Goal: Task Accomplishment & Management: Use online tool/utility

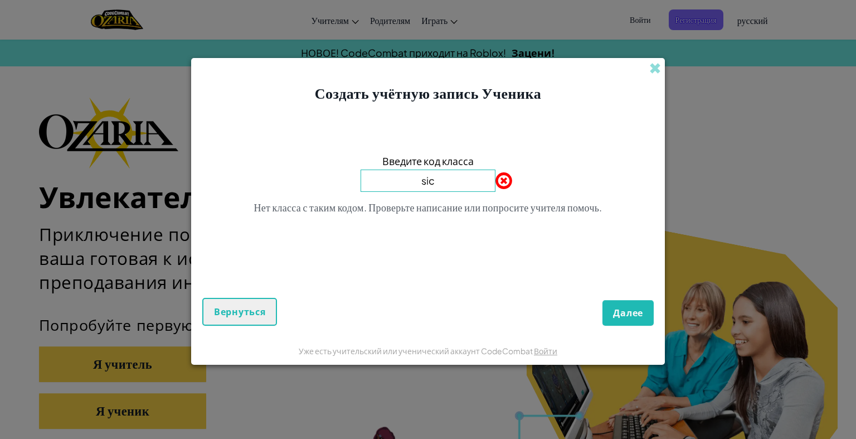
click at [446, 186] on input "sic" at bounding box center [428, 180] width 135 height 22
type input "s"
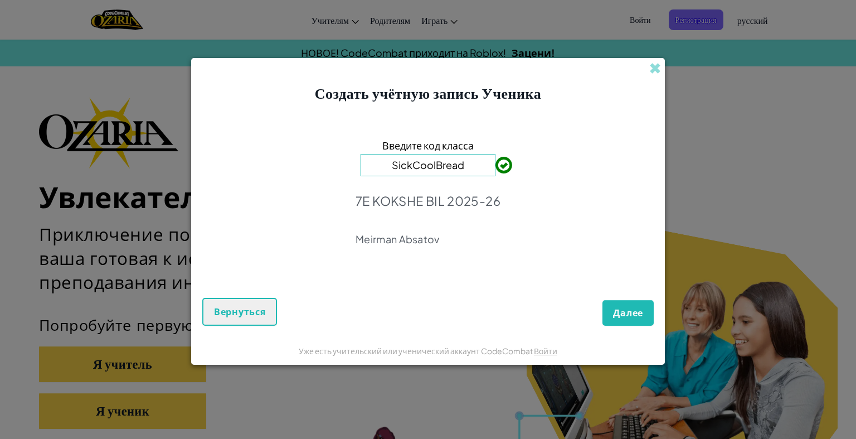
type input "SickCoolBread"
click at [622, 309] on span "Далее" at bounding box center [628, 312] width 30 height 12
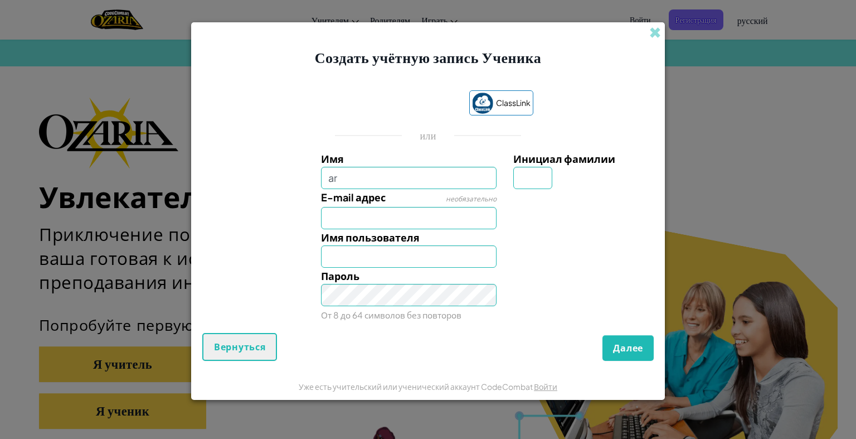
type input "a"
type input "Aruzhan"
click at [513, 178] on div "Инициал фамилии" at bounding box center [582, 169] width 154 height 38
click at [522, 181] on input "Инициал фамилии" at bounding box center [532, 178] width 39 height 22
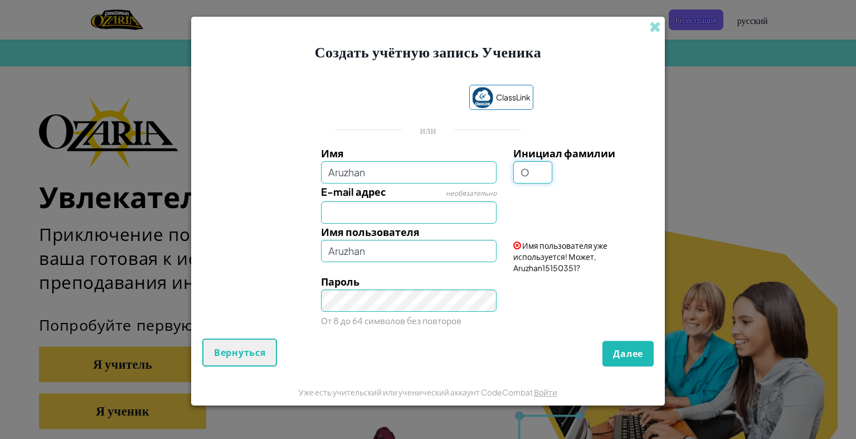
type input "O"
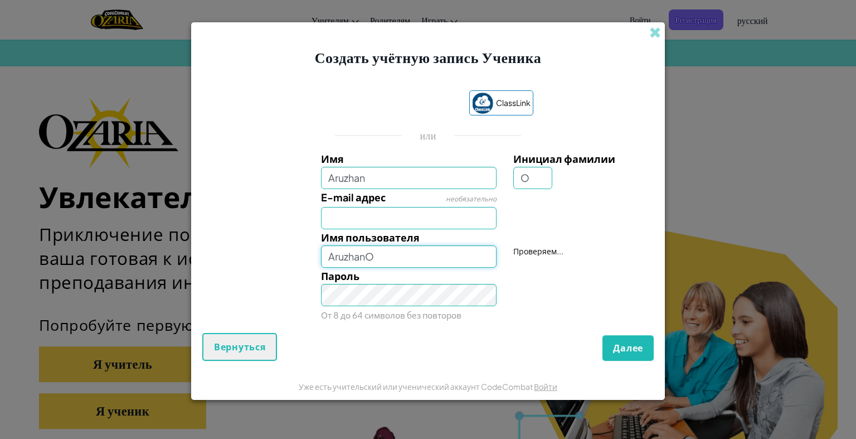
click at [370, 255] on input "AruzhanO" at bounding box center [409, 256] width 176 height 22
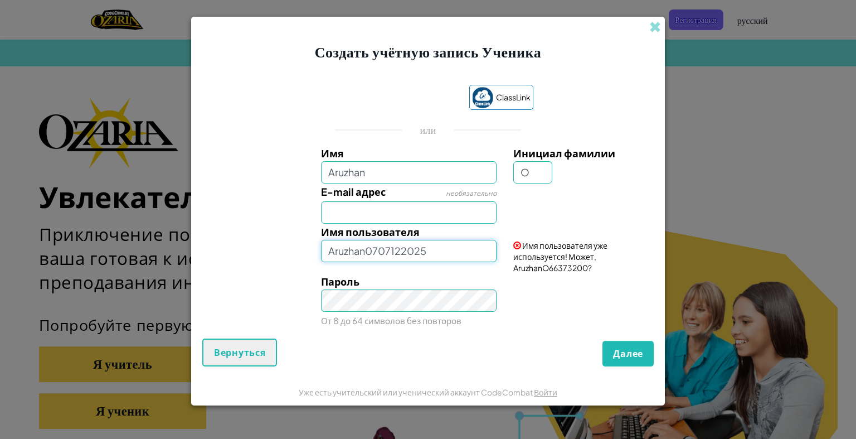
type input "Aruzhan0707122025"
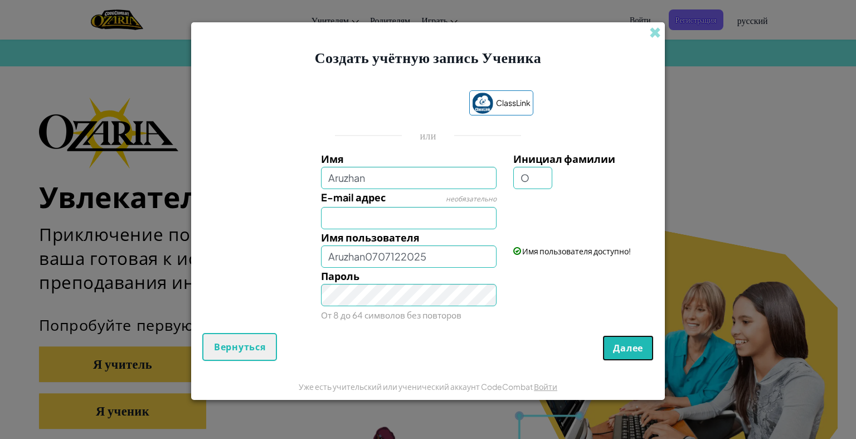
click at [619, 353] on button "Далее" at bounding box center [627, 348] width 51 height 26
click at [461, 279] on span "Неправильно" at bounding box center [463, 275] width 66 height 16
click at [377, 312] on small "От 8 до 64 символов без повторов" at bounding box center [391, 314] width 140 height 11
click at [630, 352] on span "Далее" at bounding box center [628, 348] width 30 height 12
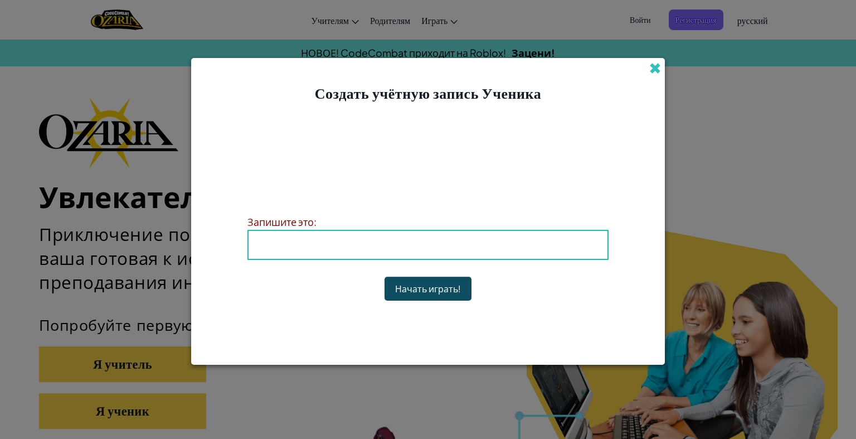
click at [655, 64] on span at bounding box center [655, 68] width 12 height 12
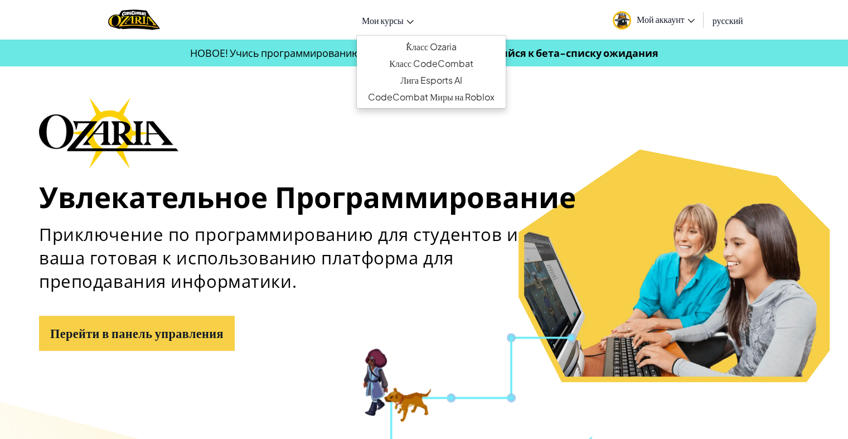
click at [402, 18] on span "Мои курсы" at bounding box center [383, 20] width 42 height 12
click at [419, 40] on link "ٌКласс Ozaria" at bounding box center [431, 46] width 149 height 17
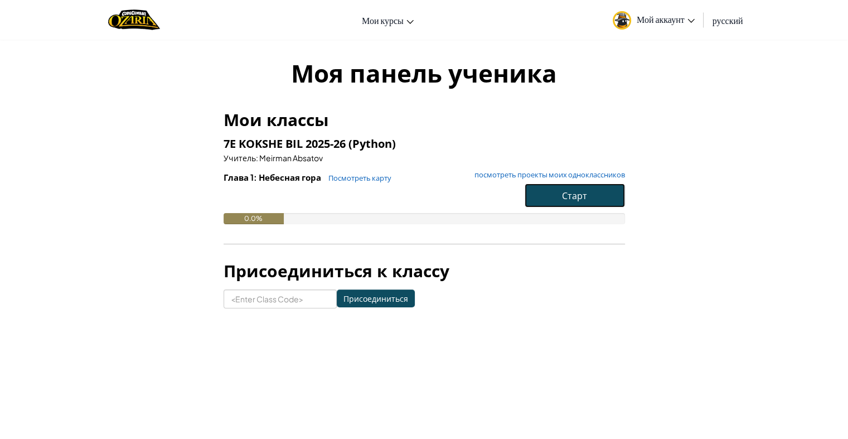
click at [562, 195] on span "Старт" at bounding box center [574, 195] width 25 height 12
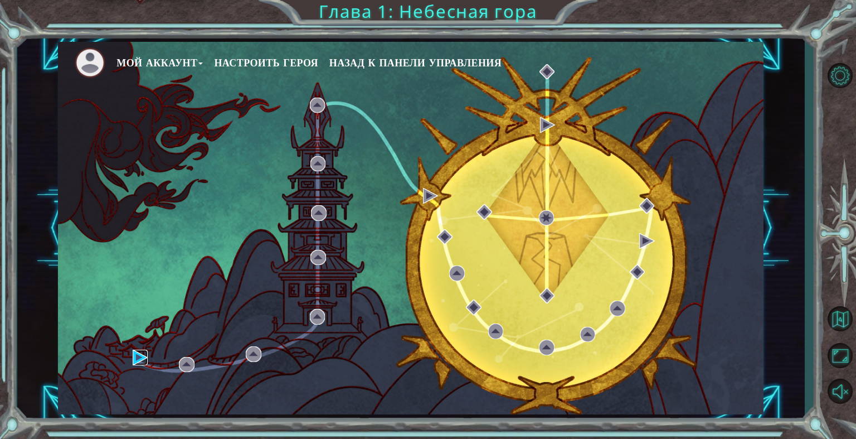
click at [139, 352] on img at bounding box center [141, 357] width 16 height 16
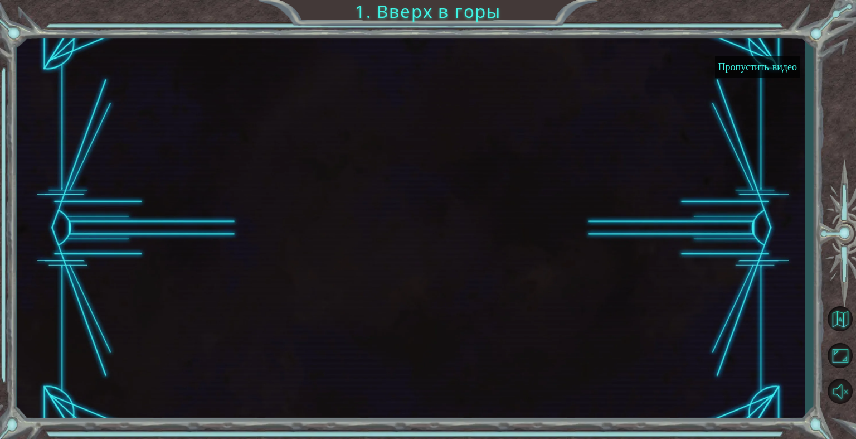
click at [757, 60] on button "Пропустить видео" at bounding box center [757, 67] width 85 height 22
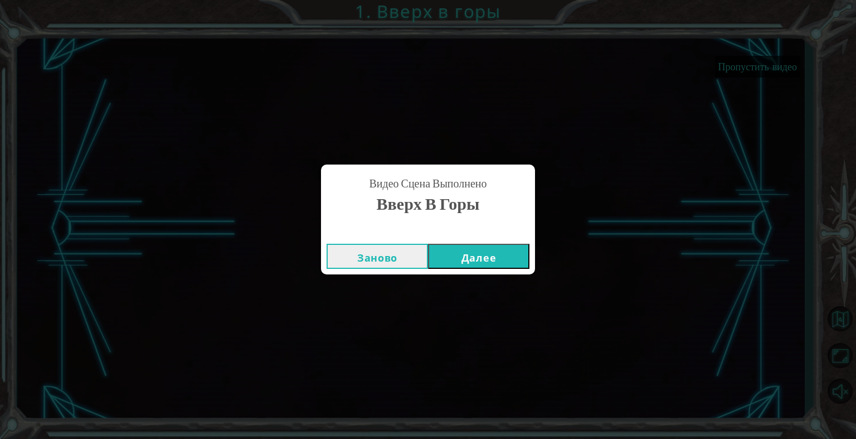
click at [475, 254] on button "Далее" at bounding box center [478, 256] width 101 height 25
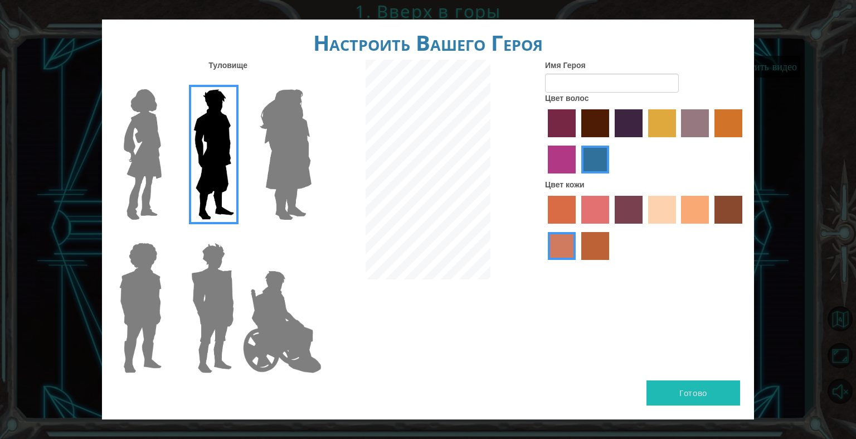
click at [156, 207] on img at bounding box center [142, 154] width 47 height 139
click at [166, 82] on input "Hero Connie" at bounding box center [166, 82] width 0 height 0
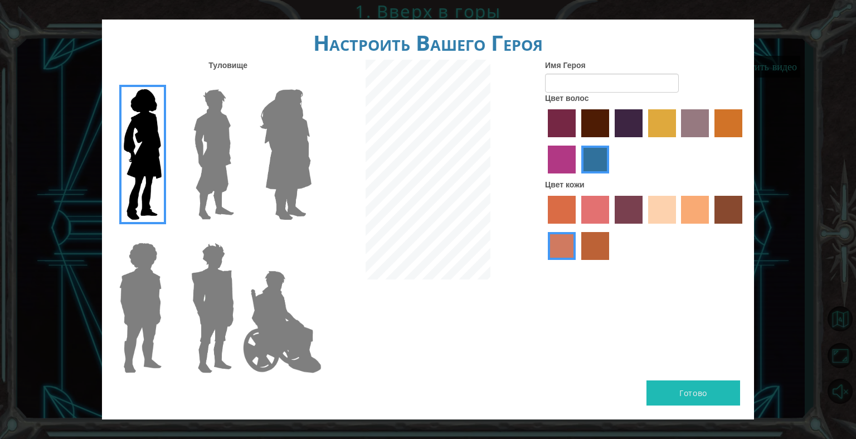
click at [196, 294] on img at bounding box center [213, 307] width 52 height 139
click at [239, 235] on input "Hero Garnet" at bounding box center [239, 235] width 0 height 0
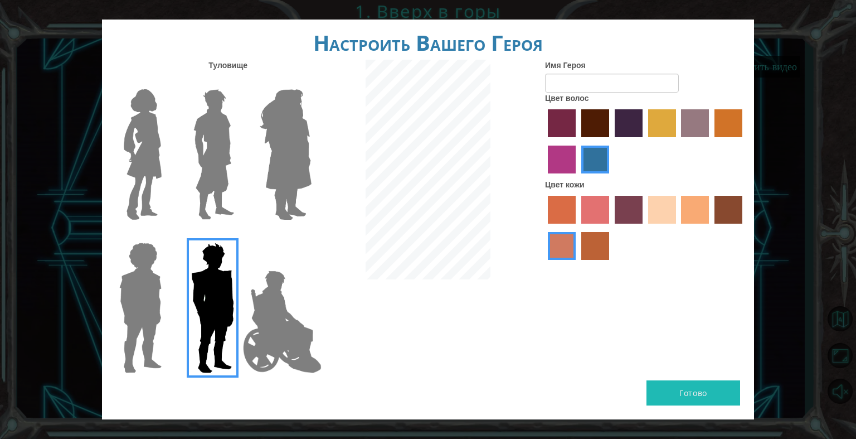
click at [271, 295] on img at bounding box center [282, 321] width 87 height 111
click at [311, 235] on input "Hero Jamie" at bounding box center [311, 235] width 0 height 0
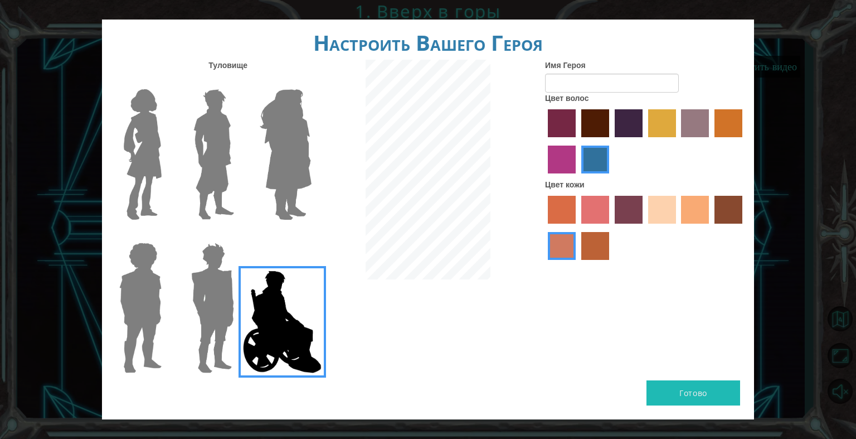
click at [132, 334] on img at bounding box center [140, 307] width 51 height 139
click at [166, 235] on input "Hero Steven" at bounding box center [166, 235] width 0 height 0
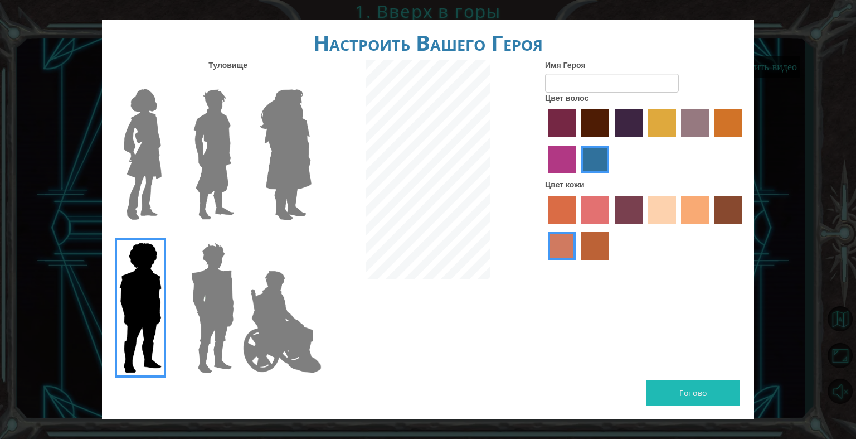
click at [291, 155] on img at bounding box center [285, 154] width 61 height 139
click at [311, 82] on input "Hero Amethyst" at bounding box center [311, 82] width 0 height 0
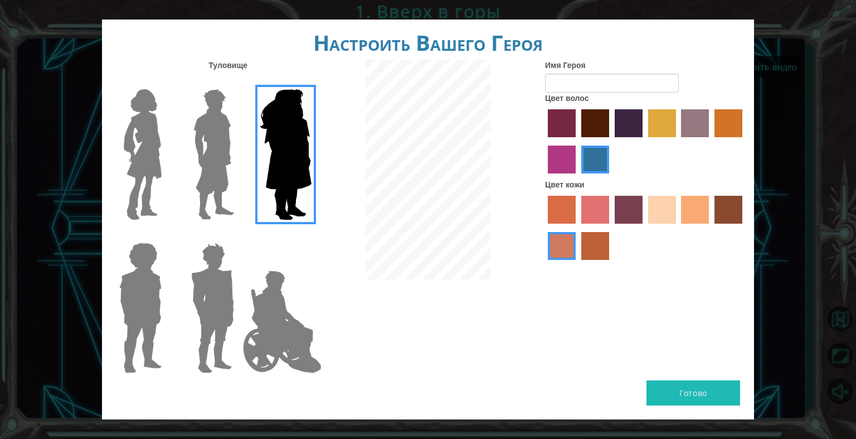
click at [129, 201] on img at bounding box center [142, 154] width 47 height 139
click at [166, 82] on input "Hero Connie" at bounding box center [166, 82] width 0 height 0
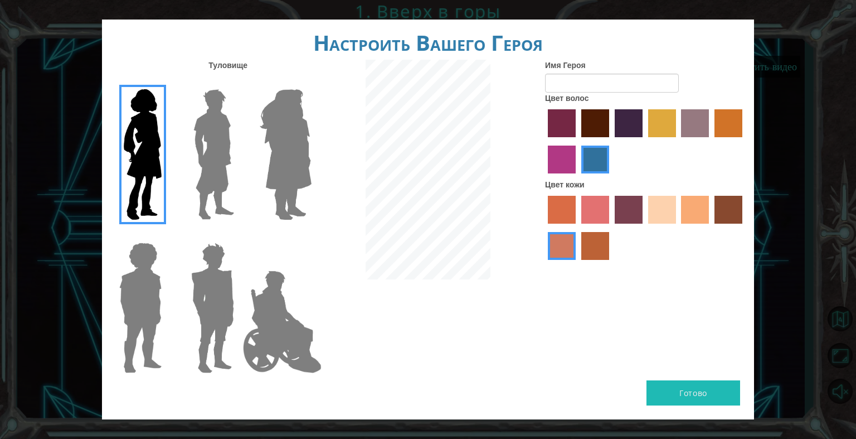
click at [669, 206] on label "sandy beach skin color" at bounding box center [662, 210] width 28 height 28
click at [644, 227] on input "sandy beach skin color" at bounding box center [644, 227] width 0 height 0
click at [589, 134] on label "maroon hair color" at bounding box center [595, 123] width 28 height 28
click at [577, 141] on input "maroon hair color" at bounding box center [577, 141] width 0 height 0
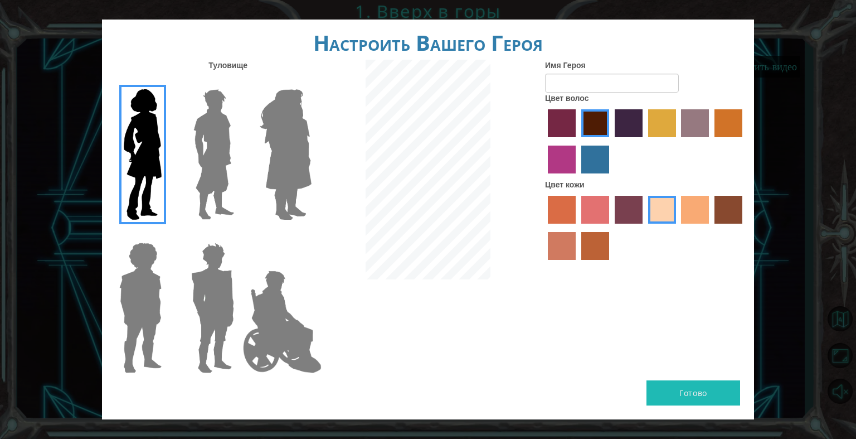
click at [593, 160] on label "lachmara hair color" at bounding box center [595, 159] width 28 height 28
click at [577, 177] on input "lachmara hair color" at bounding box center [577, 177] width 0 height 0
click at [553, 75] on input "Имя Героя" at bounding box center [612, 83] width 134 height 19
type input "д"
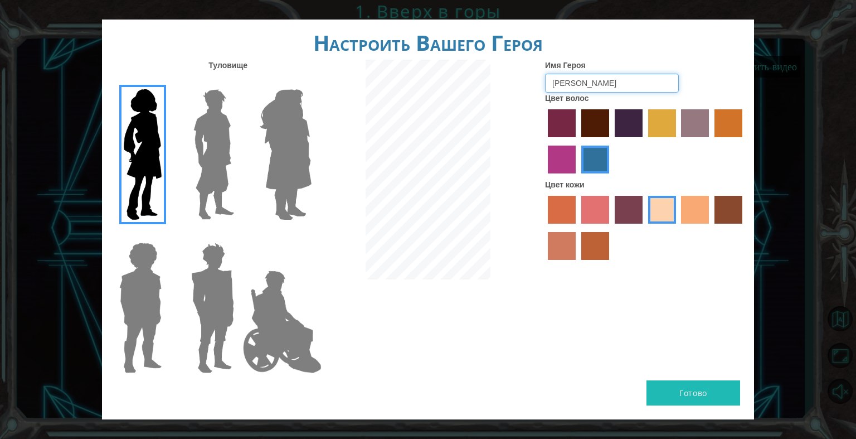
type input "[PERSON_NAME]"
click at [678, 388] on button "Готово" at bounding box center [693, 392] width 94 height 25
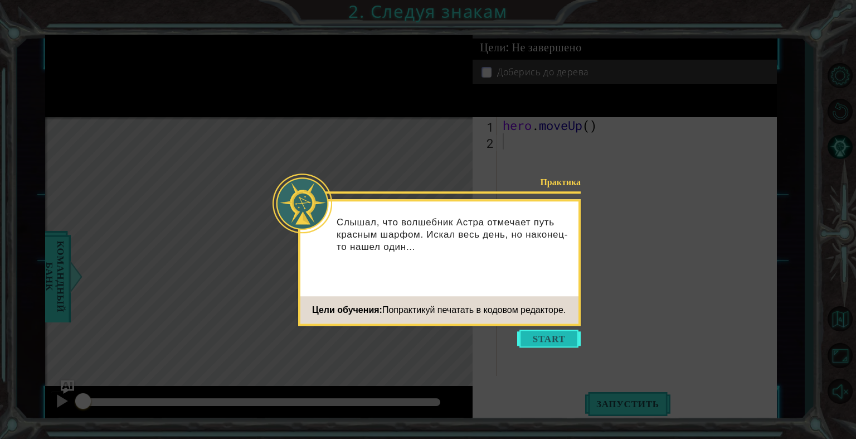
click at [551, 332] on button "Start" at bounding box center [549, 338] width 64 height 18
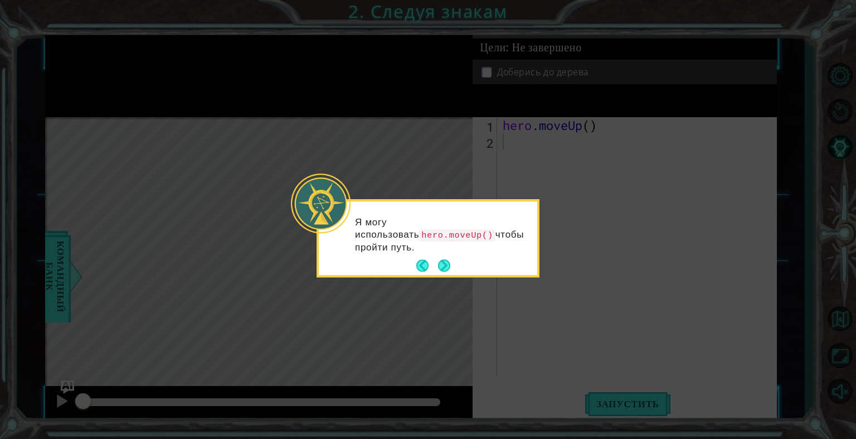
click at [620, 248] on icon at bounding box center [428, 219] width 856 height 439
click at [447, 265] on button "Next" at bounding box center [444, 266] width 12 height 12
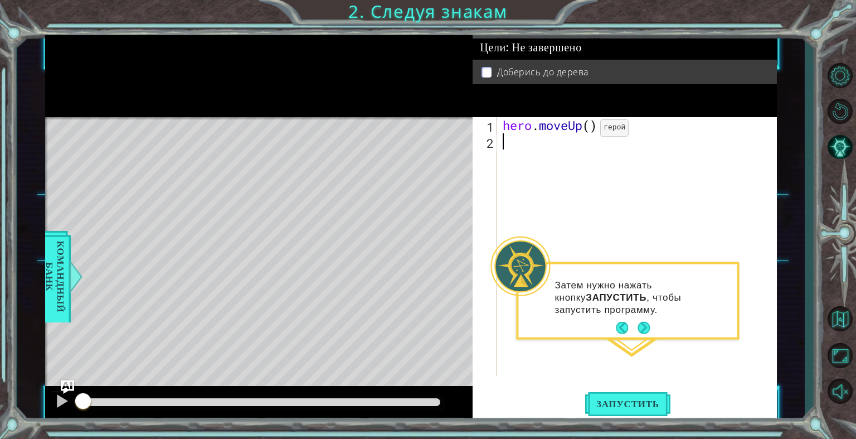
click at [583, 130] on div "hero . moveUp ( )" at bounding box center [639, 262] width 279 height 291
click at [591, 127] on div "hero . moveUp ( )" at bounding box center [639, 262] width 279 height 291
type textarea "hero.moveUp(2)"
click at [622, 403] on span "Запустить" at bounding box center [627, 403] width 85 height 11
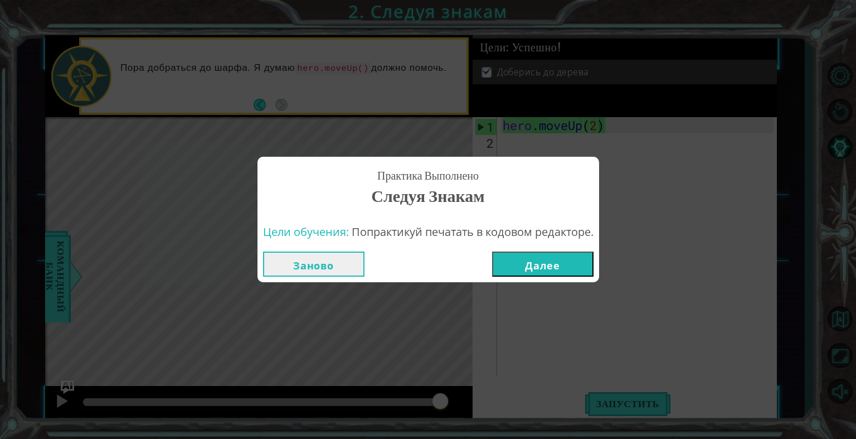
click at [544, 267] on button "Далее" at bounding box center [542, 263] width 101 height 25
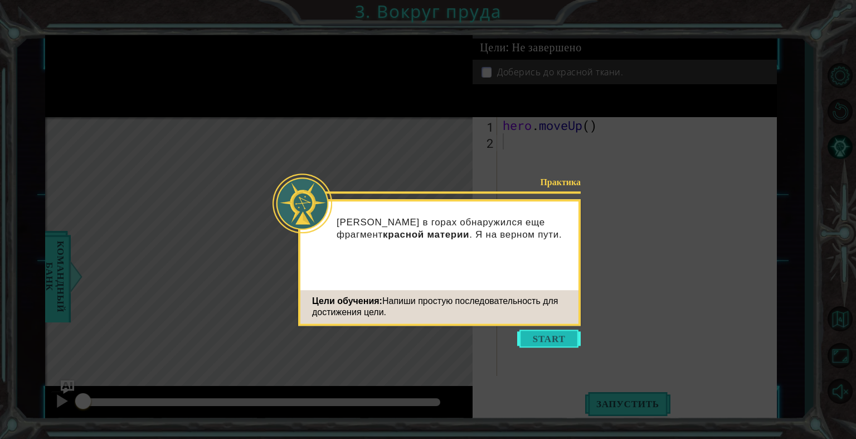
click at [537, 334] on button "Start" at bounding box center [549, 338] width 64 height 18
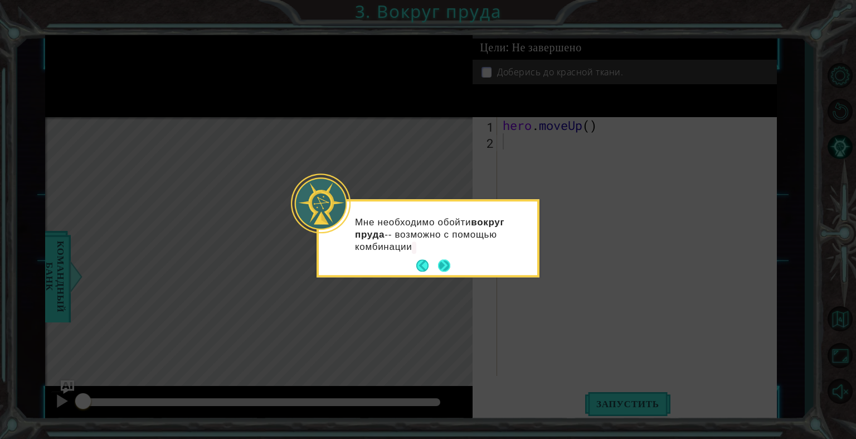
click at [450, 260] on button "Next" at bounding box center [444, 266] width 12 height 12
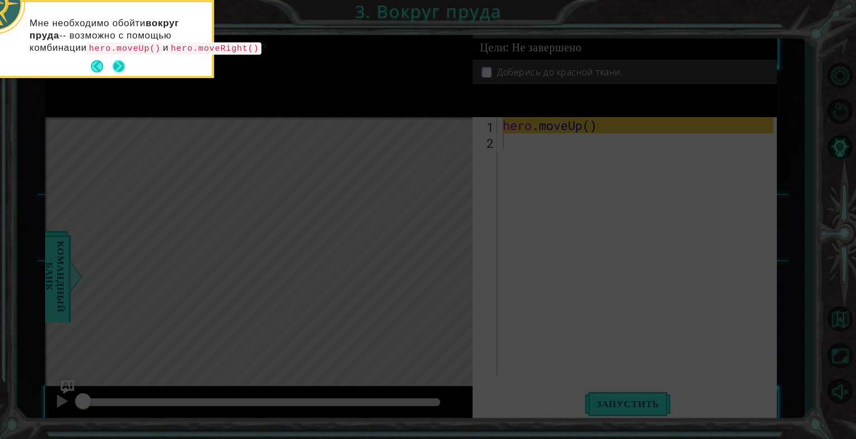
click at [119, 72] on button "Next" at bounding box center [119, 66] width 12 height 12
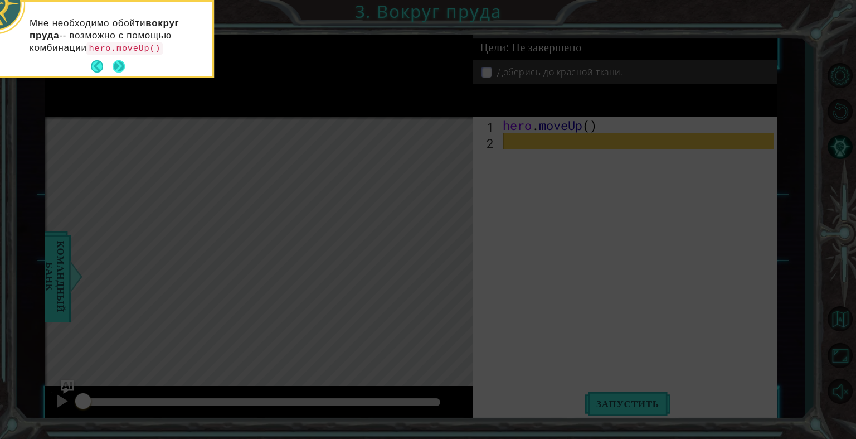
click at [118, 61] on button "Next" at bounding box center [119, 66] width 12 height 12
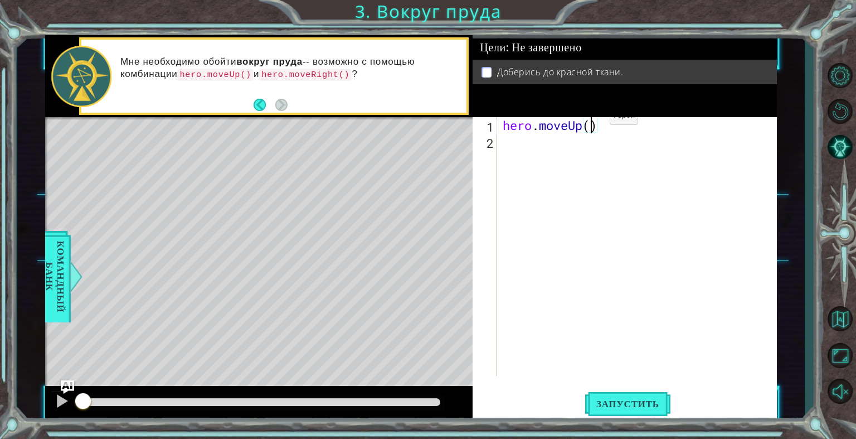
click at [593, 119] on div "hero . moveUp ( )" at bounding box center [639, 262] width 279 height 291
type textarea "hero.moveUp(2)"
click at [502, 142] on div "hero . moveUp ( 2 )" at bounding box center [639, 262] width 279 height 291
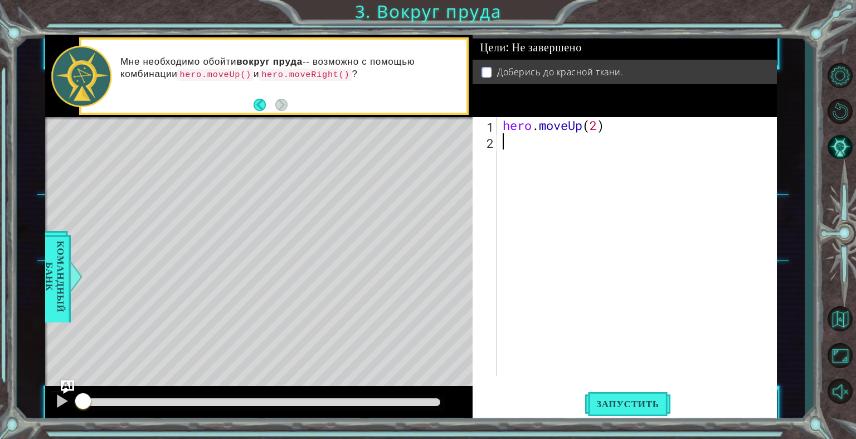
click at [508, 149] on div "hero . moveUp ( 2 )" at bounding box center [639, 262] width 279 height 291
drag, startPoint x: 280, startPoint y: 73, endPoint x: 291, endPoint y: 69, distance: 11.8
click at [291, 69] on code "hero.moveRight()" at bounding box center [305, 75] width 93 height 12
drag, startPoint x: 270, startPoint y: 72, endPoint x: 361, endPoint y: 68, distance: 90.9
click at [361, 68] on p "Мне необходимо обойти вокруг пруда -- возможно с помощью комбинации hero.moveUp…" at bounding box center [289, 68] width 338 height 25
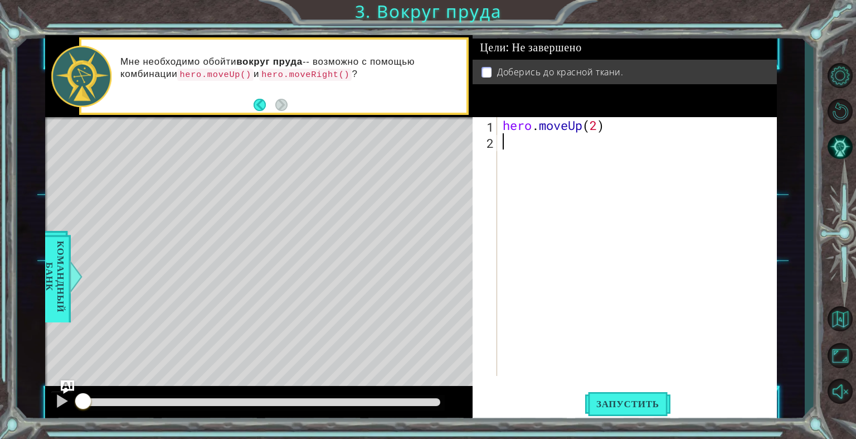
click at [503, 137] on div "hero . moveUp ( 2 )" at bounding box center [639, 262] width 279 height 291
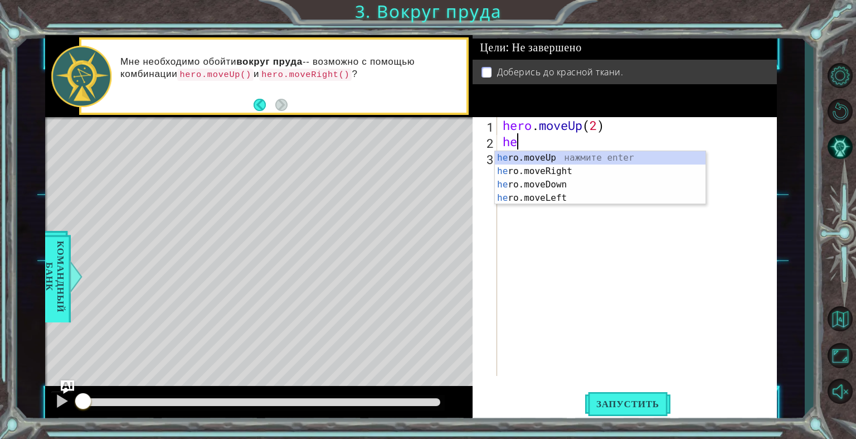
type textarea "her"
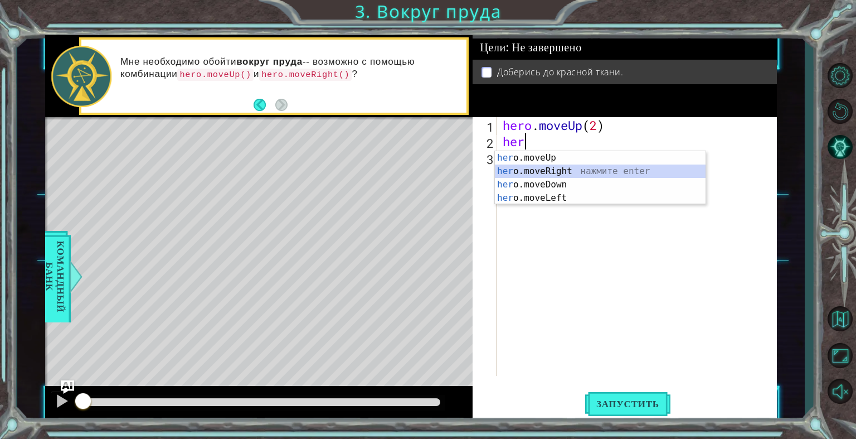
click at [556, 170] on div "her o.moveUp нажмите enter her o.moveRight нажмите enter her o.moveDown нажмите…" at bounding box center [600, 191] width 211 height 80
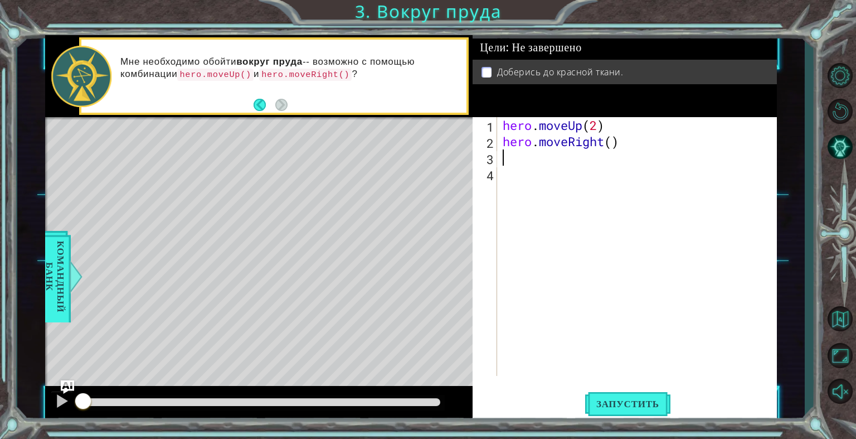
type textarea "h"
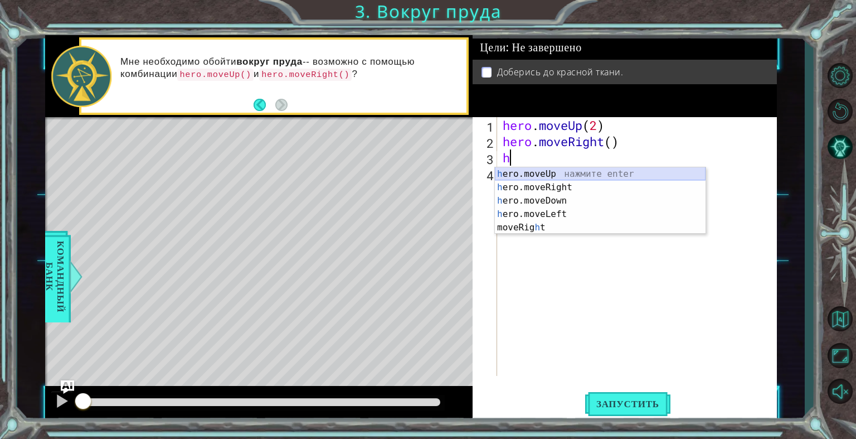
click at [550, 170] on div "h ero.moveUp нажмите enter h ero.moveRight нажмите enter h ero.moveDown нажмите…" at bounding box center [600, 214] width 211 height 94
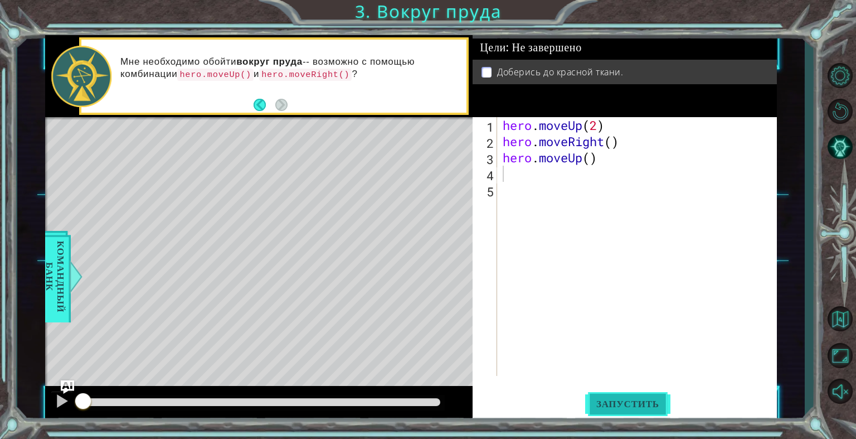
click at [620, 393] on button "Запустить" at bounding box center [627, 403] width 85 height 31
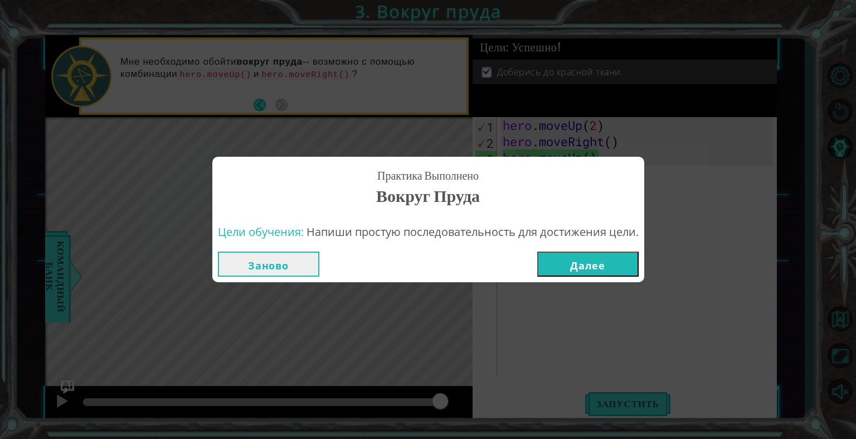
click at [596, 264] on button "Далее" at bounding box center [587, 263] width 101 height 25
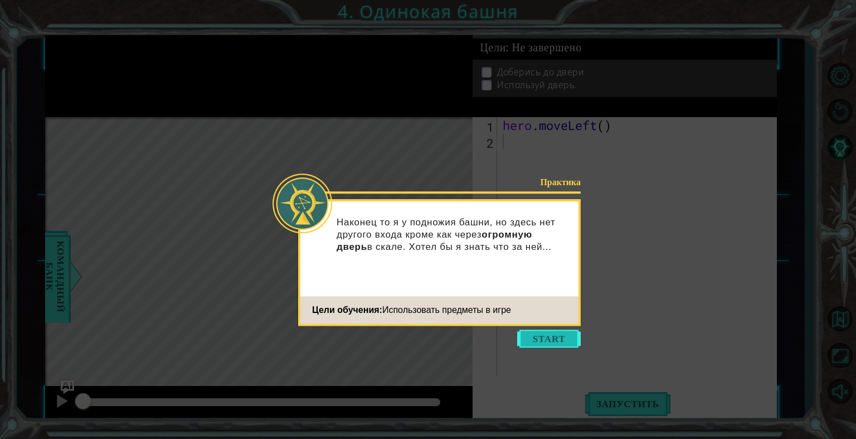
click at [571, 331] on button "Start" at bounding box center [549, 338] width 64 height 18
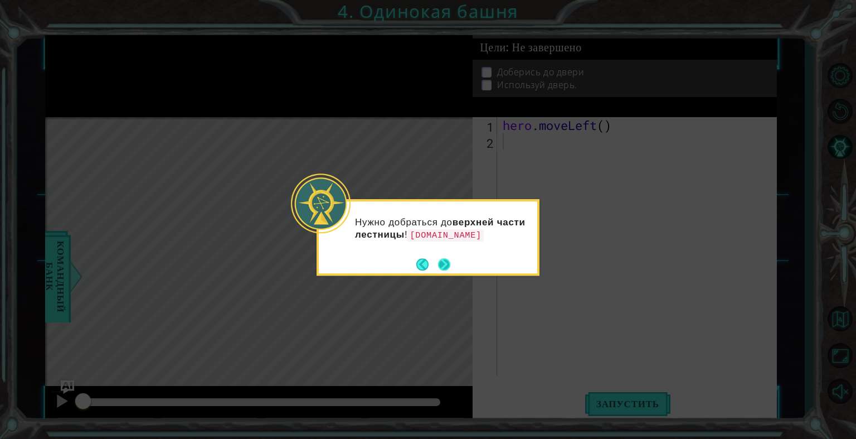
click at [444, 260] on button "Next" at bounding box center [444, 264] width 12 height 12
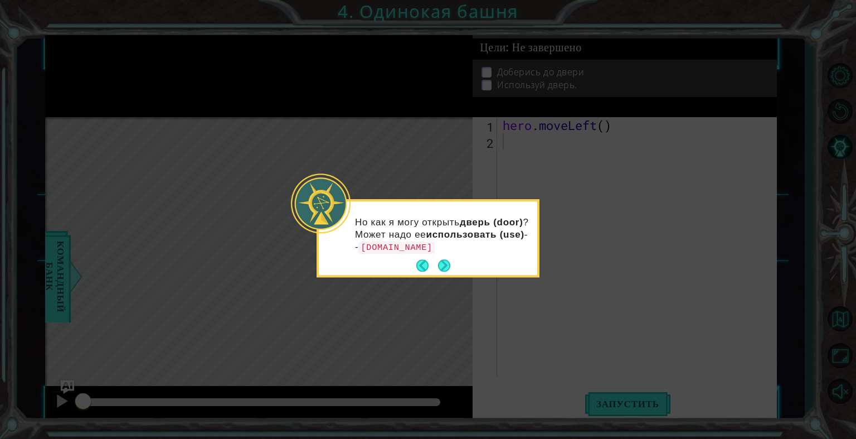
click at [444, 260] on button "Next" at bounding box center [444, 266] width 12 height 12
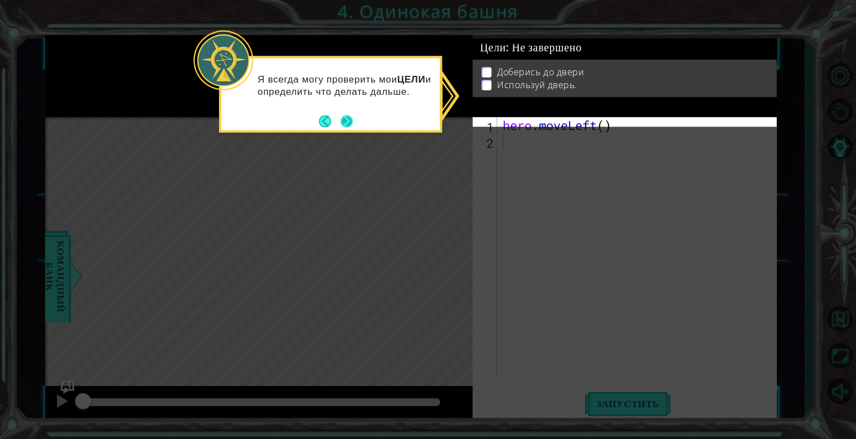
click at [344, 121] on button "Next" at bounding box center [346, 121] width 12 height 12
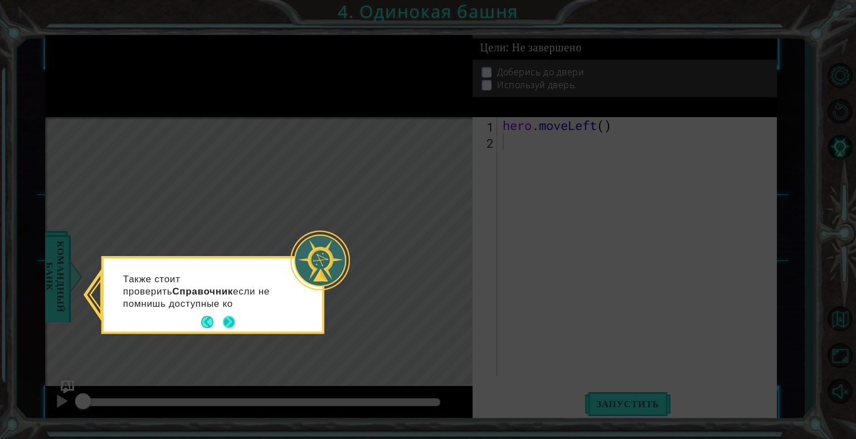
click at [229, 318] on button "Next" at bounding box center [229, 322] width 12 height 12
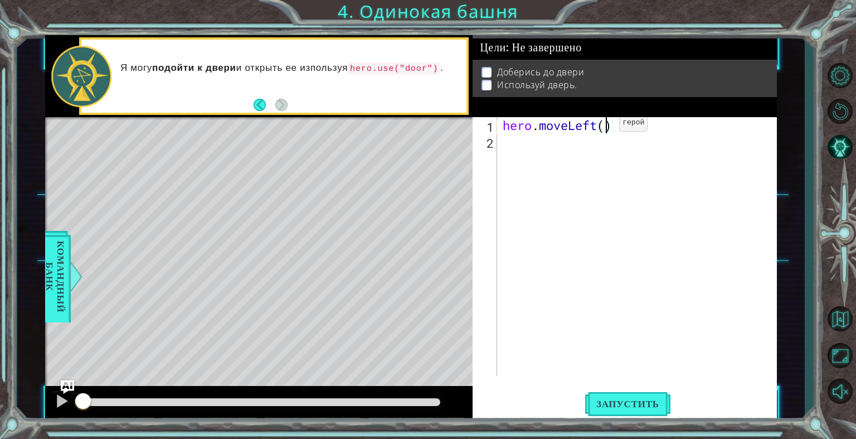
click at [602, 125] on div "hero . moveLeft ( )" at bounding box center [639, 262] width 279 height 291
type textarea "hero.moveLeft(2)"
click at [511, 147] on div "hero . moveLeft ( 2 )" at bounding box center [639, 262] width 279 height 291
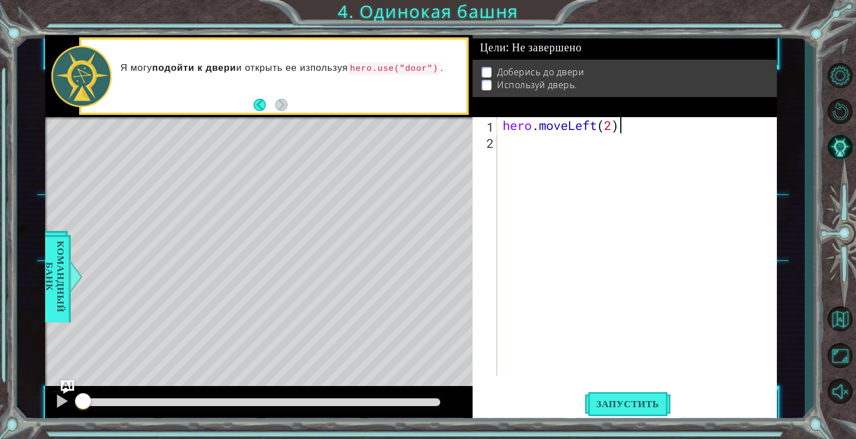
click at [632, 119] on div "hero . moveLeft ( 2 )" at bounding box center [639, 262] width 279 height 291
type textarea "hero"
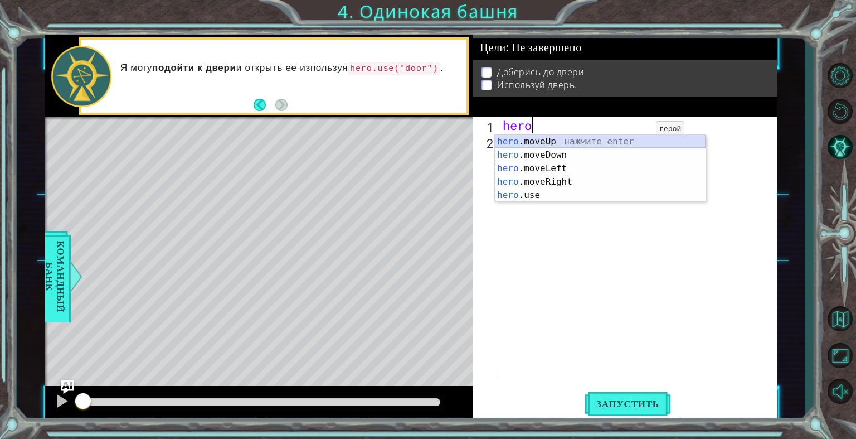
click at [622, 142] on div "hero .moveUp нажмите enter hero .moveDown нажмите enter hero .moveLeft нажмите …" at bounding box center [600, 182] width 211 height 94
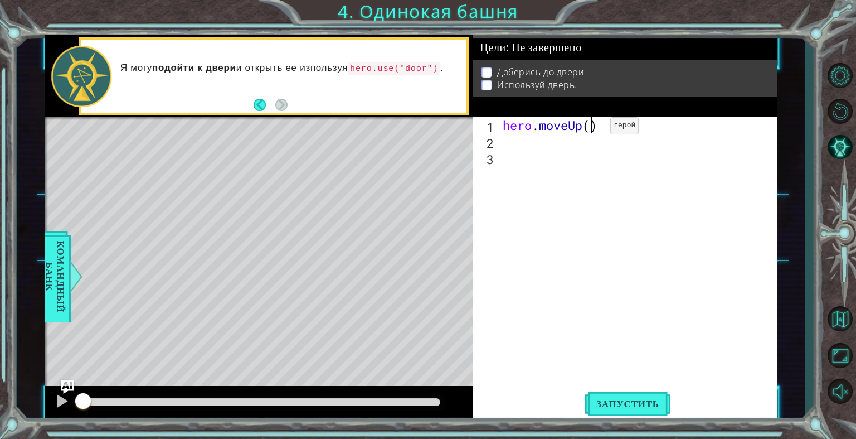
click at [593, 128] on div "hero . moveUp ( )" at bounding box center [639, 262] width 279 height 291
type textarea "hero.moveUp(2)"
click at [507, 148] on div "hero . moveUp ( 2 )" at bounding box center [639, 262] width 279 height 291
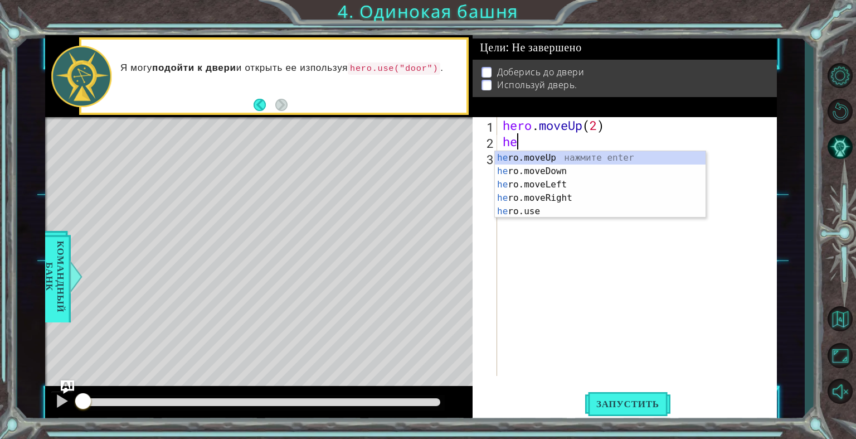
type textarea "her"
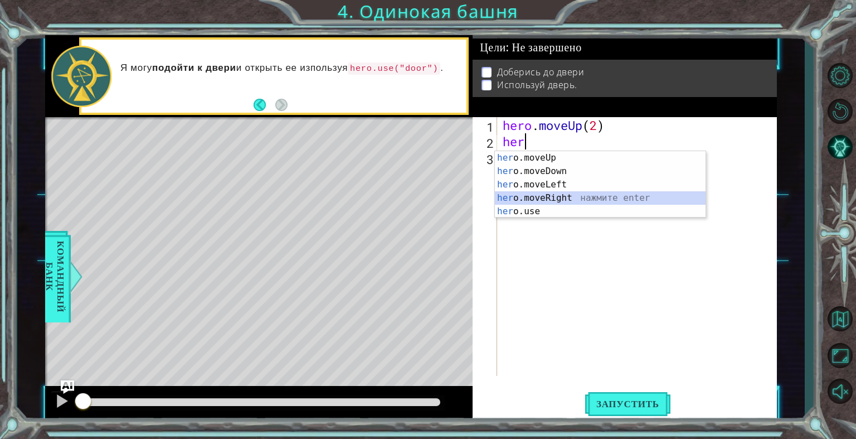
click at [561, 195] on div "her o.moveUp нажмите enter her o.moveDown нажмите enter her o.moveLeft нажмите …" at bounding box center [600, 198] width 211 height 94
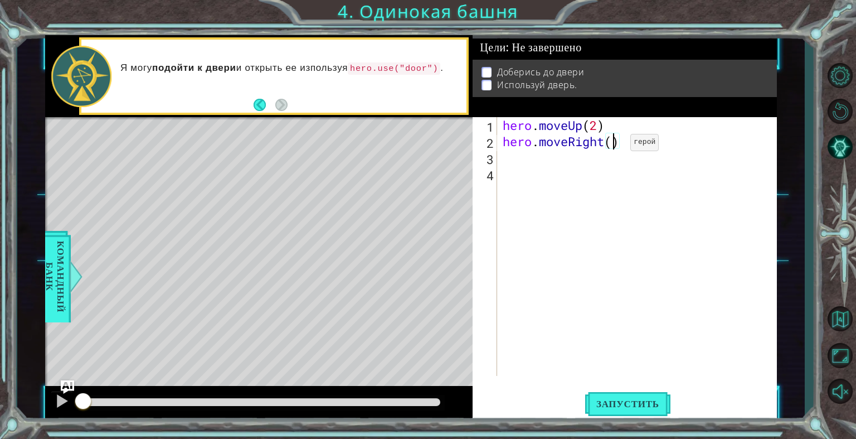
click at [613, 145] on div "hero . moveUp ( 2 ) hero . moveRight ( )" at bounding box center [639, 262] width 279 height 291
type textarea "hero.moveRight(2)"
click at [506, 162] on div "hero . moveUp ( 2 ) hero . moveRight ( 2 )" at bounding box center [639, 262] width 279 height 291
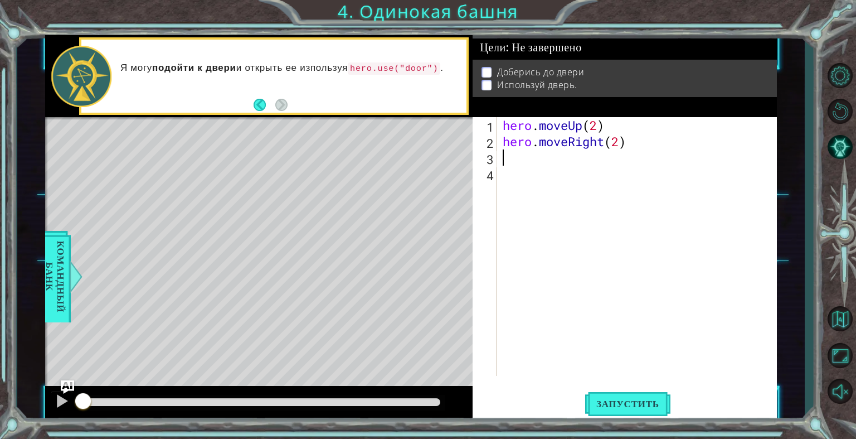
click at [504, 160] on div "hero . moveUp ( 2 ) hero . moveRight ( 2 )" at bounding box center [639, 262] width 279 height 291
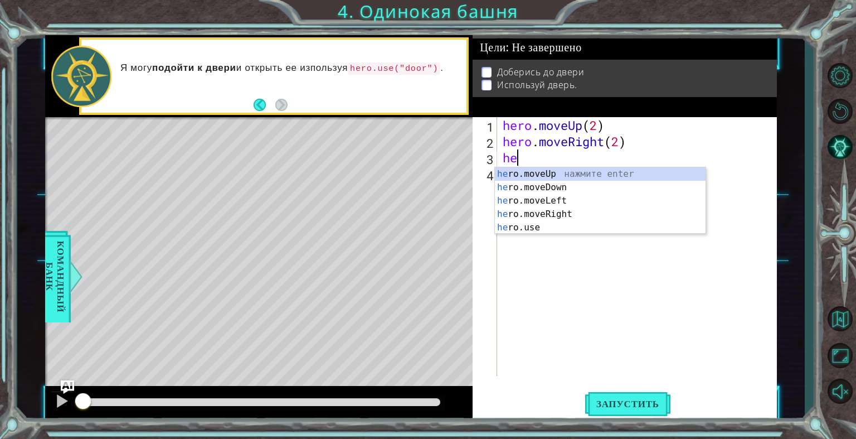
type textarea "her"
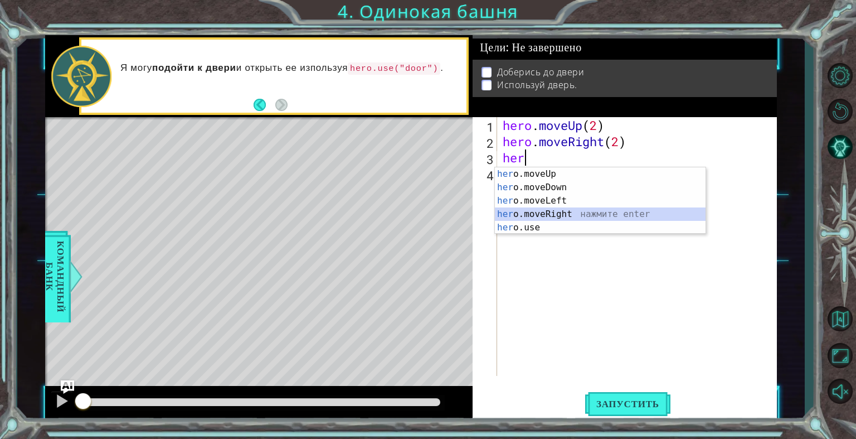
click at [543, 213] on div "her o.moveUp нажмите enter her o.moveDown нажмите enter her o.moveLeft нажмите …" at bounding box center [600, 214] width 211 height 94
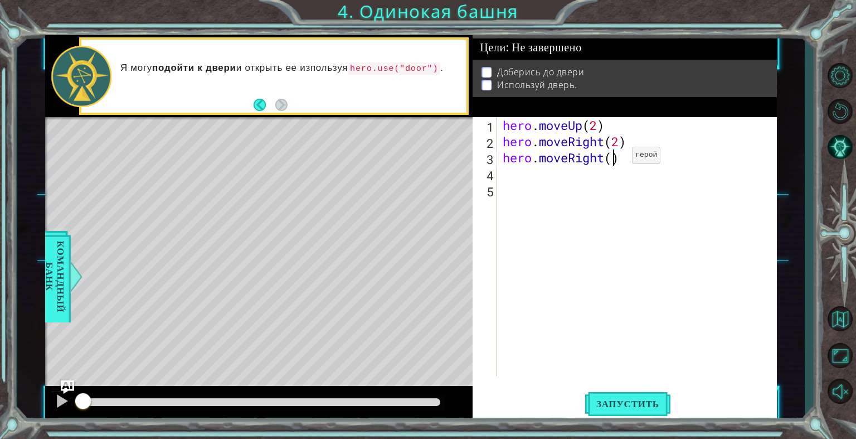
click at [615, 158] on div "hero . moveUp ( 2 ) hero . moveRight ( 2 ) hero . moveRight ( )" at bounding box center [639, 262] width 279 height 291
type textarea "hero.moveRight(2)"
click at [507, 179] on div "hero . moveUp ( 2 ) hero . moveRight ( 2 ) hero . moveRight ( 2 )" at bounding box center [639, 262] width 279 height 291
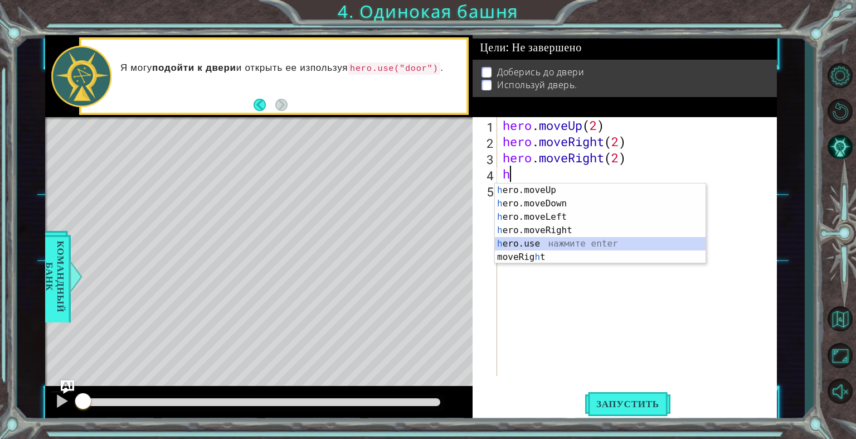
click at [565, 246] on div "h ero.moveUp нажмите enter h ero.moveDown нажмите enter h ero.moveLeft нажмите …" at bounding box center [600, 236] width 211 height 107
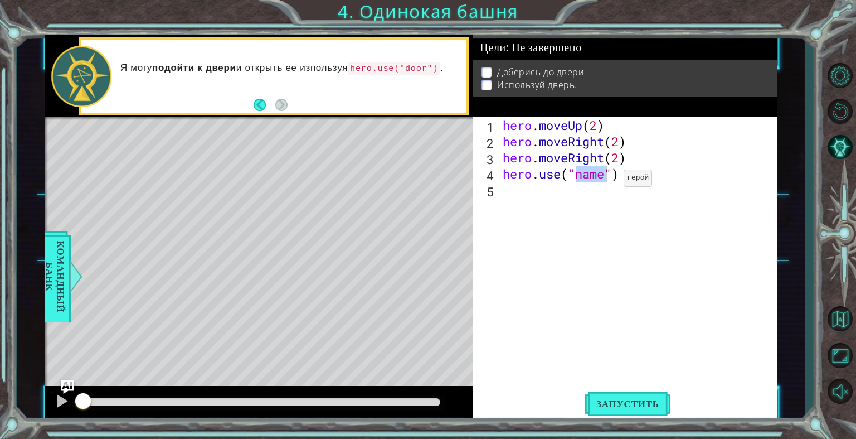
click at [606, 181] on div "hero . moveUp ( 2 ) hero . moveRight ( 2 ) hero . moveRight ( 2 ) hero . use ( …" at bounding box center [636, 246] width 273 height 259
click at [641, 392] on button "Запустить" at bounding box center [627, 403] width 85 height 31
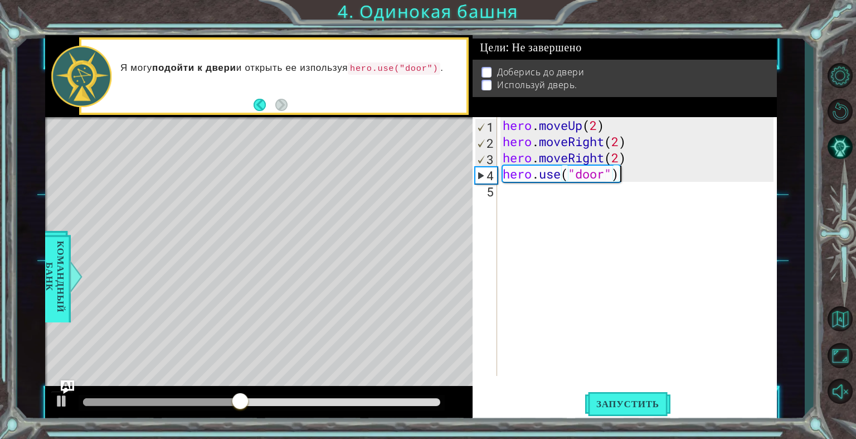
click at [648, 168] on div "hero . moveUp ( 2 ) hero . moveRight ( 2 ) hero . moveRight ( 2 ) hero . use ( …" at bounding box center [639, 262] width 279 height 291
click at [622, 176] on div "hero . moveUp ( 2 ) hero . moveRight ( 2 ) hero . moveRight ( 2 ) hero . use ( …" at bounding box center [639, 262] width 279 height 291
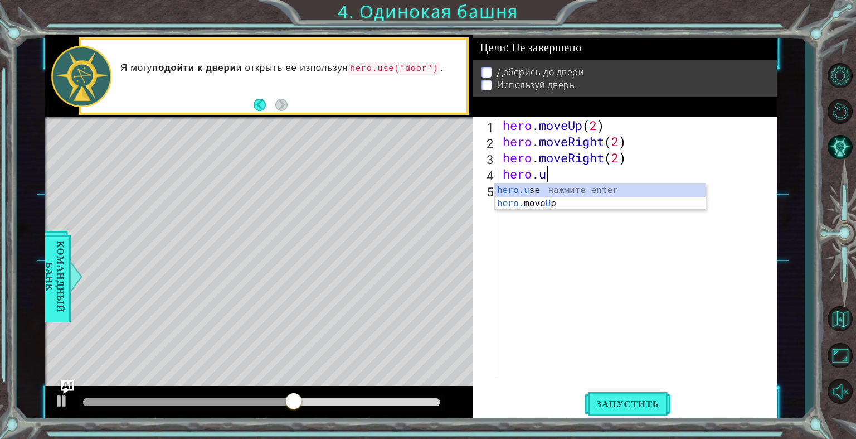
scroll to position [0, 0]
type textarea "h"
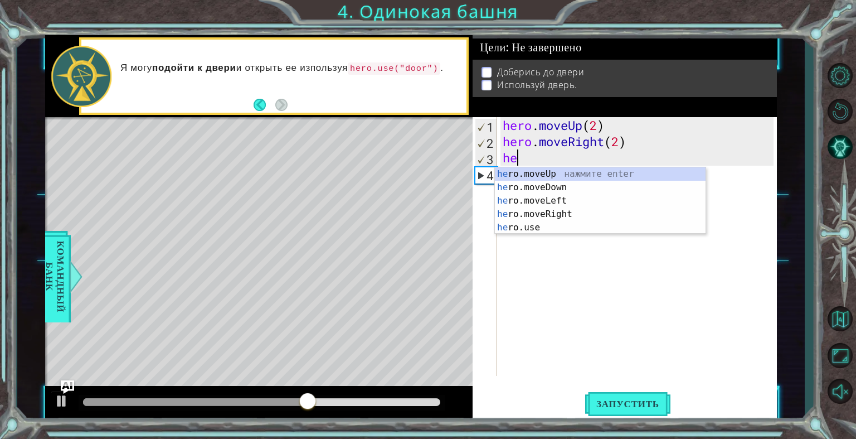
type textarea "h"
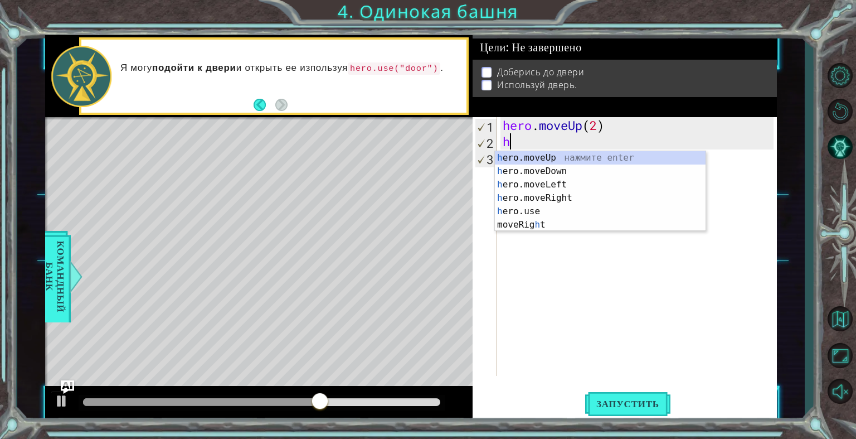
type textarea "h"
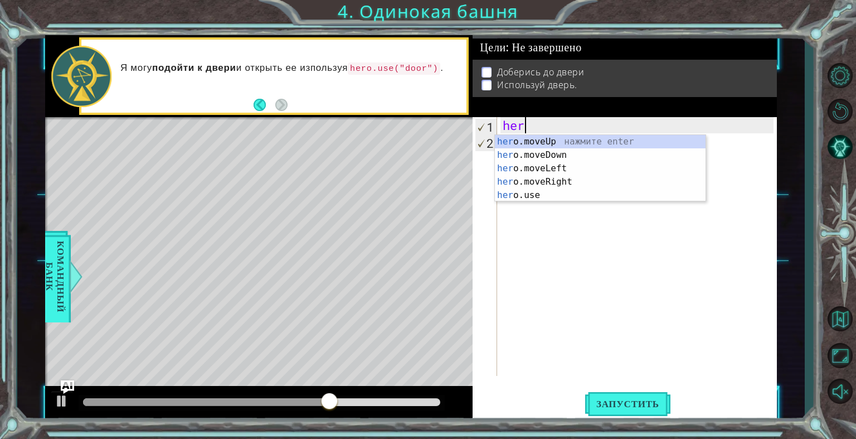
type textarea "he"
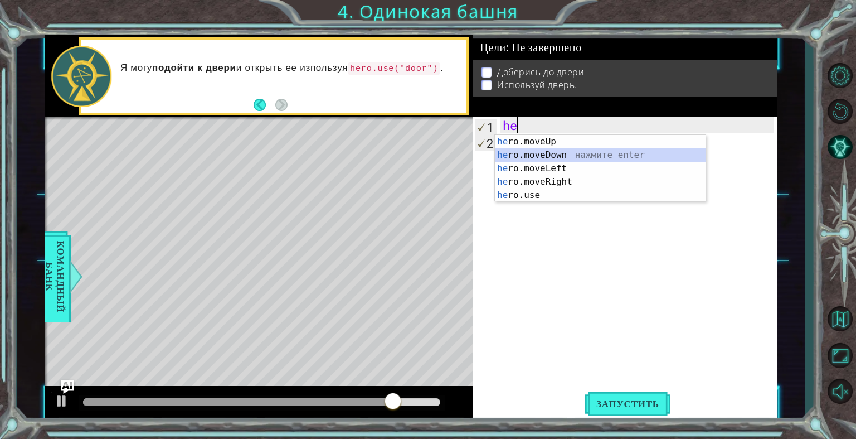
click at [595, 154] on div "he ro.moveUp нажмите enter he ro.moveDown нажмите enter he ro.moveLeft нажмите …" at bounding box center [600, 182] width 211 height 94
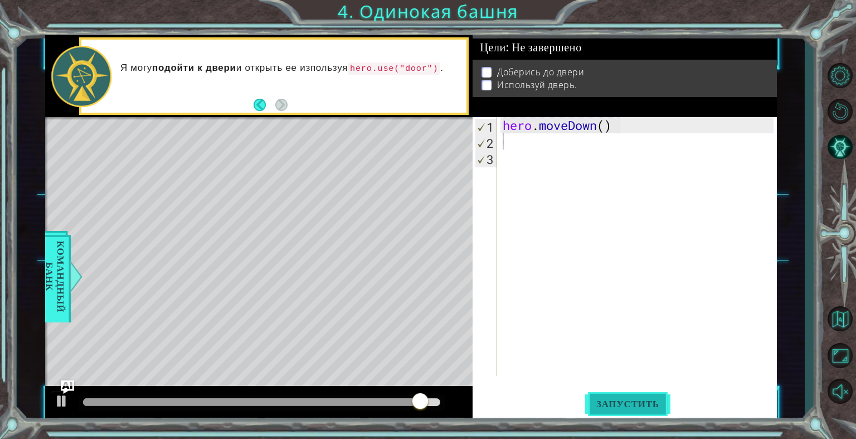
click at [649, 390] on button "Запустить" at bounding box center [627, 403] width 85 height 31
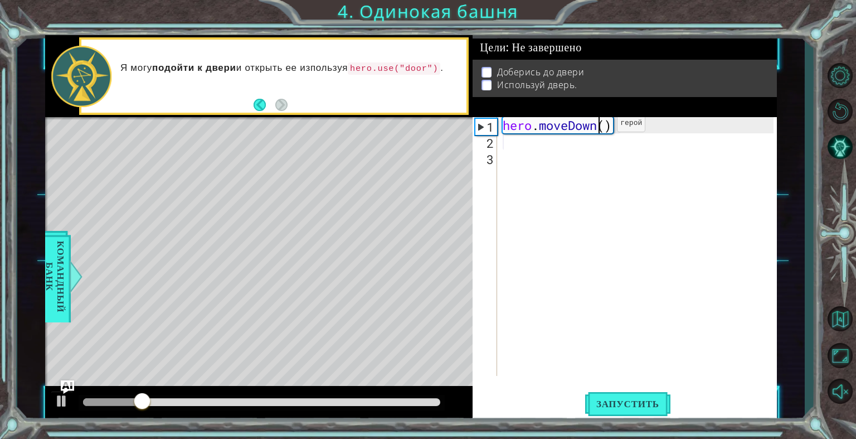
click at [600, 126] on div "hero . moveDown ( )" at bounding box center [639, 262] width 279 height 291
click at [531, 128] on div "( )" at bounding box center [639, 262] width 279 height 291
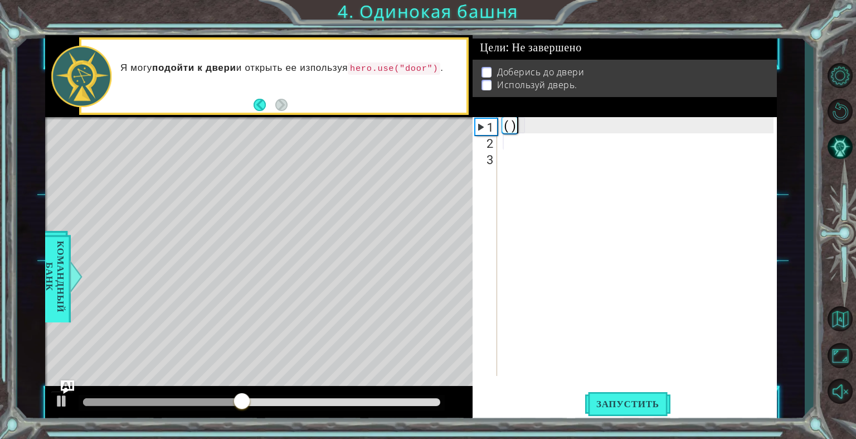
type textarea "("
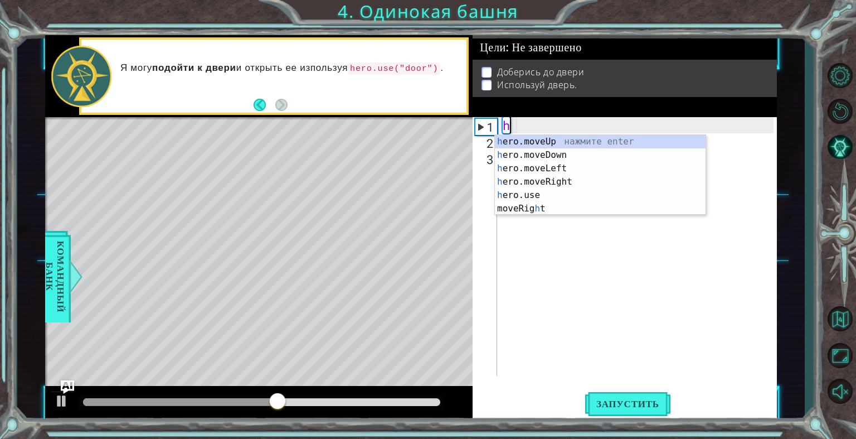
type textarea "he"
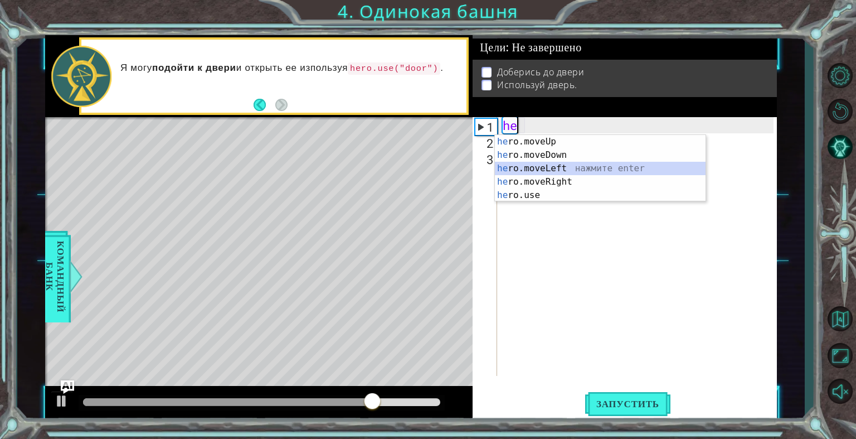
click at [563, 161] on div "he ro.moveUp нажмите enter he ro.moveDown нажмите enter he ro.moveLeft нажмите …" at bounding box center [600, 182] width 211 height 94
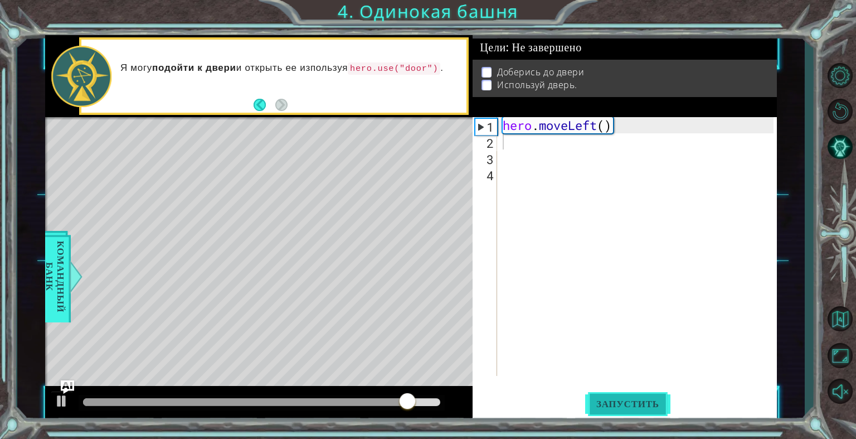
click at [605, 396] on button "Запустить" at bounding box center [627, 403] width 85 height 31
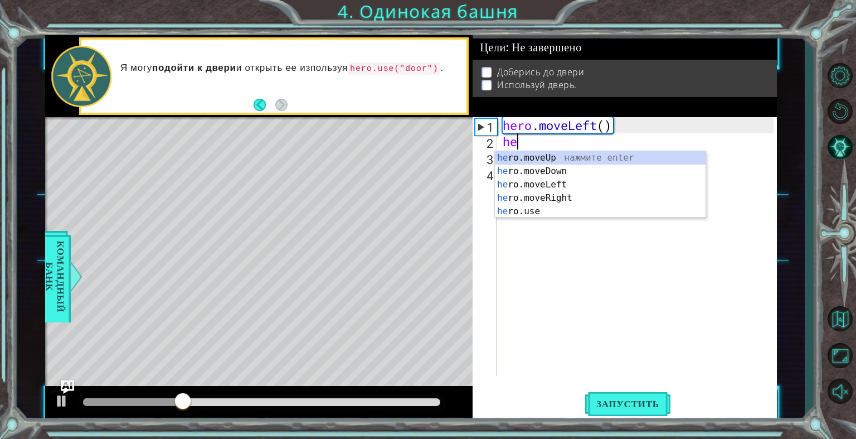
type textarea "her"
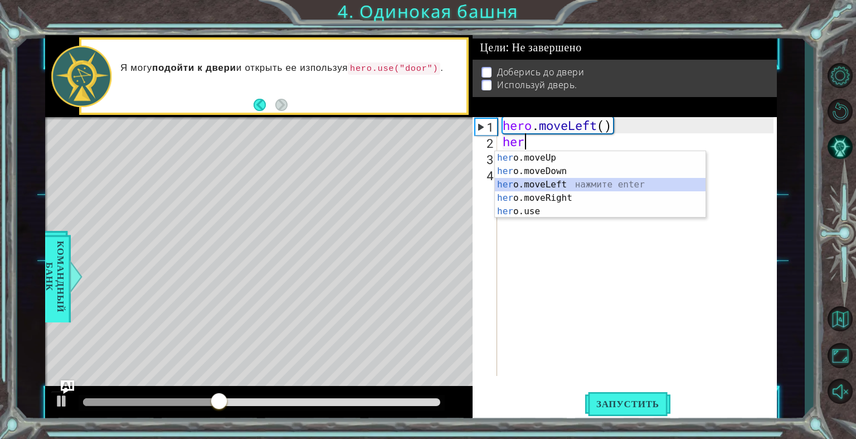
click at [561, 181] on div "her o.moveUp нажмите enter her o.moveDown нажмите enter her o.moveLeft нажмите …" at bounding box center [600, 198] width 211 height 94
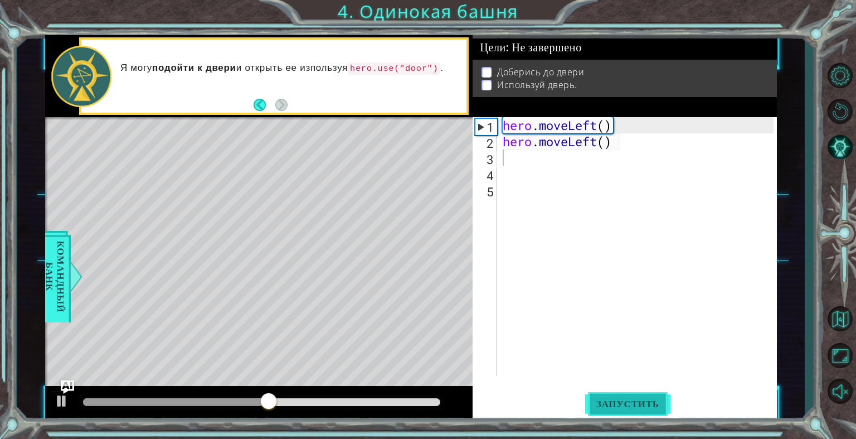
click at [612, 390] on button "Запустить" at bounding box center [627, 403] width 85 height 31
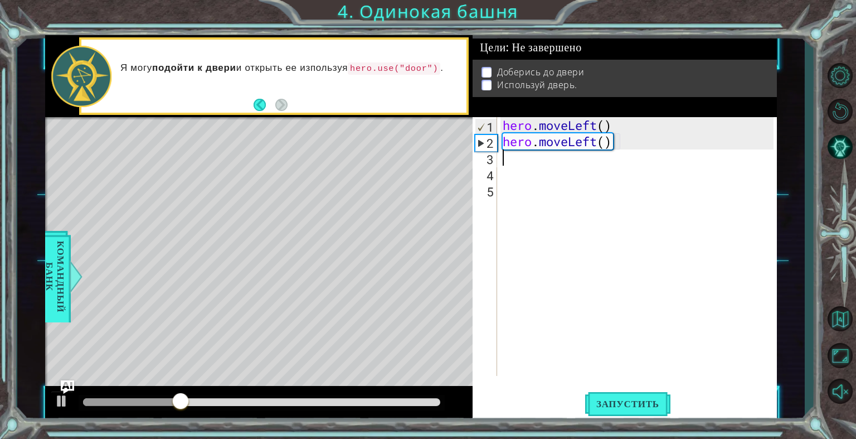
click at [504, 160] on div "hero . moveLeft ( ) hero . moveLeft ( )" at bounding box center [639, 262] width 279 height 291
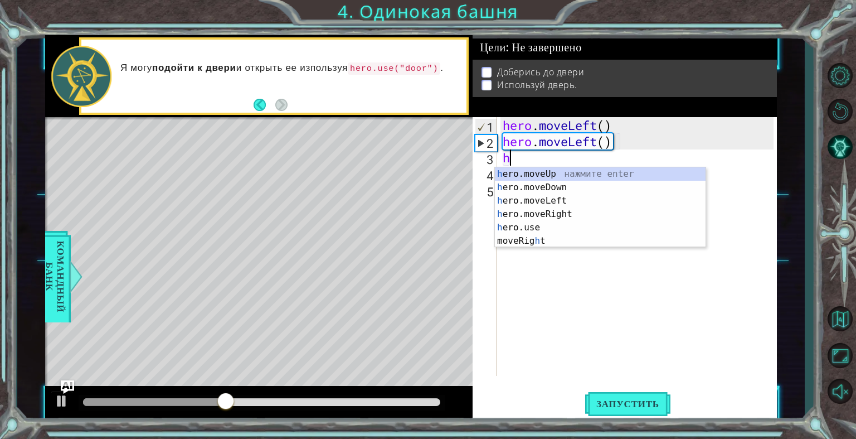
type textarea "he"
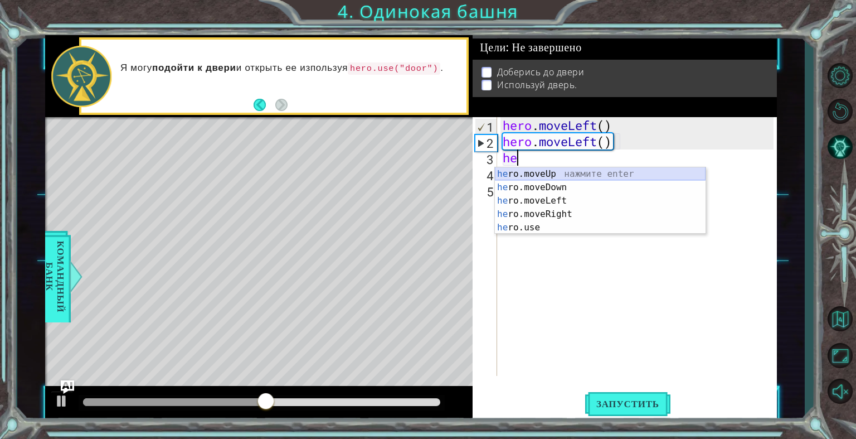
click at [539, 171] on div "he ro.moveUp нажмите enter he ro.moveDown нажмите enter he ro.moveLeft нажмите …" at bounding box center [600, 214] width 211 height 94
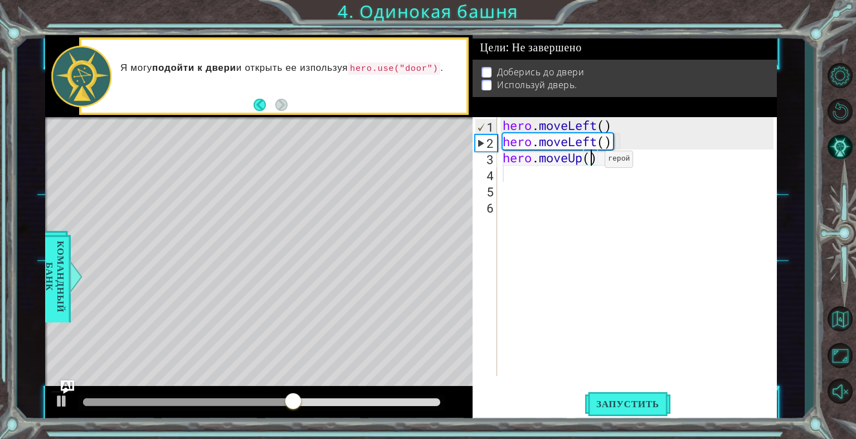
click at [588, 162] on div "hero . moveLeft ( ) hero . moveLeft ( ) hero . moveUp ( )" at bounding box center [639, 262] width 279 height 291
click at [642, 408] on span "Запустить" at bounding box center [627, 403] width 85 height 11
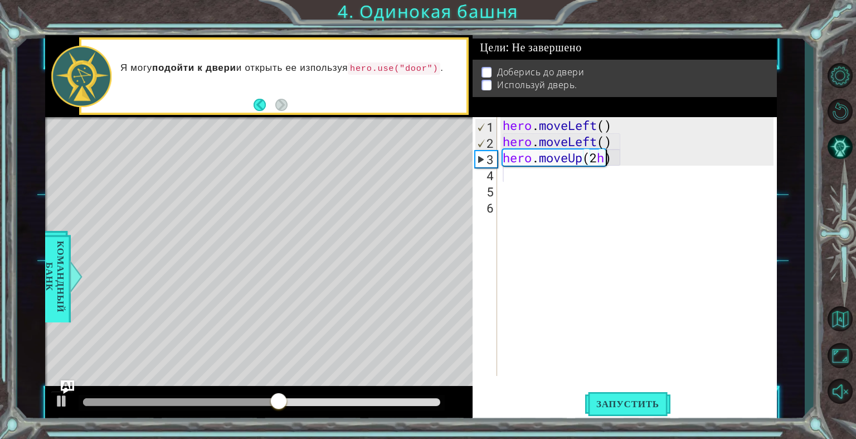
scroll to position [0, 4]
type textarea "hero.moveUp(2)"
click at [504, 174] on div "hero . moveLeft ( ) hero . moveLeft ( ) hero . moveUp ( 2 )" at bounding box center [639, 262] width 279 height 291
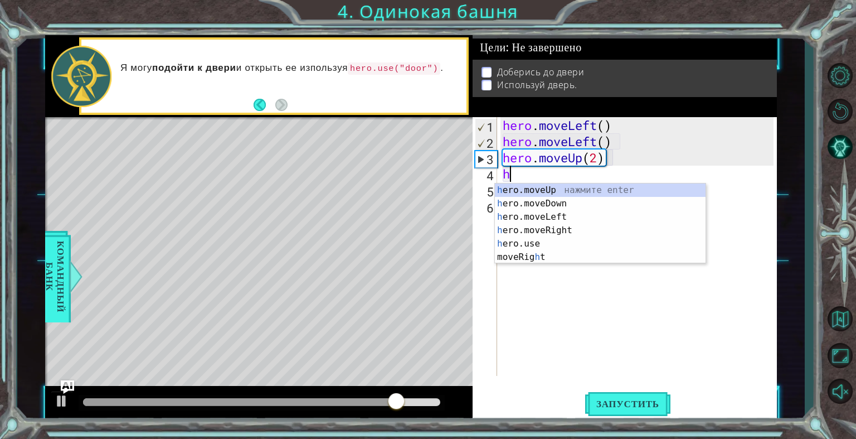
type textarea "hr"
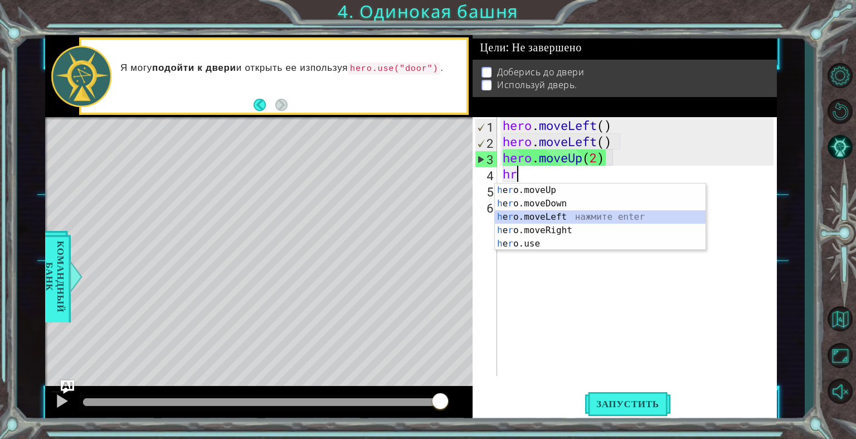
click at [562, 212] on div "h e r o.moveUp нажмите enter h e r o.moveDown нажмите enter h e r o.moveLeft на…" at bounding box center [600, 230] width 211 height 94
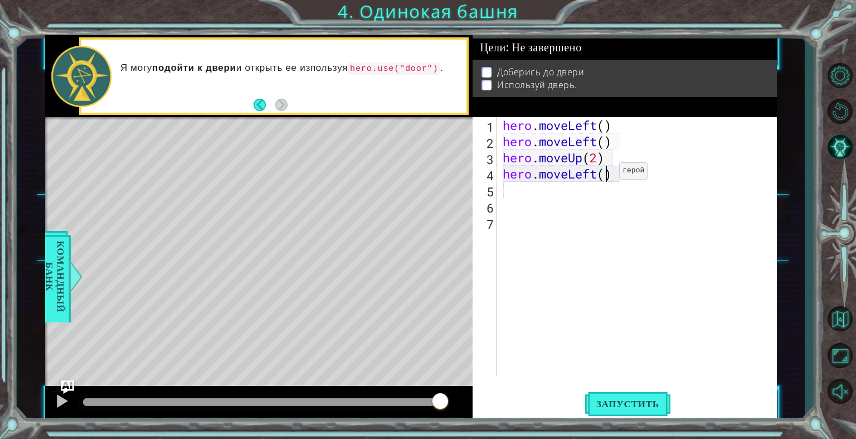
click at [602, 174] on div "hero . moveLeft ( ) hero . moveLeft ( ) hero . moveUp ( 2 ) hero . moveLeft ( )" at bounding box center [639, 262] width 279 height 291
type textarea "hero.moveLeft(2)"
click at [504, 193] on div "hero . moveLeft ( ) hero . moveLeft ( ) hero . moveUp ( 2 ) hero . moveLeft ( 2…" at bounding box center [639, 262] width 279 height 291
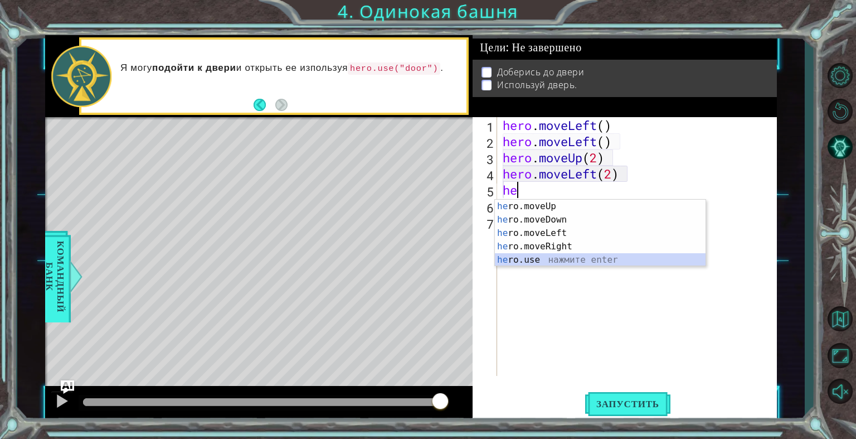
click at [539, 260] on div "he ro.moveUp нажмите enter he ro.moveDown нажмите enter he ro.moveLeft нажмите …" at bounding box center [600, 246] width 211 height 94
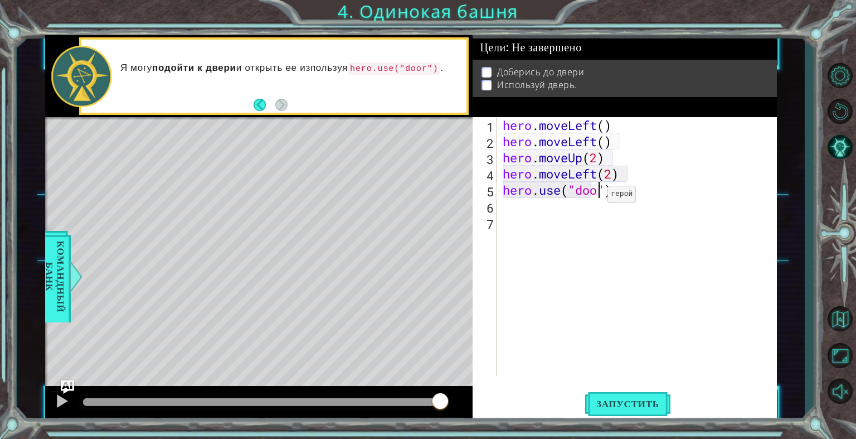
scroll to position [0, 4]
click at [654, 397] on button "Запустить" at bounding box center [627, 403] width 85 height 31
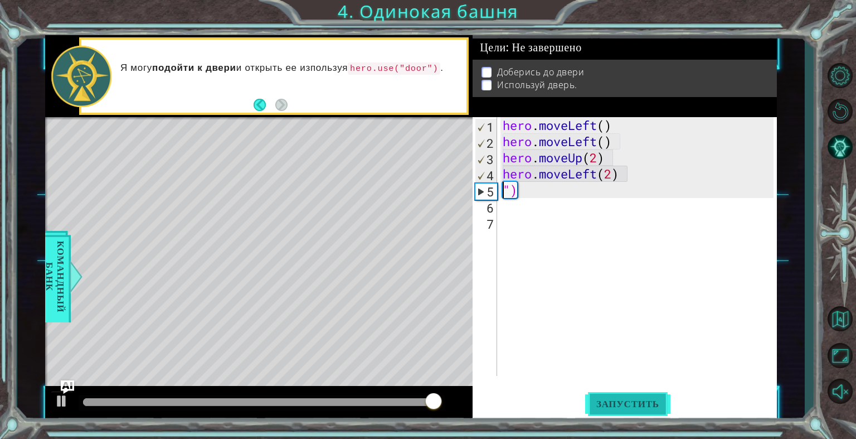
scroll to position [0, 0]
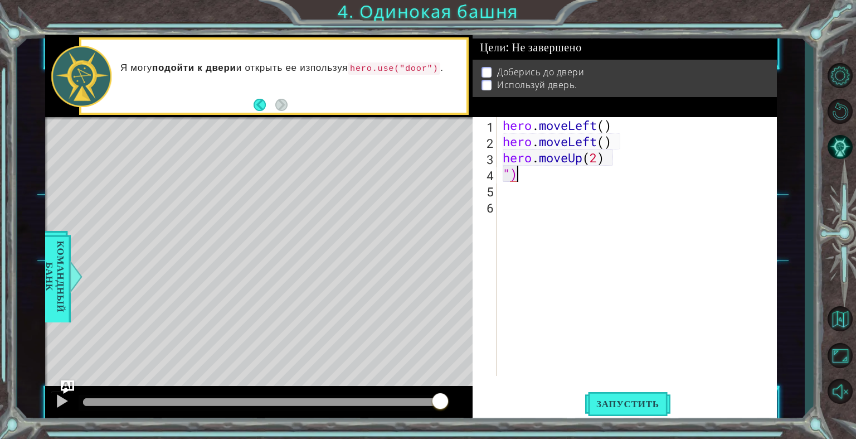
click at [519, 171] on div "hero . moveLeft ( ) hero . moveLeft ( ) hero . moveUp ( 2 ) ")" at bounding box center [639, 262] width 279 height 291
type textarea """
type textarea "h"
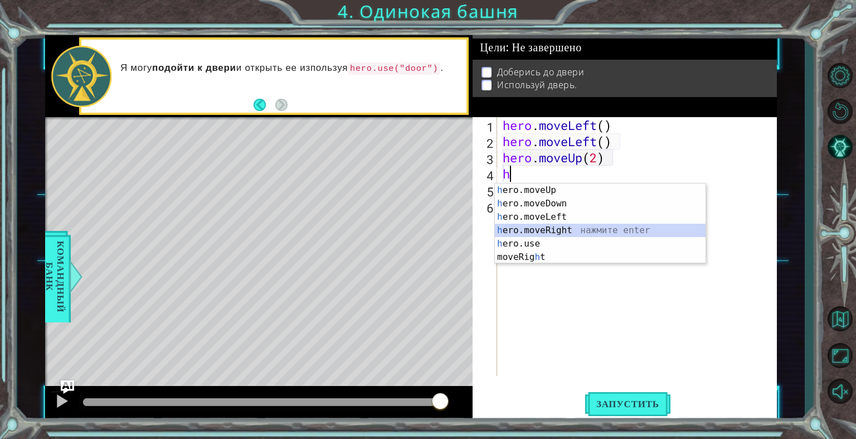
click at [549, 231] on div "h ero.moveUp нажмите enter h ero.moveDown нажмите enter h ero.moveLeft нажмите …" at bounding box center [600, 236] width 211 height 107
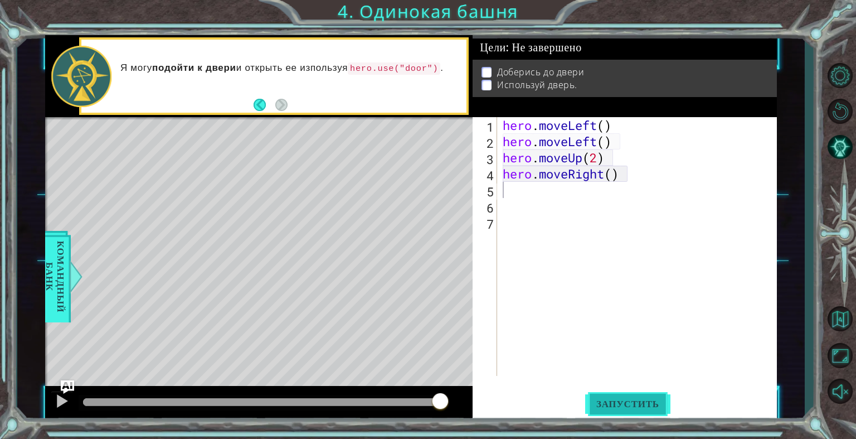
click at [605, 398] on span "Запустить" at bounding box center [627, 403] width 85 height 11
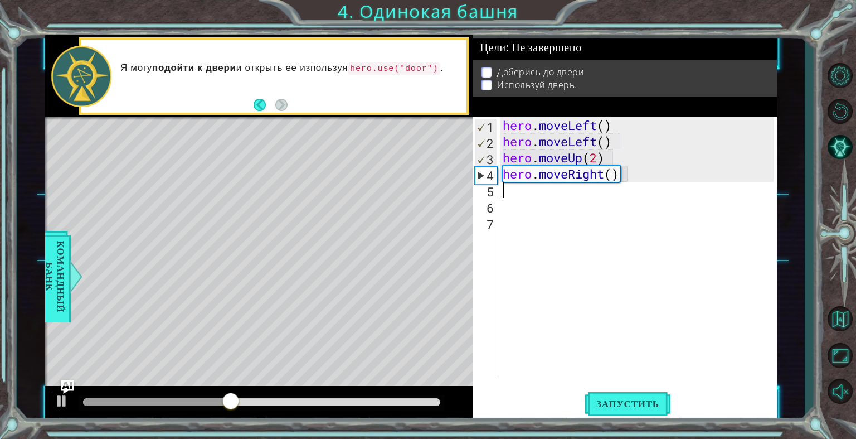
click at [505, 186] on div "hero . moveLeft ( ) hero . moveLeft ( ) hero . moveUp ( 2 ) hero . moveRight ( )" at bounding box center [639, 262] width 279 height 291
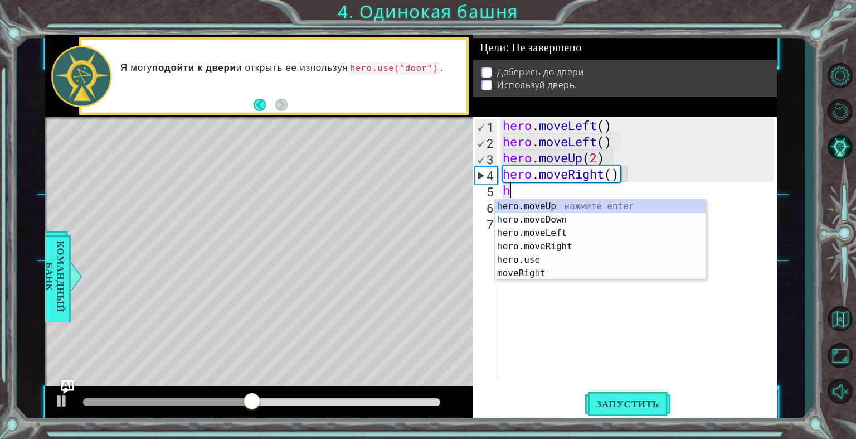
type textarea "he"
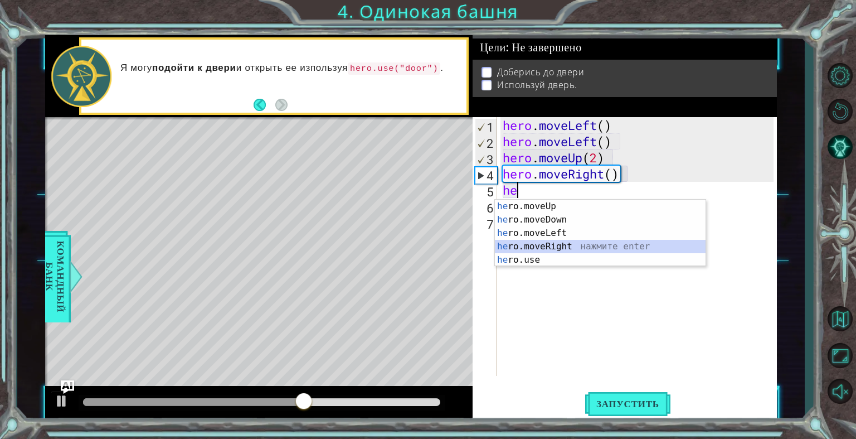
click at [541, 240] on div "he ro.moveUp нажмите enter he ro.moveDown нажмите enter he ro.moveLeft нажмите …" at bounding box center [600, 246] width 211 height 94
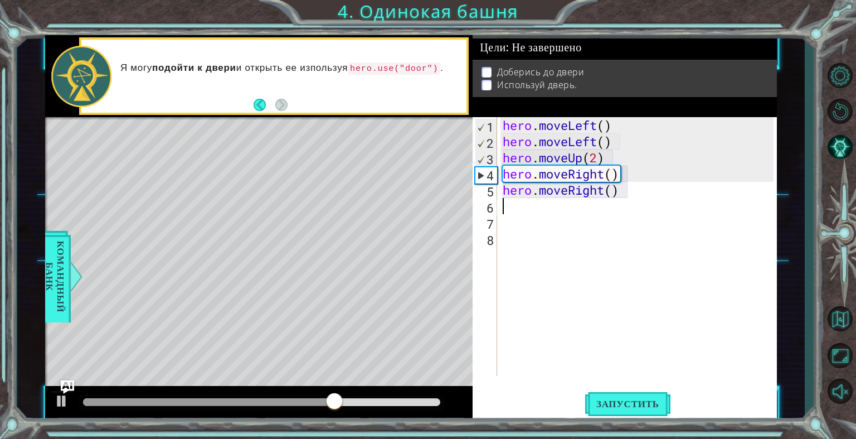
click at [503, 210] on div "hero . moveLeft ( ) hero . moveLeft ( ) hero . moveUp ( 2 ) hero . moveRight ( …" at bounding box center [639, 262] width 279 height 291
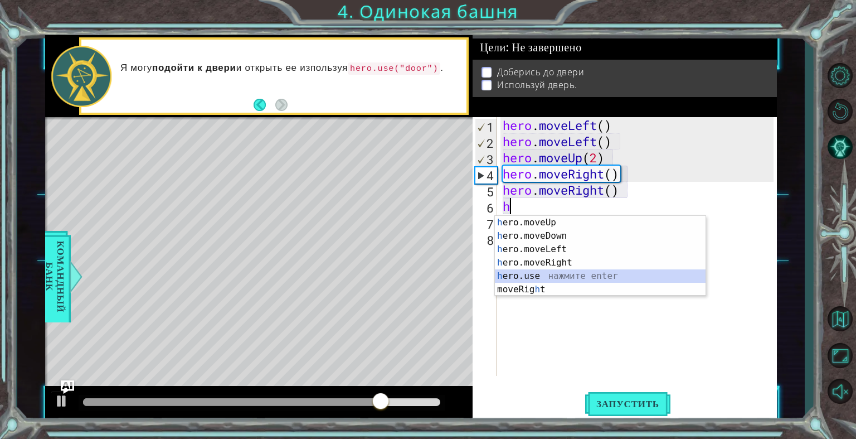
click at [528, 273] on div "h ero.moveUp нажмите enter h ero.moveDown нажмите enter h ero.moveLeft нажмите …" at bounding box center [600, 269] width 211 height 107
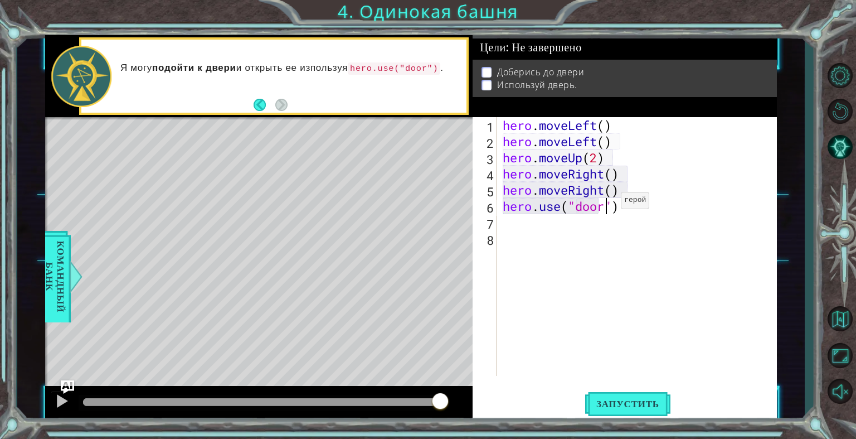
scroll to position [0, 4]
type textarea "hero.use("door")"
click at [624, 396] on button "Запустить" at bounding box center [627, 403] width 85 height 31
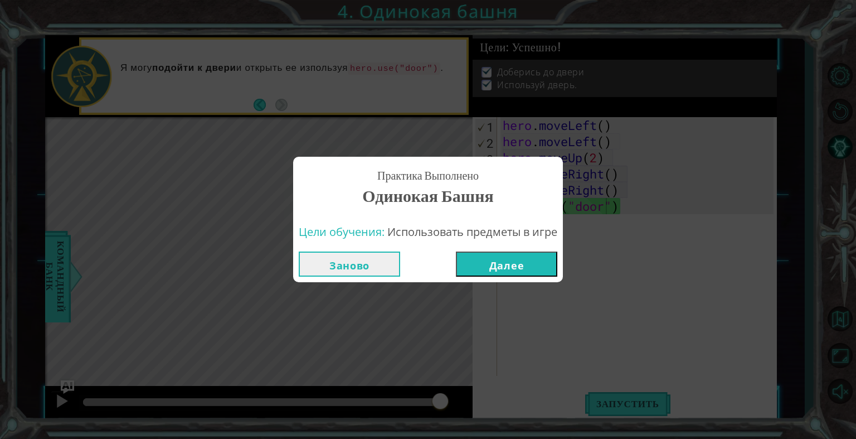
click at [527, 265] on button "Далее" at bounding box center [506, 263] width 101 height 25
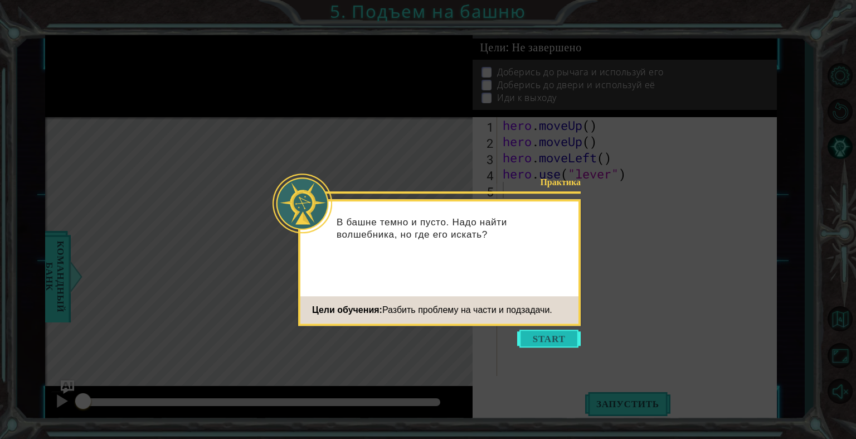
click at [543, 343] on button "Start" at bounding box center [549, 338] width 64 height 18
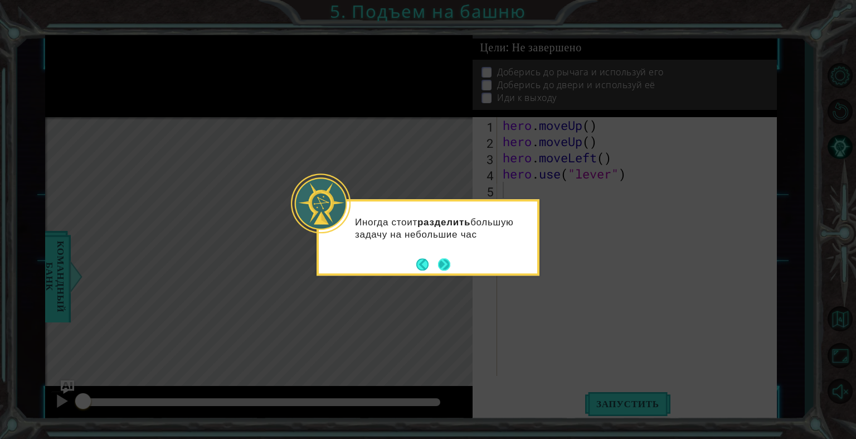
click at [448, 258] on button "Next" at bounding box center [444, 264] width 12 height 12
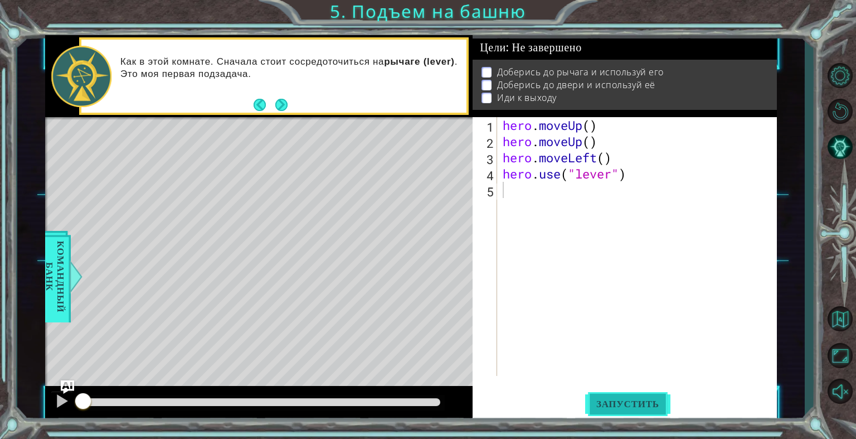
click at [627, 399] on span "Запустить" at bounding box center [627, 403] width 85 height 11
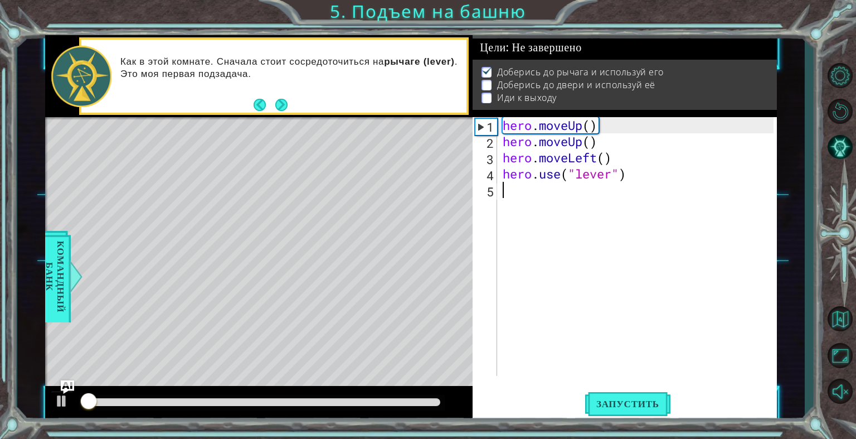
scroll to position [3, 0]
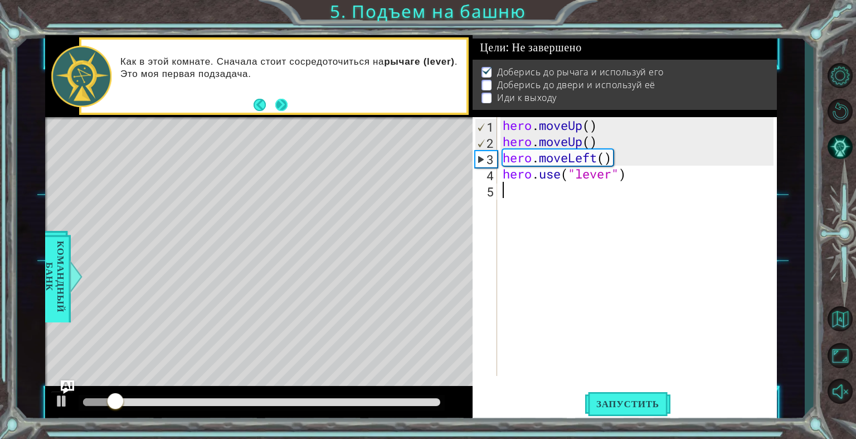
click at [275, 106] on button "Next" at bounding box center [281, 105] width 12 height 12
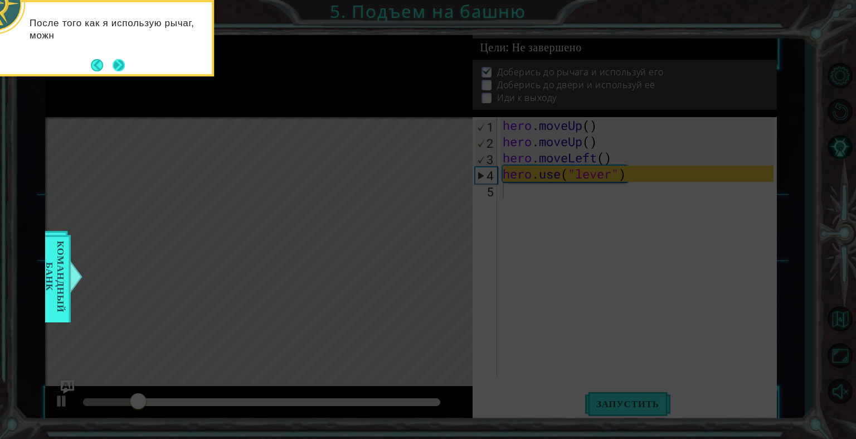
click at [121, 62] on button "Next" at bounding box center [119, 65] width 12 height 12
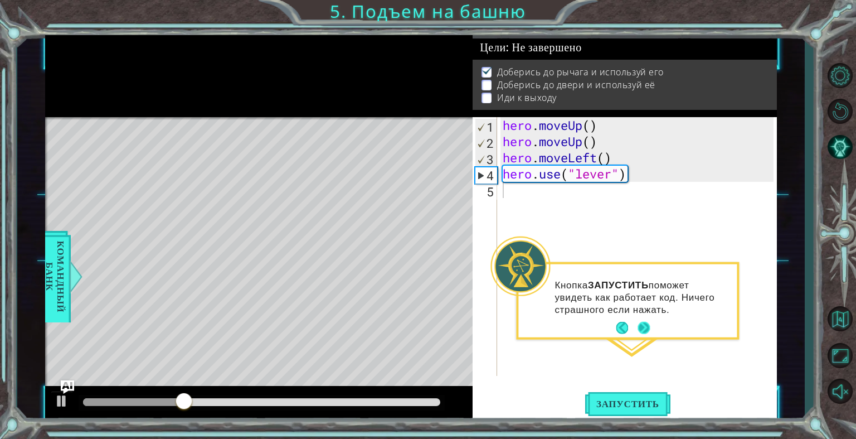
click at [642, 322] on button "Next" at bounding box center [643, 328] width 12 height 12
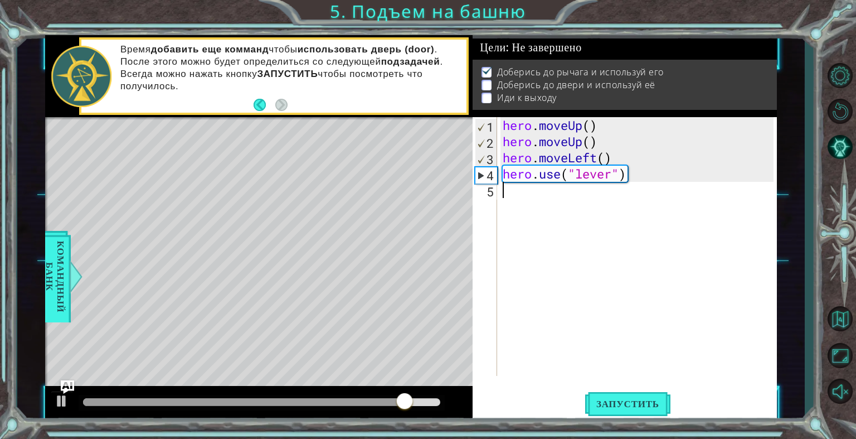
click at [500, 188] on div "hero . moveUp ( ) hero . moveUp ( ) hero . moveLeft ( ) hero . use ( "lever" )" at bounding box center [639, 262] width 279 height 291
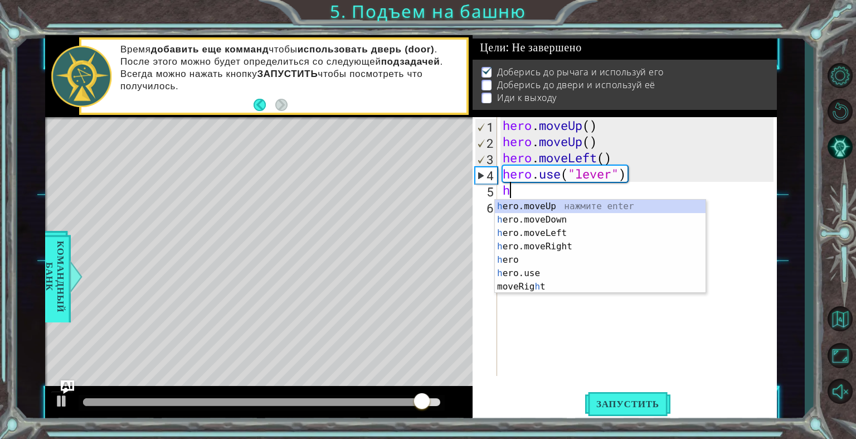
type textarea "hr"
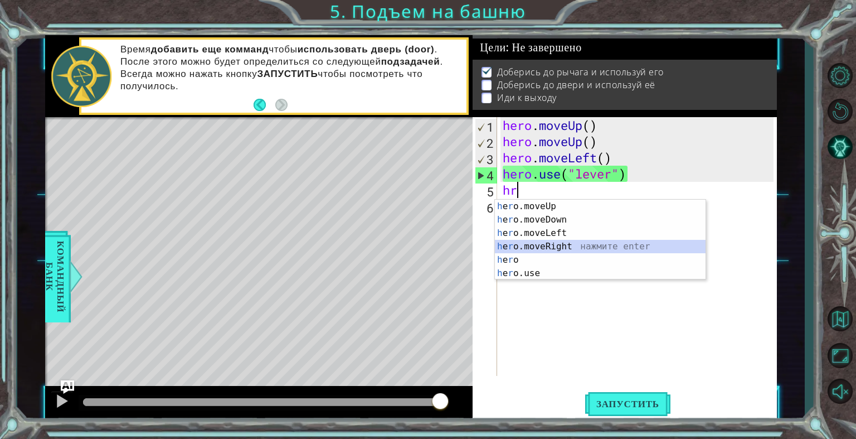
click at [586, 241] on div "h e r o.moveUp нажмите enter h e r o.moveDown нажмите enter h e r o.moveLeft на…" at bounding box center [600, 252] width 211 height 107
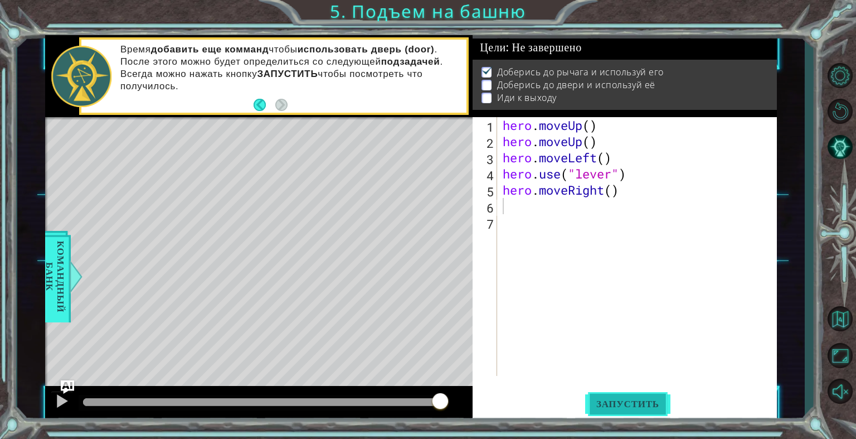
click at [611, 406] on span "Запустить" at bounding box center [627, 403] width 85 height 11
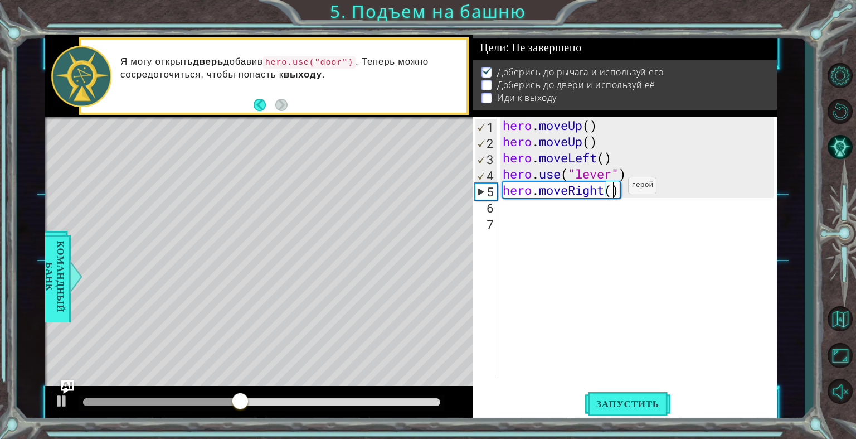
click at [611, 188] on div "hero . moveUp ( ) hero . moveUp ( ) hero . moveLeft ( ) hero . use ( "lever" ) …" at bounding box center [639, 262] width 279 height 291
type textarea "hero.moveRight(3)"
click at [643, 390] on button "Запустить" at bounding box center [627, 403] width 85 height 31
click at [508, 221] on div "hero . moveUp ( ) hero . moveUp ( ) hero . moveLeft ( ) hero . use ( "lever" ) …" at bounding box center [639, 262] width 279 height 291
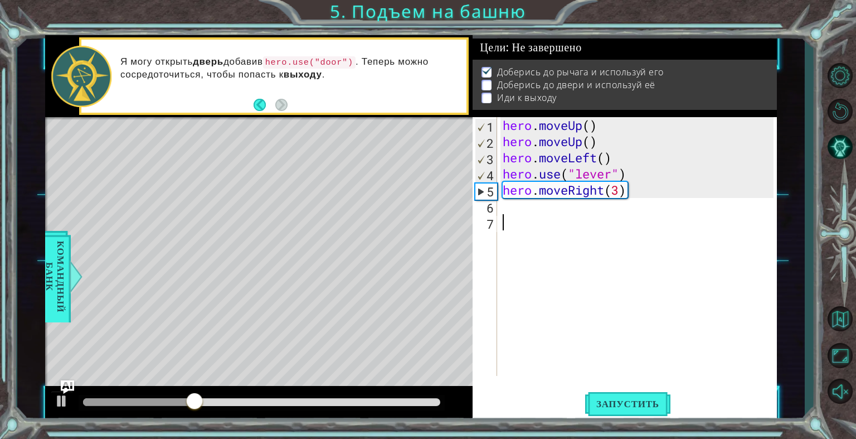
scroll to position [0, 0]
click at [500, 208] on div "hero . moveUp ( ) hero . moveUp ( ) hero . moveLeft ( ) hero . use ( "lever" ) …" at bounding box center [636, 246] width 273 height 259
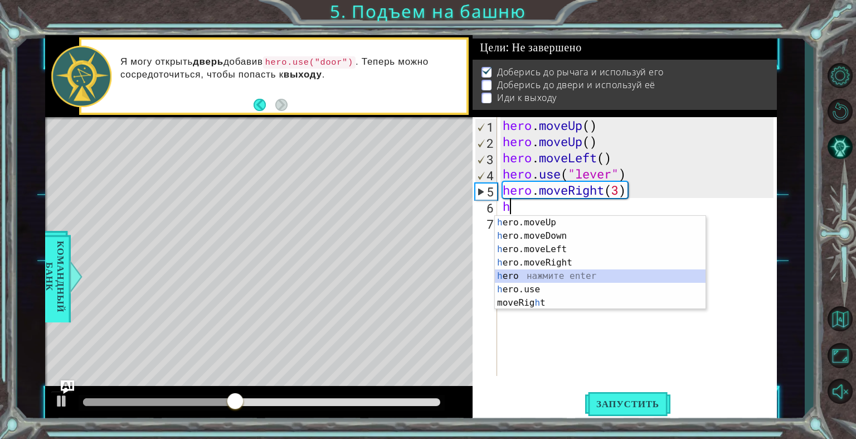
click at [531, 281] on div "h ero.moveUp нажмите enter h ero.moveDown нажмите enter h ero.moveLeft нажмите …" at bounding box center [600, 276] width 211 height 120
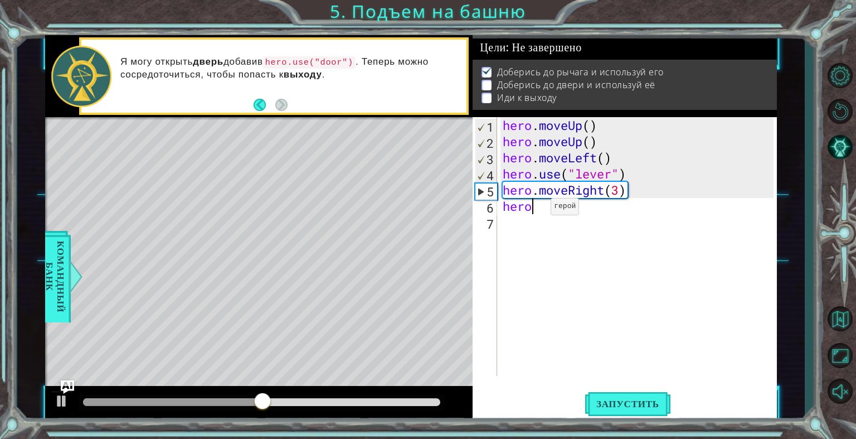
click at [534, 209] on div "hero . moveUp ( ) hero . moveUp ( ) hero . moveLeft ( ) hero . use ( "lever" ) …" at bounding box center [639, 262] width 279 height 291
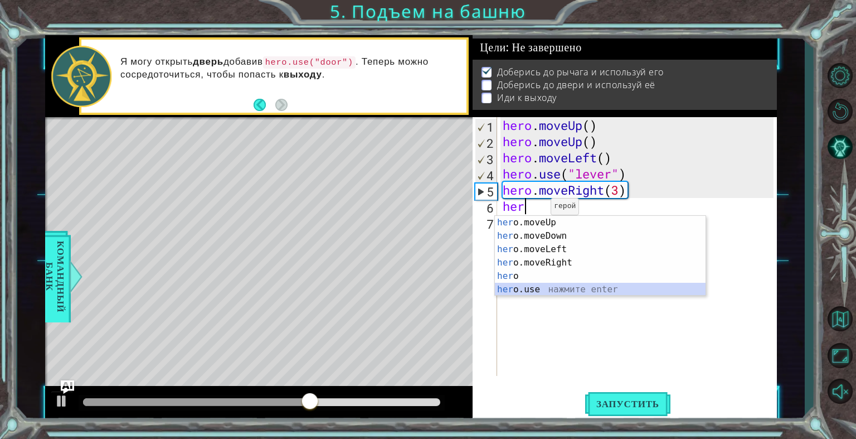
click at [533, 288] on div "her o.moveUp нажмите enter her o.moveDown нажмите enter her o.moveLeft нажмите …" at bounding box center [600, 269] width 211 height 107
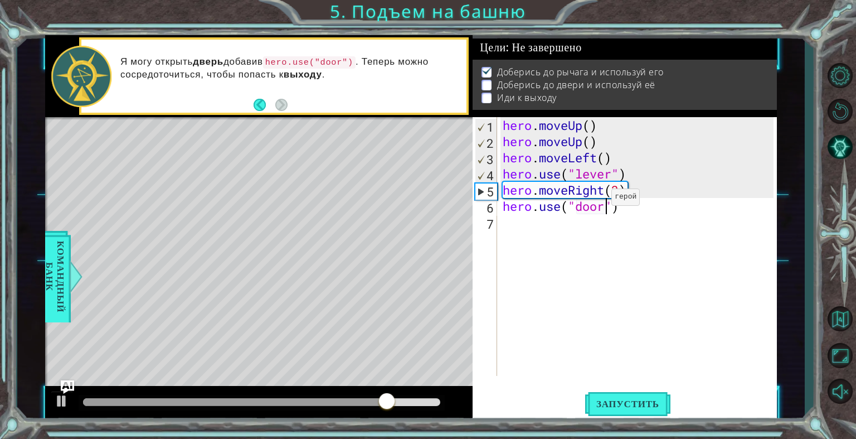
scroll to position [0, 4]
type textarea "hero.use("door")"
click at [627, 391] on button "Запустить" at bounding box center [627, 403] width 85 height 31
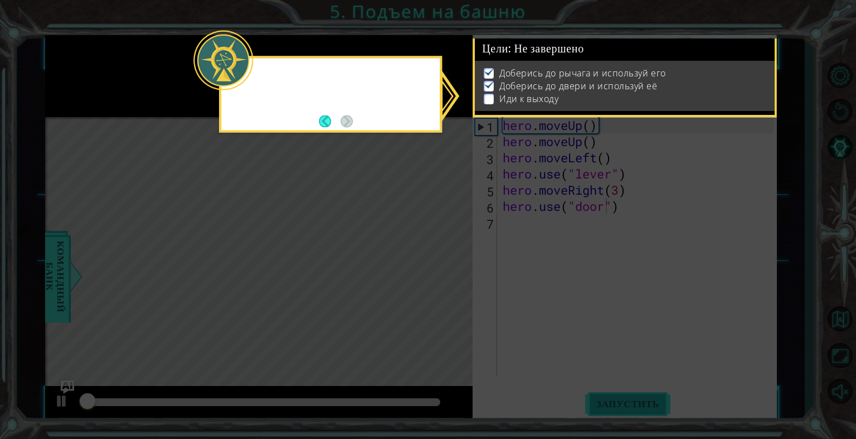
scroll to position [3, 0]
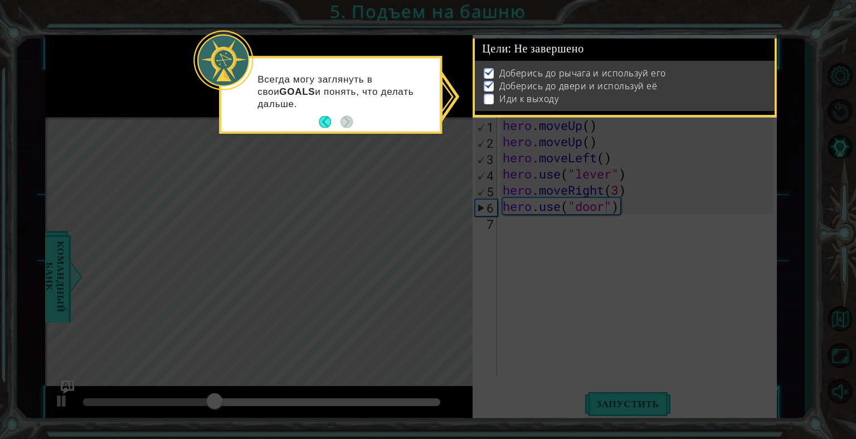
click at [542, 236] on icon at bounding box center [428, 219] width 856 height 439
click at [334, 157] on icon at bounding box center [428, 219] width 856 height 439
click at [325, 116] on button "Back" at bounding box center [330, 122] width 22 height 12
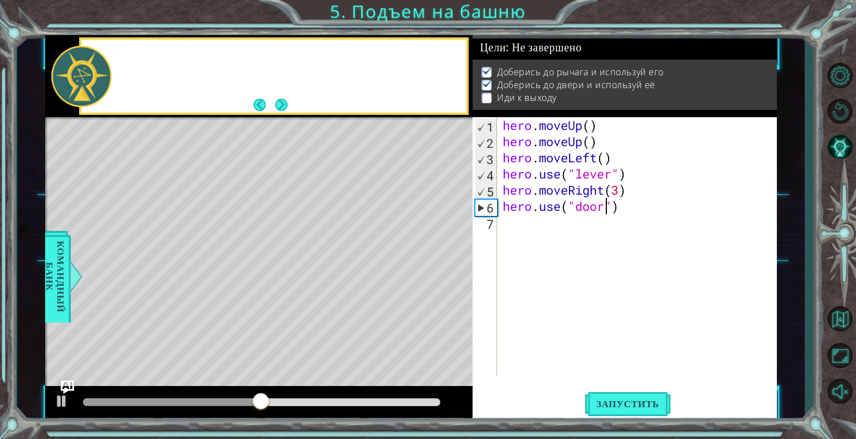
scroll to position [2, 0]
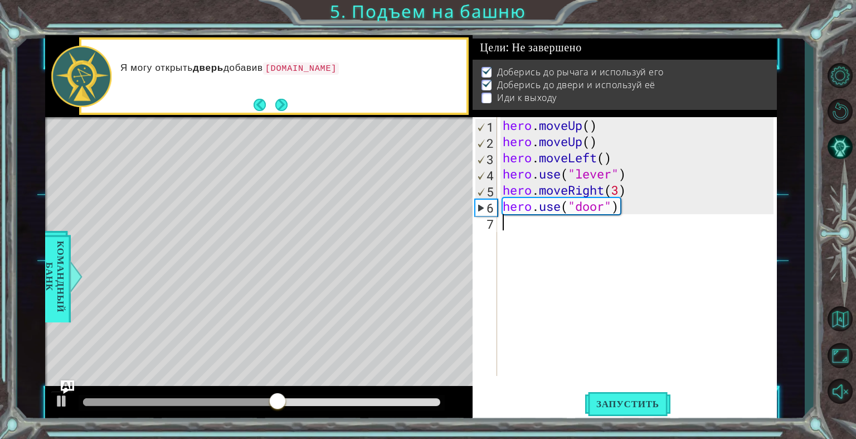
click at [508, 239] on div "hero . moveUp ( ) hero . moveUp ( ) hero . moveLeft ( ) hero . use ( "lever" ) …" at bounding box center [639, 262] width 279 height 291
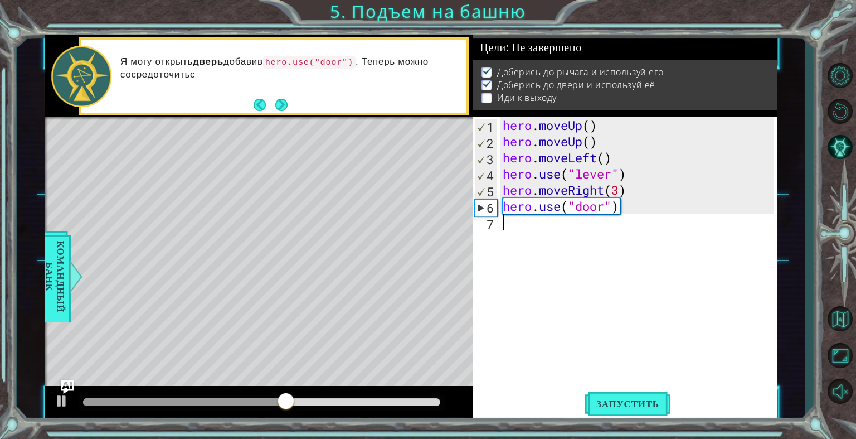
type textarea "h"
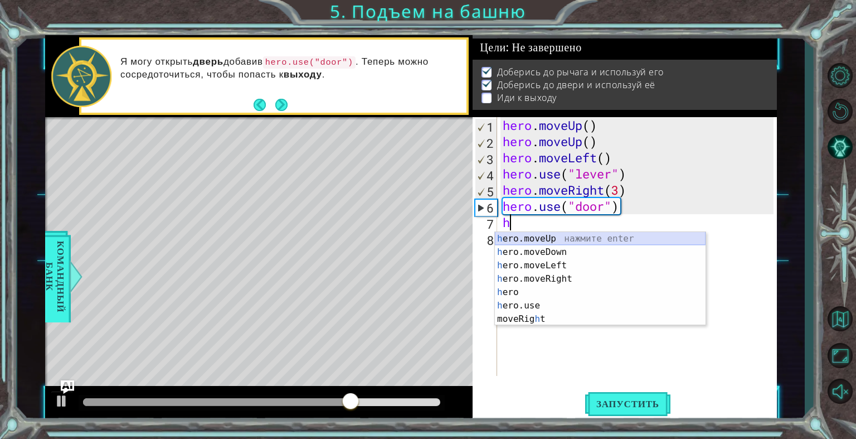
click at [546, 232] on div "h ero.moveUp нажмите enter h ero.moveDown нажмите enter h ero.moveLeft нажмите …" at bounding box center [600, 292] width 211 height 120
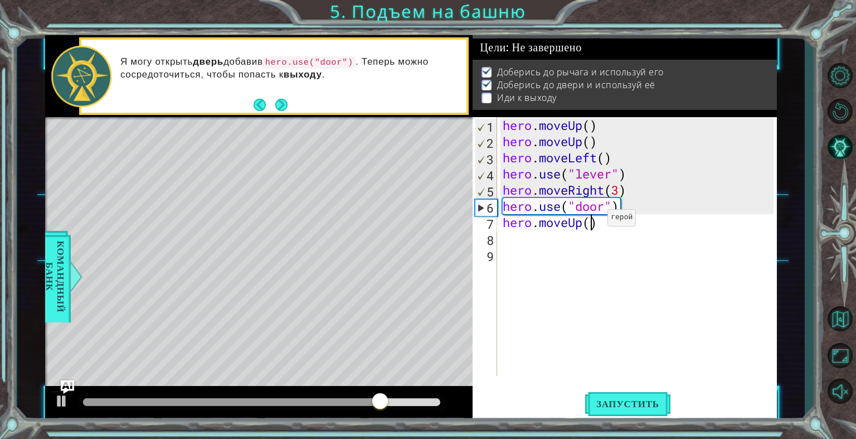
click at [591, 221] on div "hero . moveUp ( ) hero . moveUp ( ) hero . moveLeft ( ) hero . use ( "lever" ) …" at bounding box center [639, 262] width 279 height 291
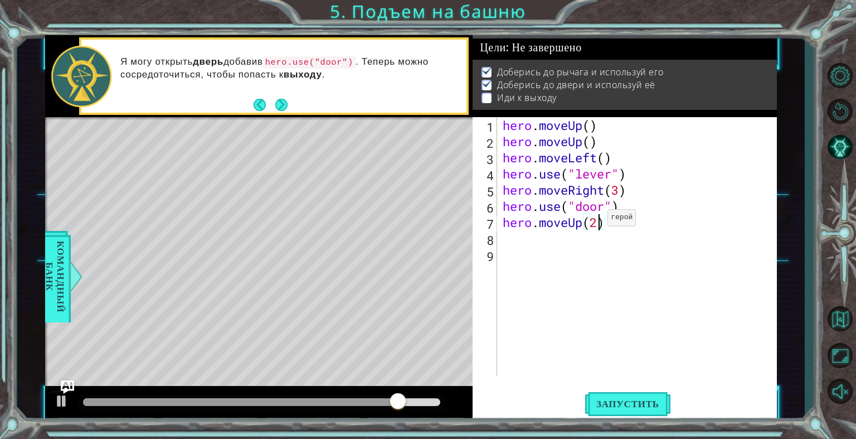
scroll to position [0, 4]
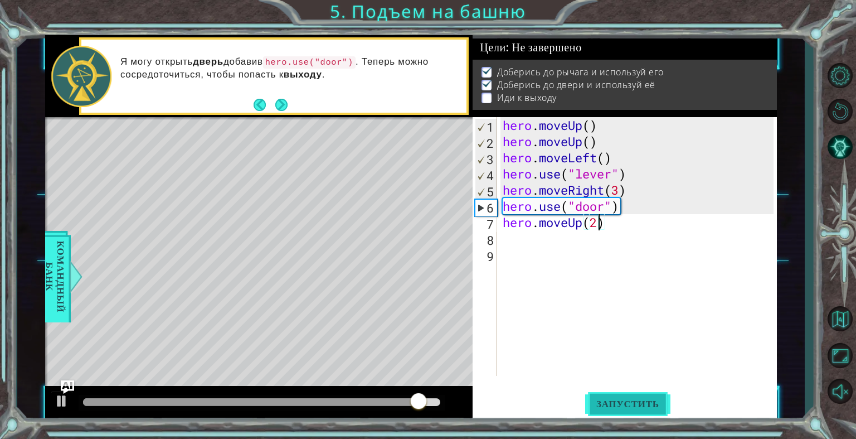
type textarea "hero.moveUp(2)"
click at [651, 392] on button "Запустить" at bounding box center [627, 403] width 85 height 31
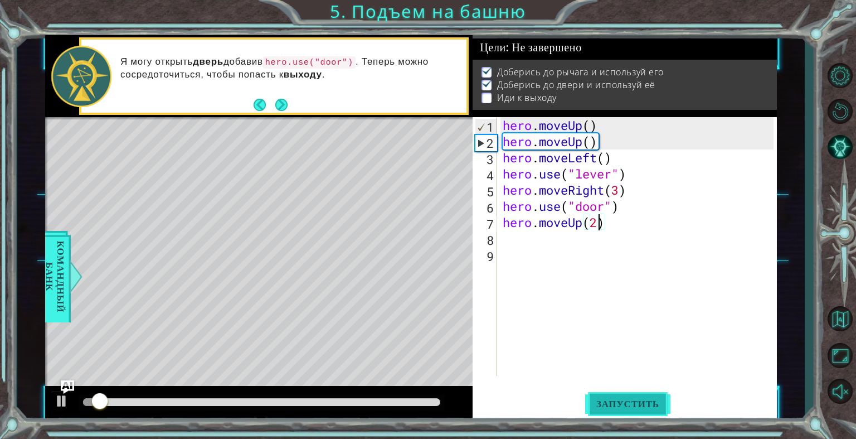
scroll to position [3, 0]
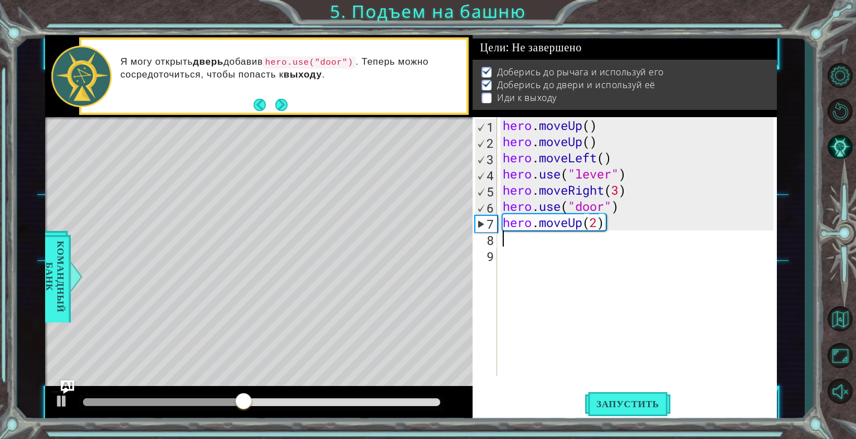
click at [510, 241] on div "hero . moveUp ( ) hero . moveUp ( ) hero . moveLeft ( ) hero . use ( "lever" ) …" at bounding box center [639, 262] width 279 height 291
type textarea "h"
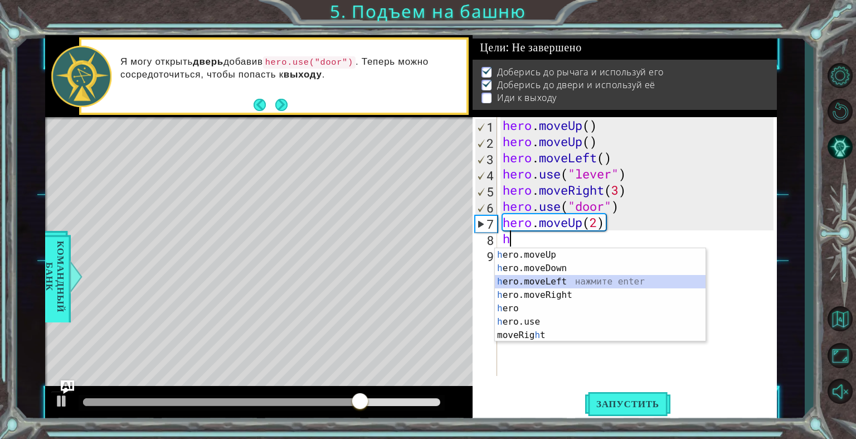
click at [564, 279] on div "h ero.moveUp нажмите enter h ero.moveDown нажмите enter h ero.moveLeft нажмите …" at bounding box center [600, 308] width 211 height 120
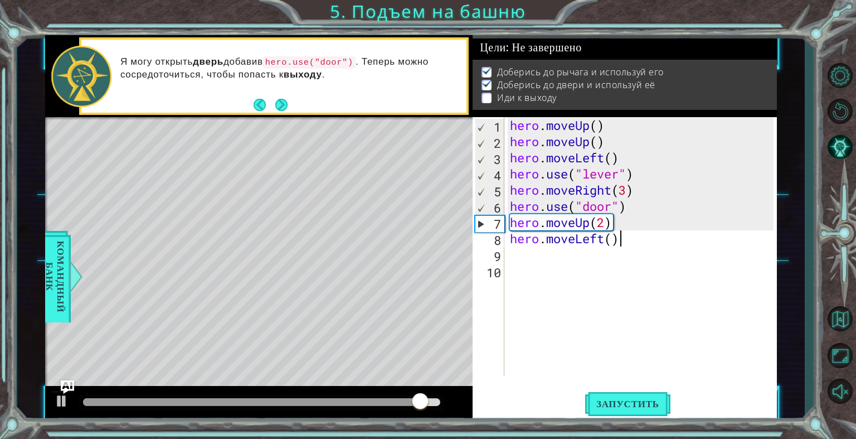
click at [619, 237] on div "hero . moveUp ( ) hero . moveUp ( ) hero . moveLeft ( ) hero . use ( "lever" ) …" at bounding box center [644, 262] width 272 height 291
click at [613, 238] on div "hero . moveUp ( ) hero . moveUp ( ) hero . moveLeft ( ) hero . use ( "lever" ) …" at bounding box center [644, 262] width 272 height 291
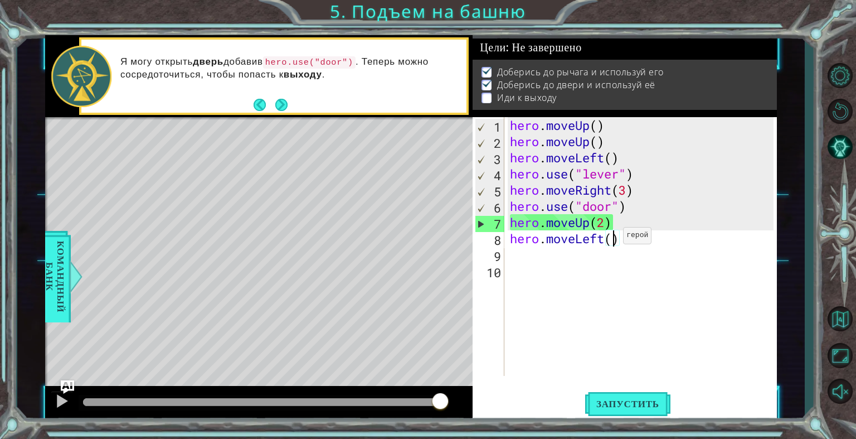
scroll to position [0, 4]
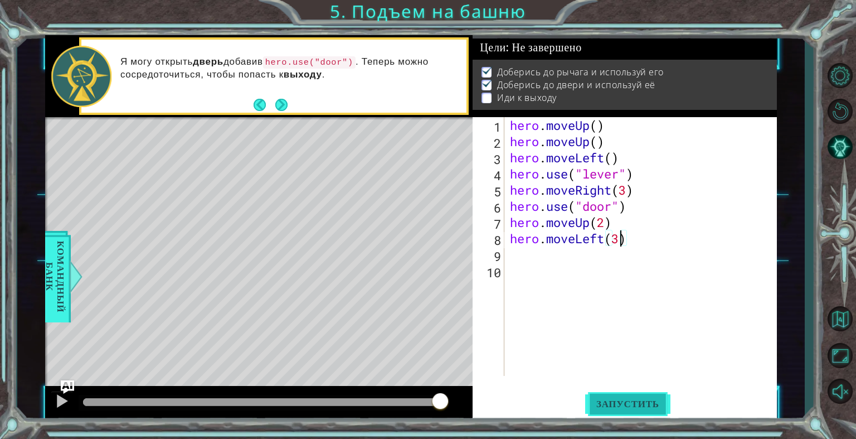
type textarea "hero.moveLeft(3)"
click at [648, 395] on button "Запустить" at bounding box center [627, 403] width 85 height 31
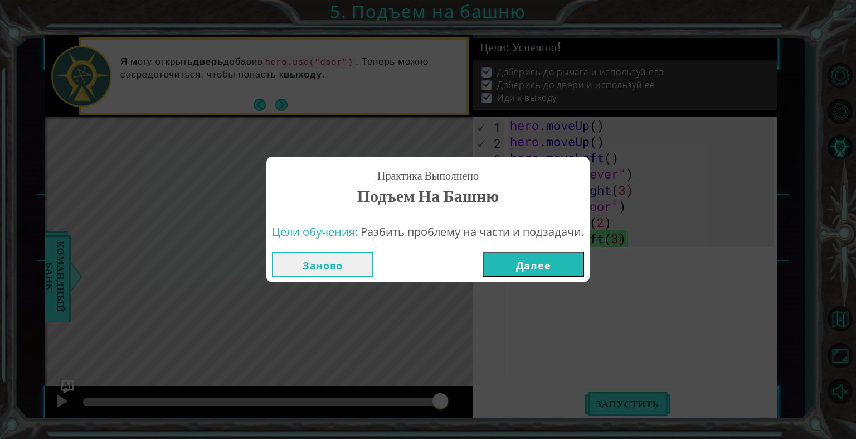
click at [527, 252] on button "Далее" at bounding box center [533, 263] width 101 height 25
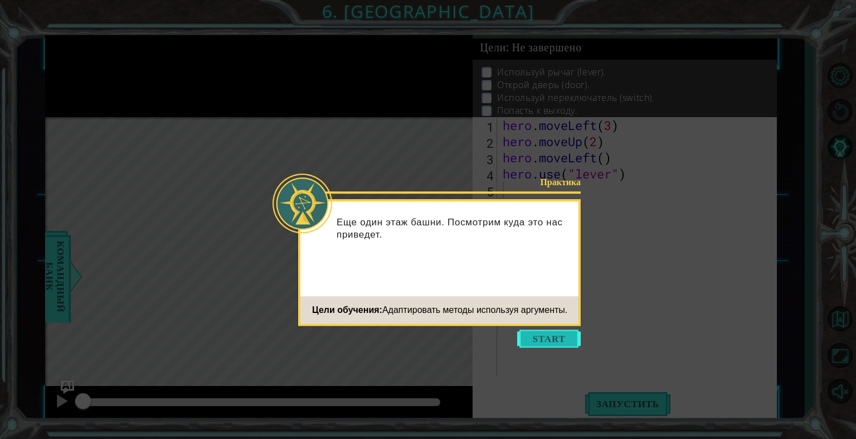
click at [554, 341] on button "Start" at bounding box center [549, 338] width 64 height 18
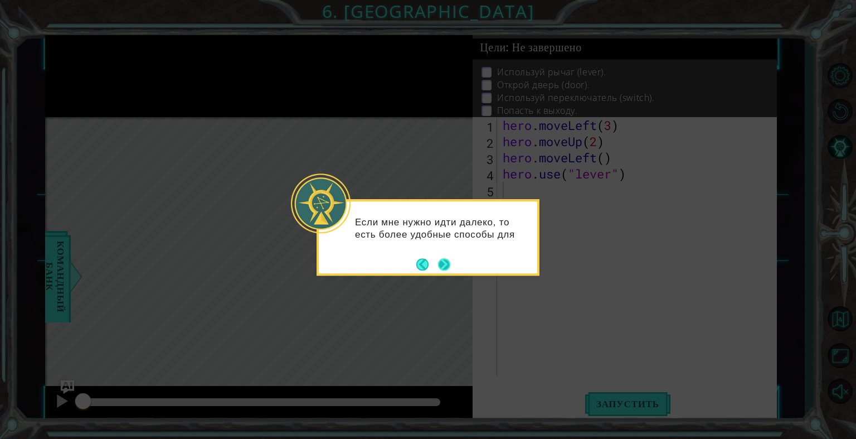
click at [445, 261] on button "Next" at bounding box center [444, 264] width 12 height 12
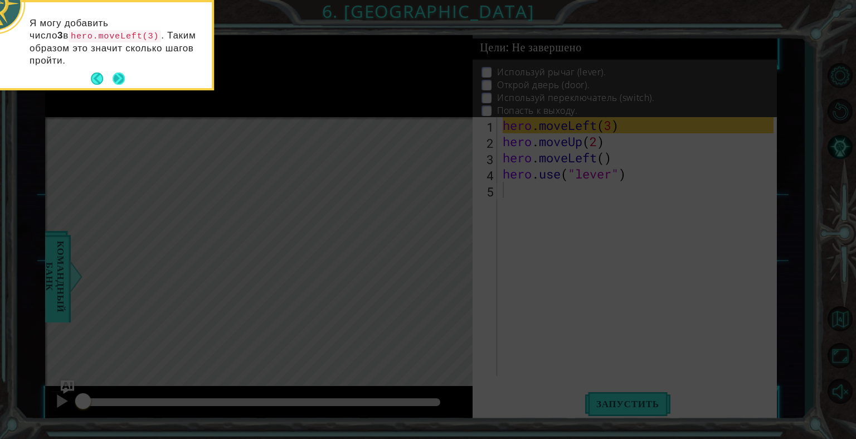
click at [118, 72] on button "Next" at bounding box center [119, 78] width 12 height 12
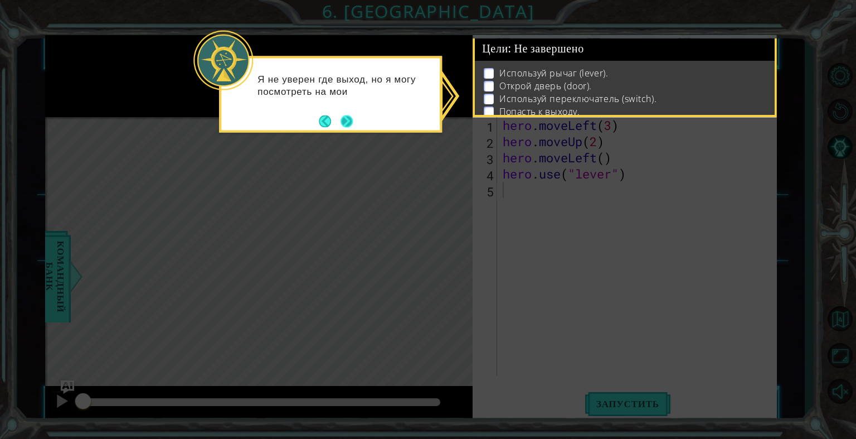
click at [343, 120] on button "Next" at bounding box center [346, 121] width 12 height 12
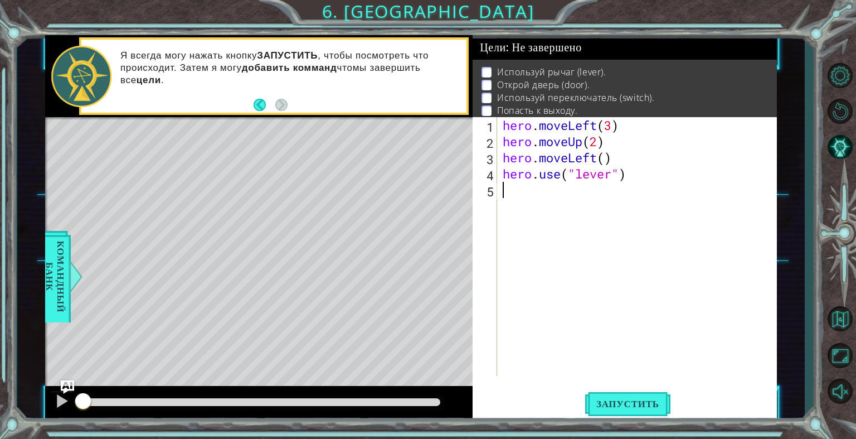
click at [500, 183] on div "hero . moveLeft ( 3 ) hero . moveUp ( 2 ) hero . moveLeft ( ) hero . use ( "lev…" at bounding box center [636, 246] width 273 height 259
click at [503, 187] on div "hero . moveLeft ( 3 ) hero . moveUp ( 2 ) hero . moveLeft ( ) hero . use ( "lev…" at bounding box center [639, 262] width 279 height 291
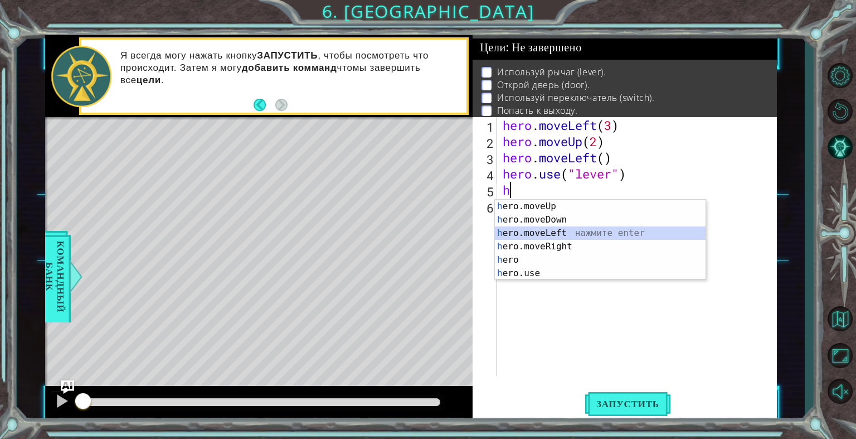
click at [567, 230] on div "h ero.moveUp нажмите enter h ero.moveDown нажмите enter h ero.moveLeft нажмите …" at bounding box center [600, 252] width 211 height 107
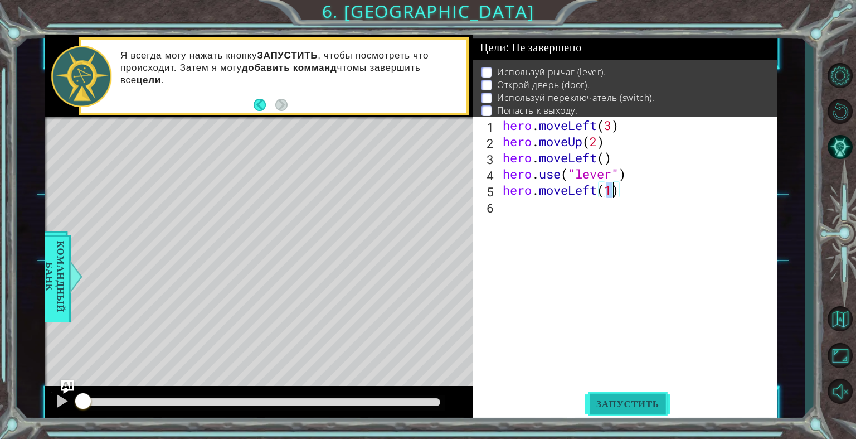
type textarea "hero.moveLeft(1)"
click at [646, 401] on span "Запустить" at bounding box center [627, 403] width 85 height 11
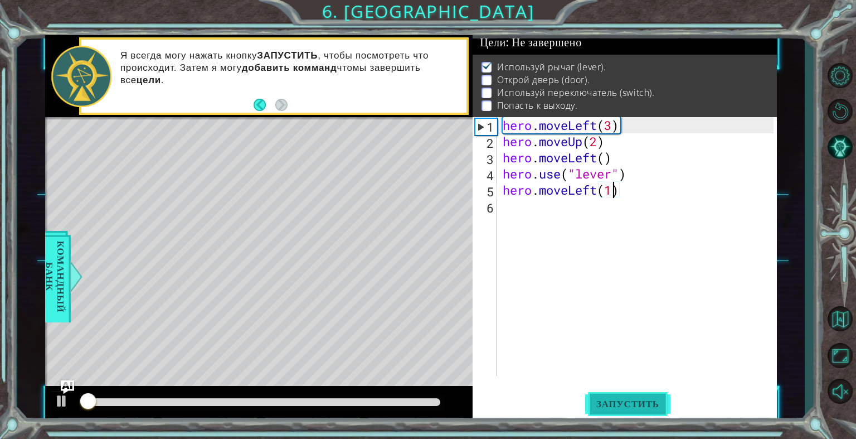
scroll to position [10, 0]
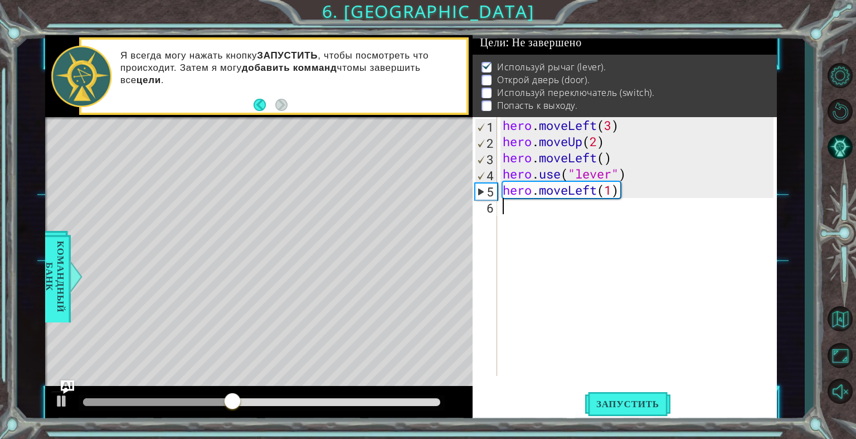
click at [506, 201] on div "hero . moveLeft ( 3 ) hero . moveUp ( 2 ) hero . moveLeft ( ) hero . use ( "lev…" at bounding box center [639, 262] width 279 height 291
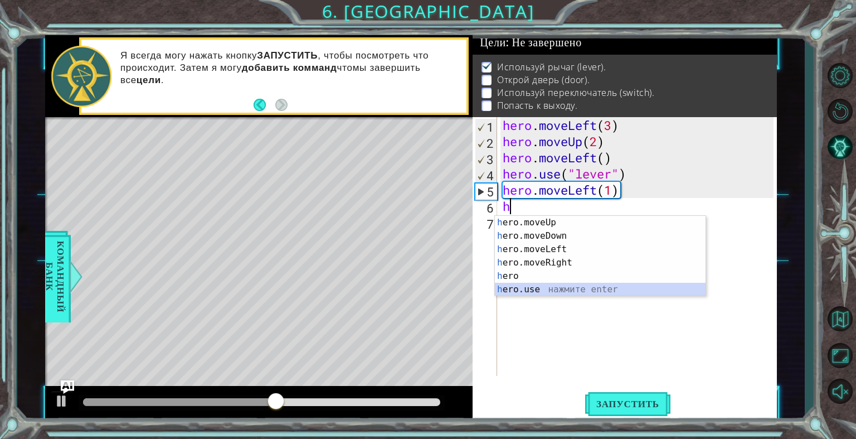
click at [539, 288] on div "h ero.moveUp нажмите enter h ero.moveDown нажмите enter h ero.moveLeft нажмите …" at bounding box center [600, 269] width 211 height 107
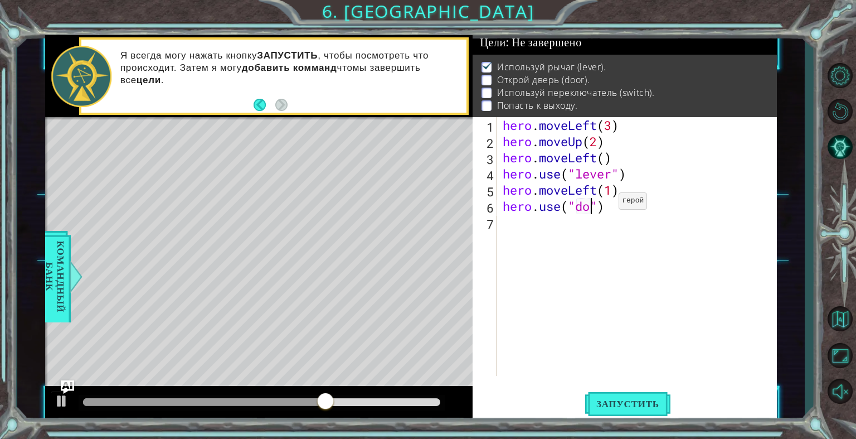
scroll to position [0, 4]
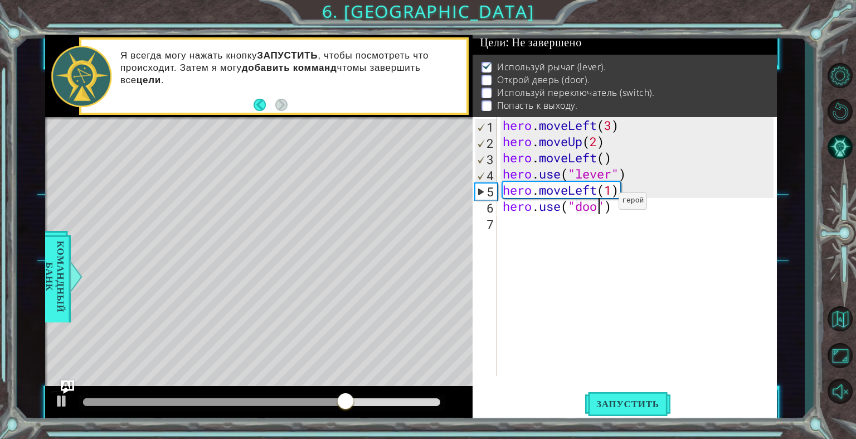
type textarea "hero.use("door")"
click at [508, 227] on div "hero . moveLeft ( 3 ) hero . moveUp ( 2 ) hero . moveLeft ( ) hero . use ( "lev…" at bounding box center [639, 262] width 279 height 291
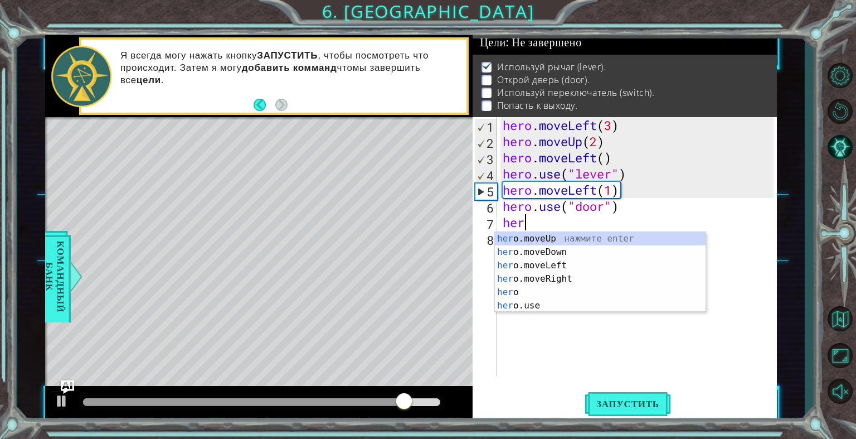
scroll to position [0, 0]
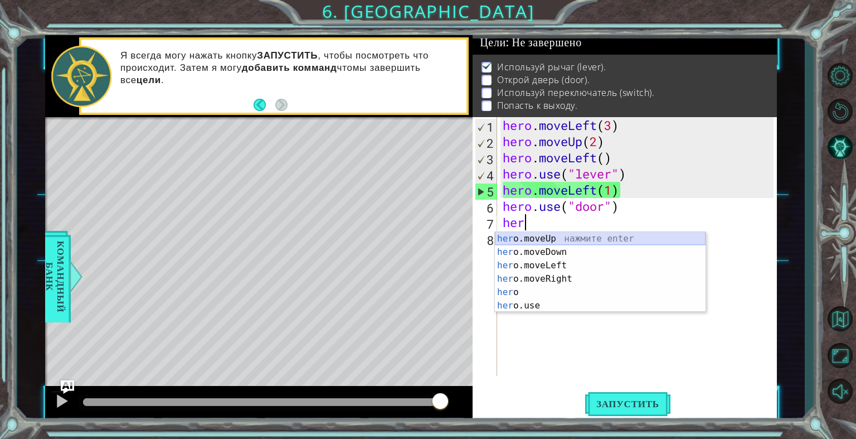
click at [557, 237] on div "her o.moveUp нажмите enter her o.moveDown нажмите enter her o.moveLeft нажмите …" at bounding box center [600, 285] width 211 height 107
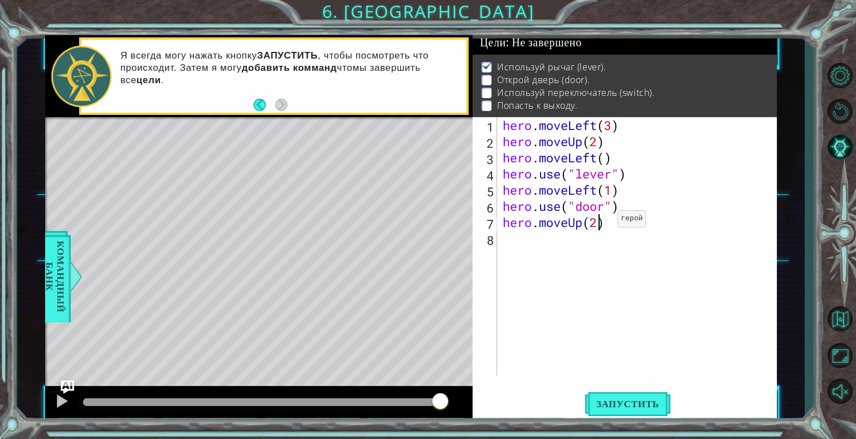
scroll to position [0, 4]
type textarea "hero.moveUp(2)"
click at [622, 405] on span "Запустить" at bounding box center [627, 403] width 85 height 11
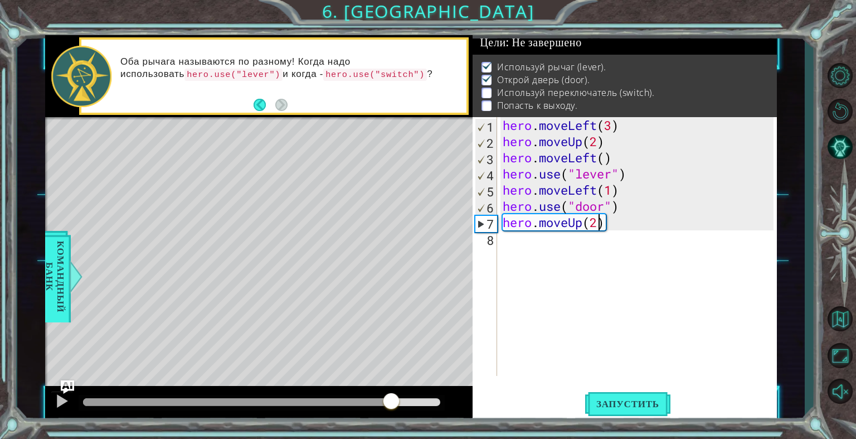
drag, startPoint x: 132, startPoint y: 400, endPoint x: 395, endPoint y: 392, distance: 263.1
click at [395, 392] on div at bounding box center [391, 402] width 20 height 20
click at [499, 241] on div "hero.moveUp(2) 1 2 3 4 5 6 7 8 hero . moveLeft ( 3 ) hero . moveUp ( 2 ) hero .…" at bounding box center [623, 246] width 301 height 259
click at [508, 230] on div "hero . moveLeft ( 3 ) hero . moveUp ( 2 ) hero . moveLeft ( ) hero . use ( "lev…" at bounding box center [639, 262] width 279 height 291
click at [508, 244] on div "hero . moveLeft ( 3 ) hero . moveUp ( 2 ) hero . moveLeft ( ) hero . use ( "lev…" at bounding box center [639, 262] width 279 height 291
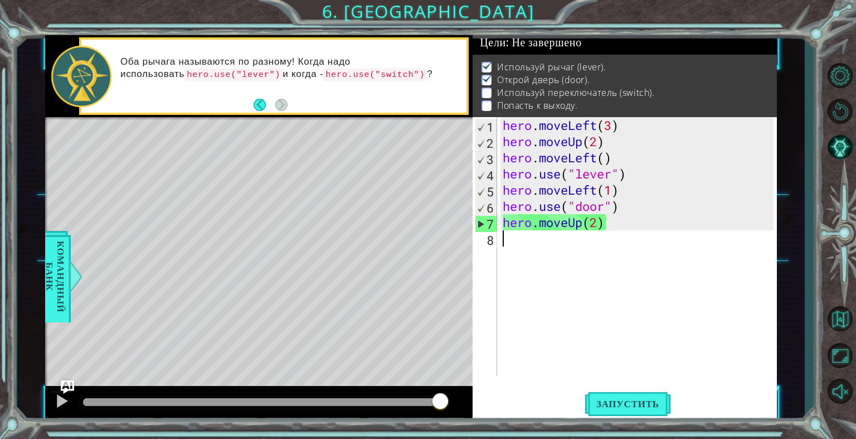
scroll to position [0, 0]
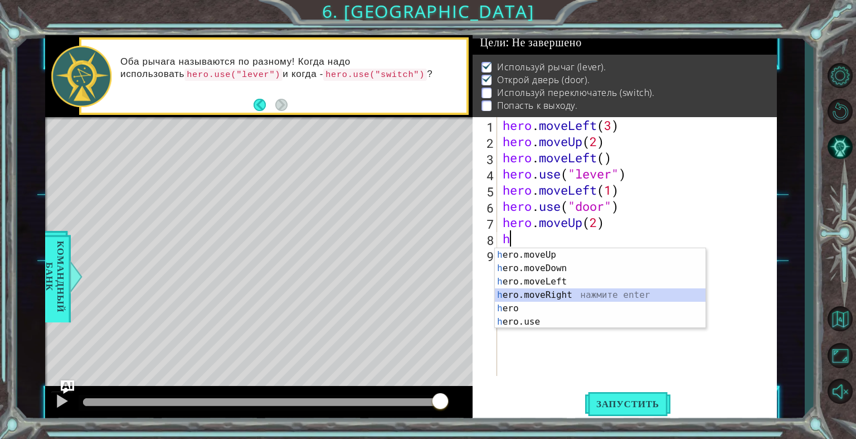
click at [577, 290] on div "h ero.moveUp нажмите enter h ero.moveDown нажмите enter h ero.moveLeft нажмите …" at bounding box center [600, 301] width 211 height 107
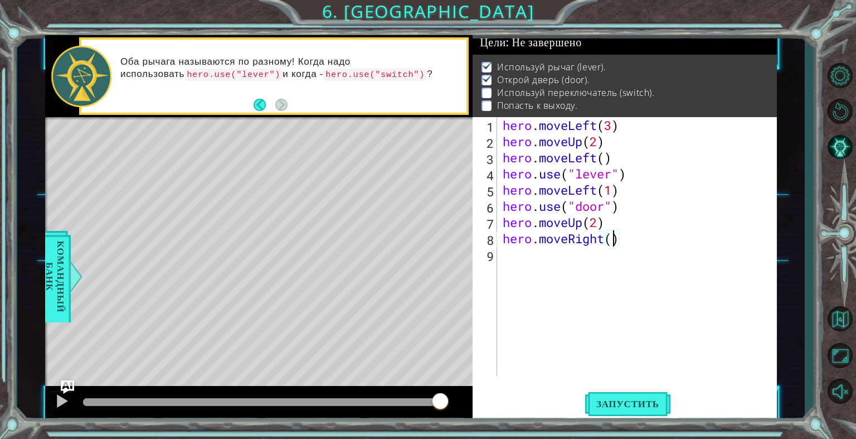
scroll to position [0, 4]
click at [601, 400] on span "Запустить" at bounding box center [627, 403] width 85 height 11
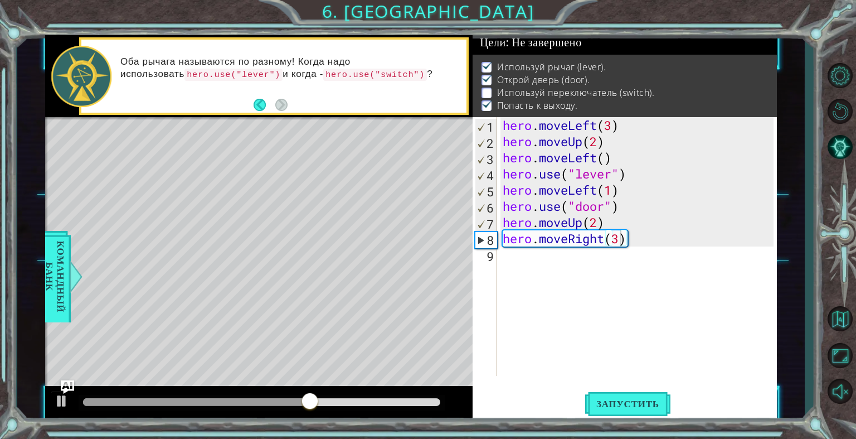
click at [499, 254] on div "hero.moveRight(3) 1 2 3 4 5 6 7 8 9 hero . moveLeft ( 3 ) hero . moveUp ( 2 ) h…" at bounding box center [623, 246] width 301 height 259
type textarea "hero.moveRight(3)"
click at [509, 259] on div "hero . moveLeft ( 3 ) hero . moveUp ( 2 ) hero . moveLeft ( ) hero . use ( "lev…" at bounding box center [639, 262] width 279 height 291
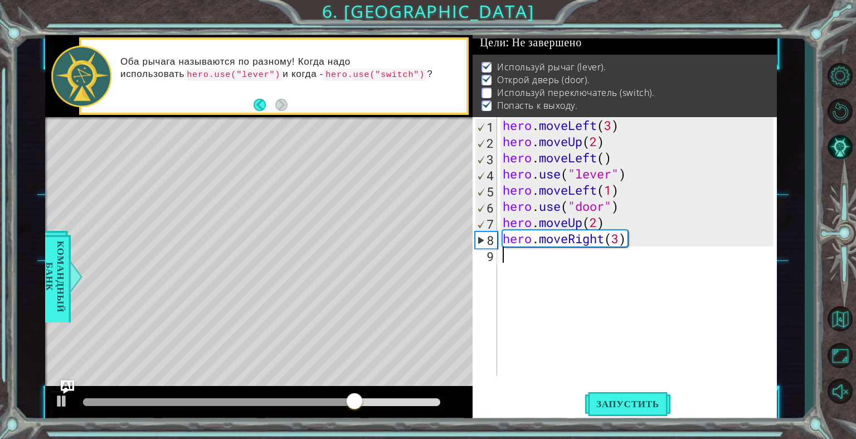
scroll to position [0, 0]
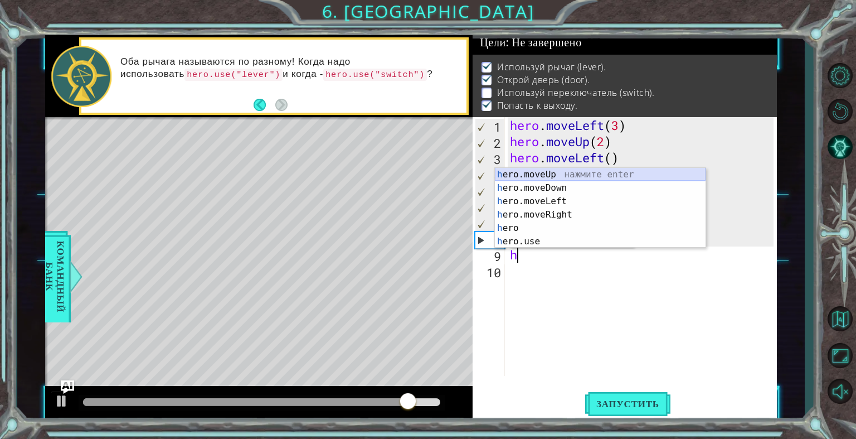
click at [542, 169] on div "h ero.moveUp нажмите enter h ero.moveDown нажмите enter h ero.moveLeft нажмите …" at bounding box center [600, 221] width 211 height 107
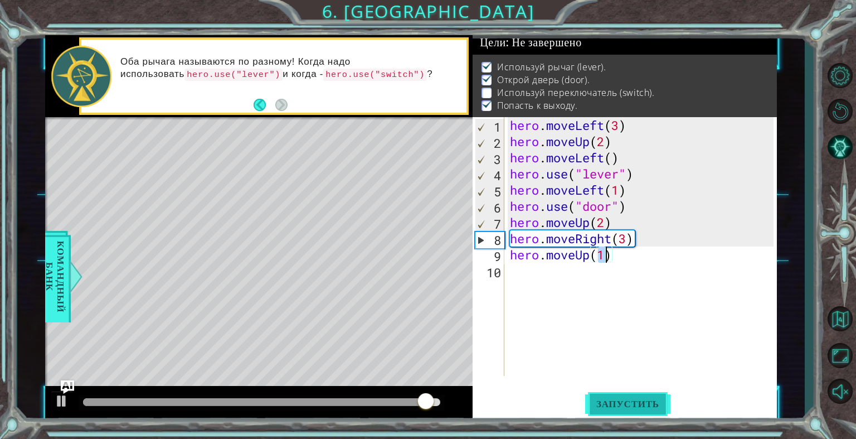
type textarea "hero.moveUp(1)"
click at [622, 399] on span "Запустить" at bounding box center [627, 403] width 85 height 11
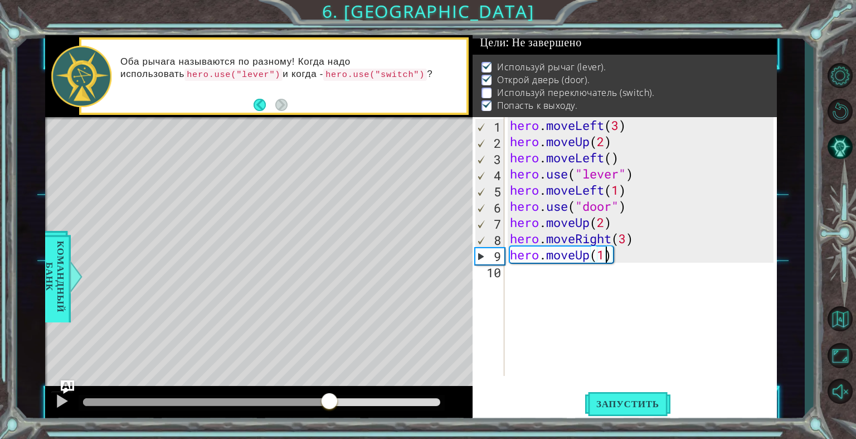
drag, startPoint x: 120, startPoint y: 398, endPoint x: 329, endPoint y: 413, distance: 210.0
click at [329, 413] on div at bounding box center [258, 404] width 427 height 36
click at [513, 266] on div "hero . moveLeft ( 3 ) hero . moveUp ( 2 ) hero . moveLeft ( ) hero . use ( "lev…" at bounding box center [644, 262] width 272 height 291
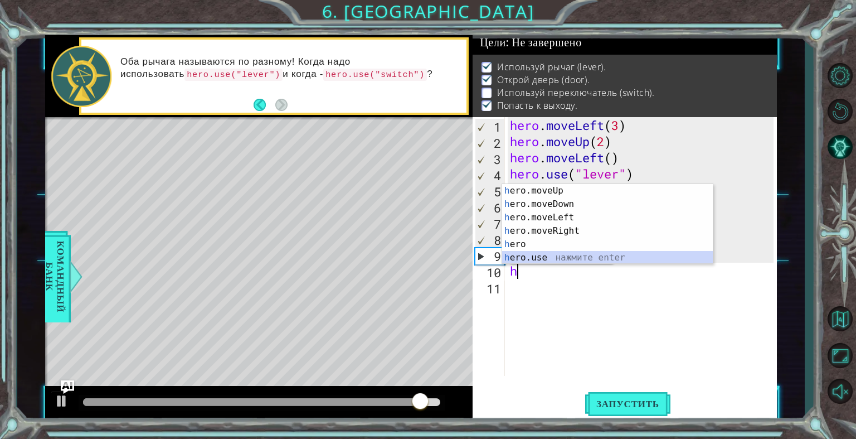
click at [553, 260] on div "h ero.moveUp нажмите enter h ero.moveDown нажмите enter h ero.moveLeft нажмите …" at bounding box center [607, 237] width 211 height 107
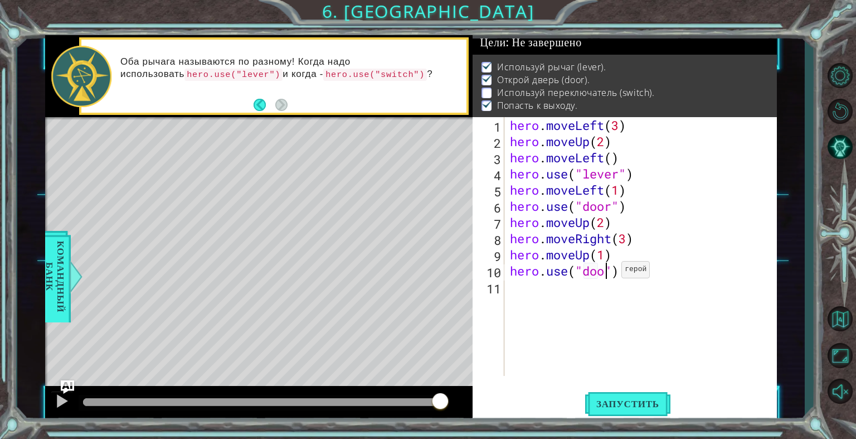
scroll to position [0, 4]
click at [644, 398] on span "Запустить" at bounding box center [627, 403] width 85 height 11
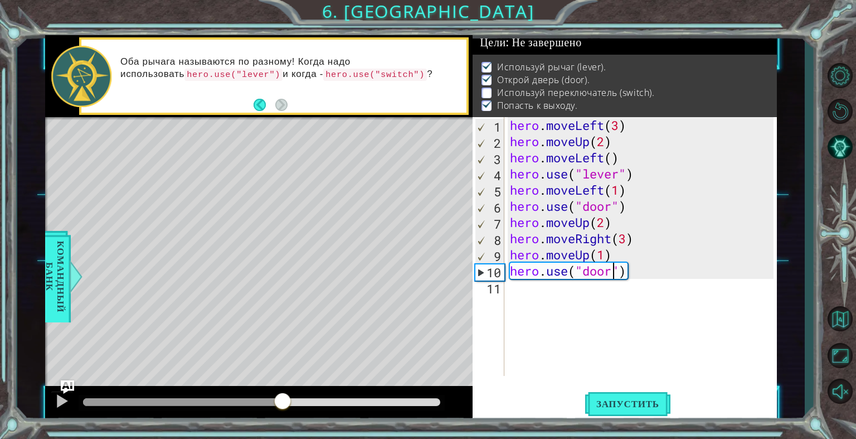
drag, startPoint x: 135, startPoint y: 392, endPoint x: 283, endPoint y: 391, distance: 147.7
click at [283, 392] on div at bounding box center [282, 402] width 20 height 20
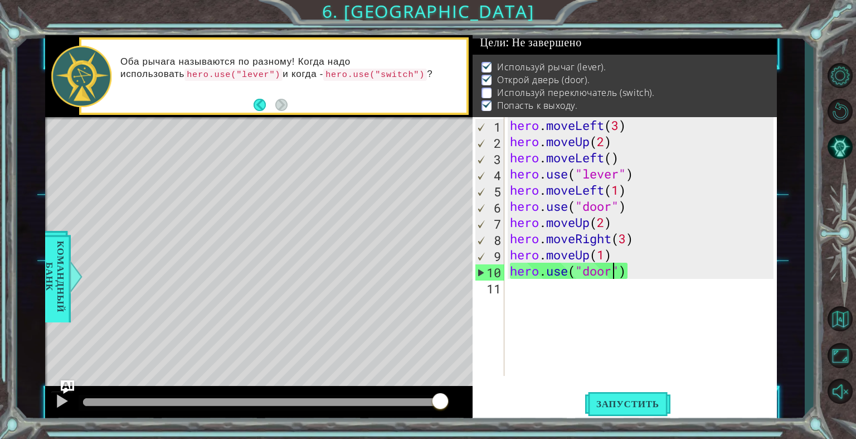
click at [611, 254] on div "hero . moveLeft ( 3 ) hero . moveUp ( 2 ) hero . moveLeft ( ) hero . use ( "lev…" at bounding box center [644, 262] width 272 height 291
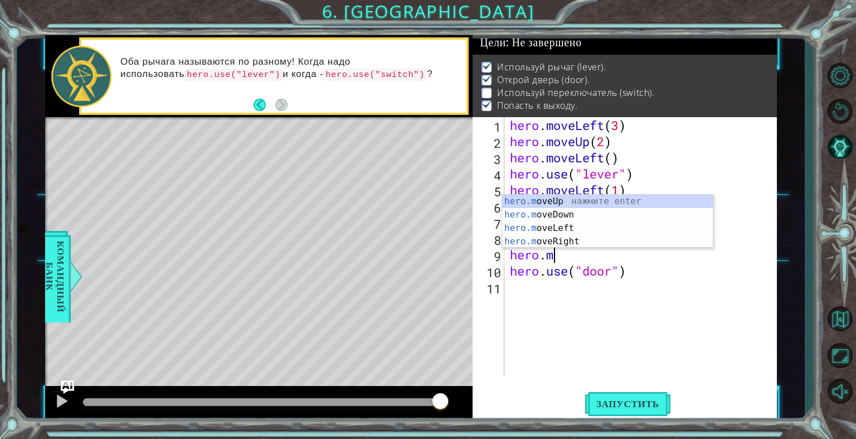
scroll to position [0, 0]
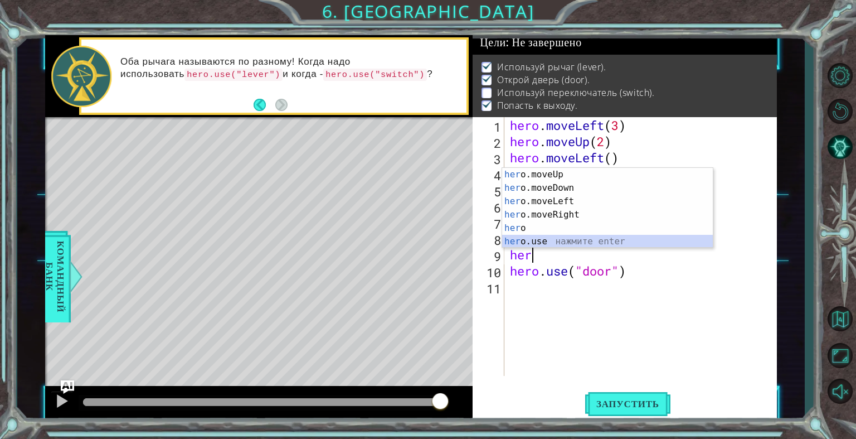
click at [609, 239] on div "her o.moveUp нажмите enter her o.moveDown нажмите enter her o.moveLeft нажмите …" at bounding box center [607, 221] width 211 height 107
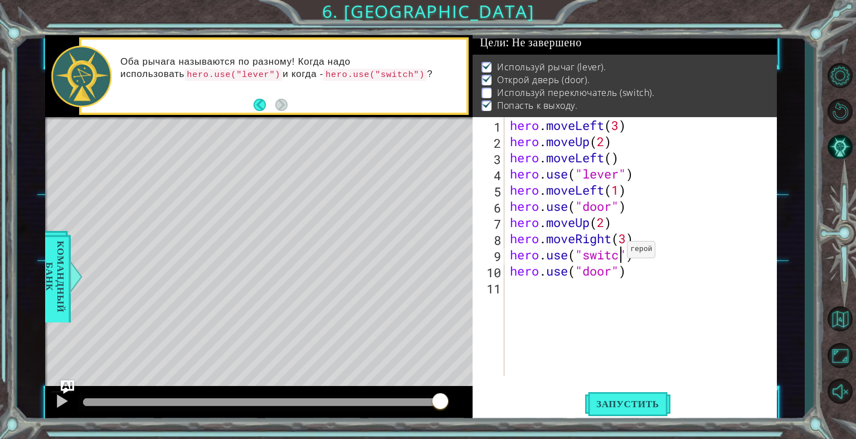
scroll to position [0, 4]
click at [628, 270] on div "hero . moveLeft ( 3 ) hero . moveUp ( 2 ) hero . moveLeft ( ) hero . use ( "lev…" at bounding box center [644, 262] width 272 height 291
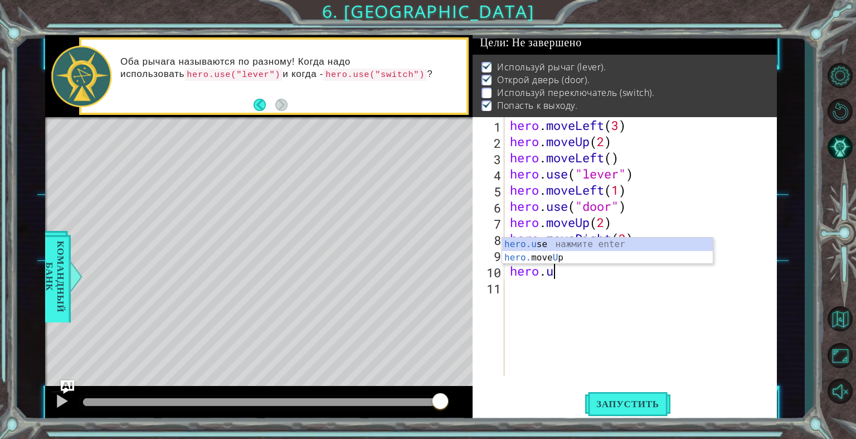
type textarea "hero."
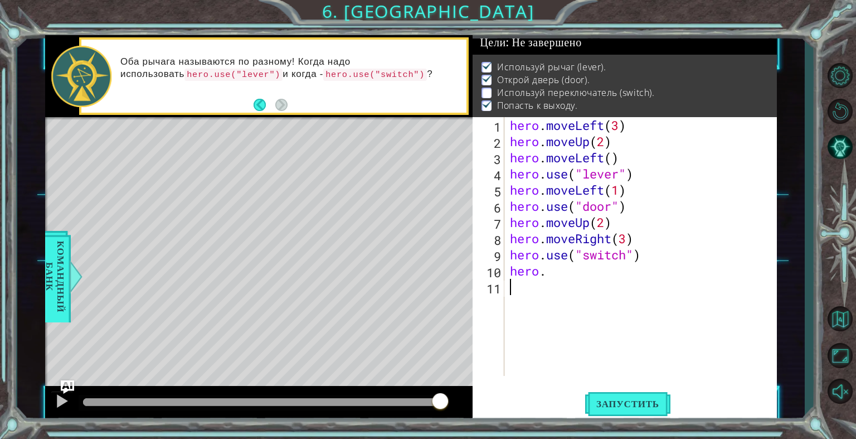
click at [626, 301] on div "hero . moveLeft ( 3 ) hero . moveUp ( 2 ) hero . moveLeft ( ) hero . use ( "lev…" at bounding box center [644, 262] width 272 height 291
click at [553, 268] on div "hero . moveLeft ( 3 ) hero . moveUp ( 2 ) hero . moveLeft ( ) hero . use ( "lev…" at bounding box center [644, 262] width 272 height 291
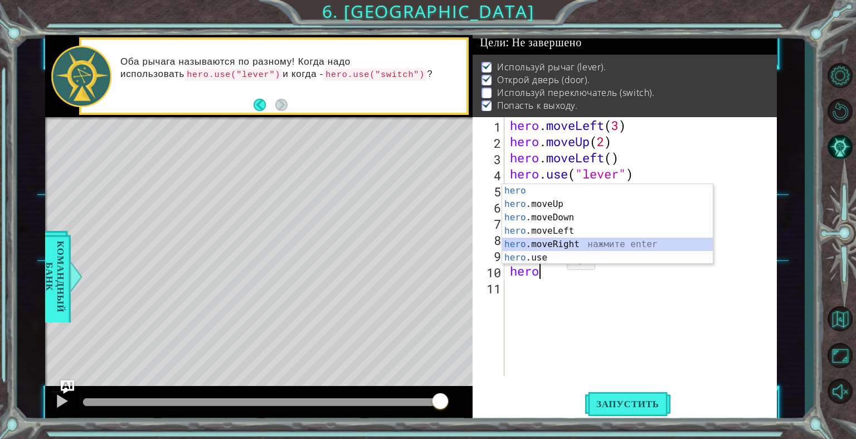
click at [571, 241] on div "hero нажмите enter hero .moveUp нажмите enter hero .moveDown нажмите enter hero…" at bounding box center [607, 237] width 211 height 107
type textarea "hero.moveRight(1)"
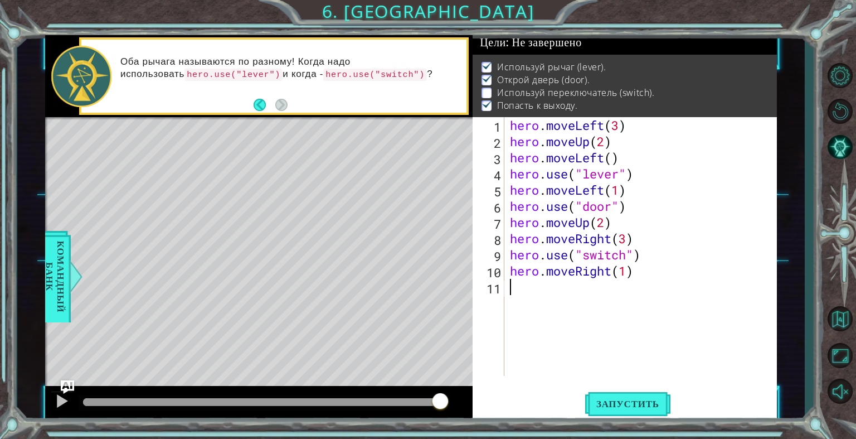
click at [518, 303] on div "hero . moveLeft ( 3 ) hero . moveUp ( 2 ) hero . moveLeft ( ) hero . use ( "lev…" at bounding box center [644, 262] width 272 height 291
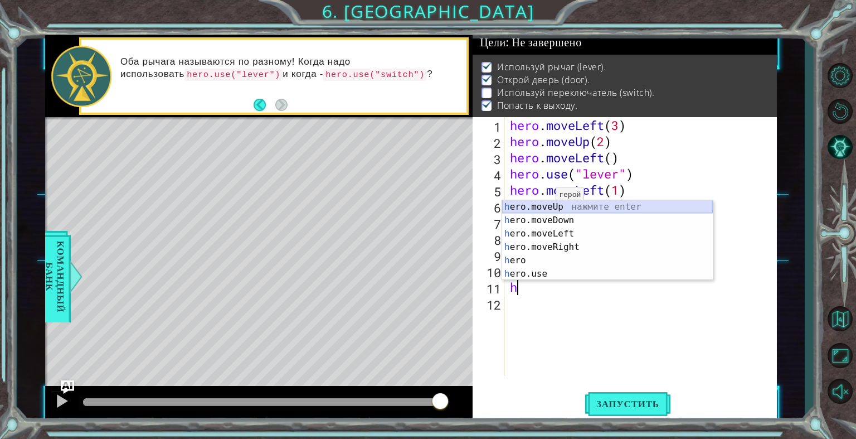
click at [544, 203] on div "h ero.moveUp нажмите enter h ero.moveDown нажмите enter h ero.moveLeft нажмите …" at bounding box center [607, 253] width 211 height 107
type textarea "hero.moveUp(1)"
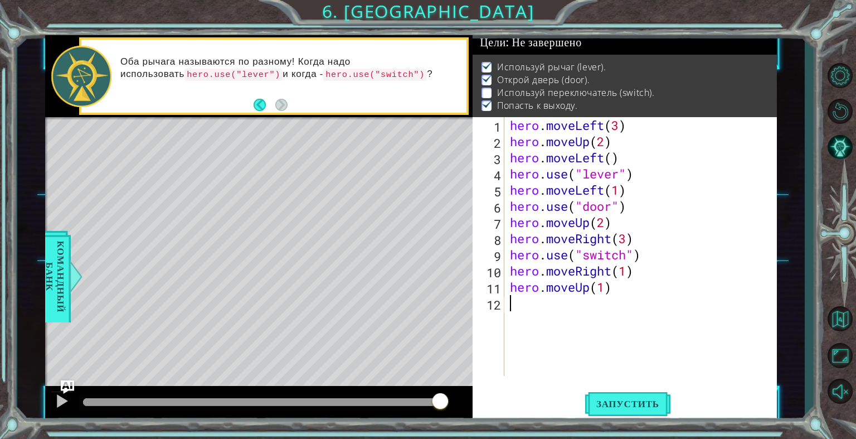
click at [517, 317] on div "hero . moveLeft ( 3 ) hero . moveUp ( 2 ) hero . moveLeft ( ) hero . use ( "lev…" at bounding box center [644, 262] width 272 height 291
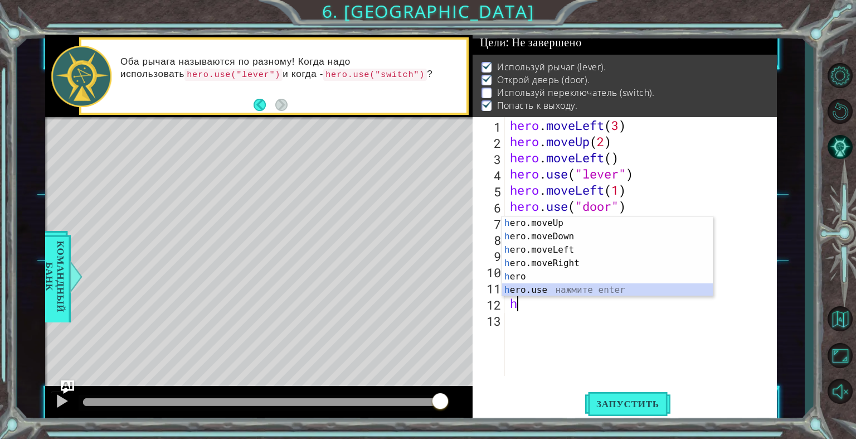
click at [576, 293] on div "h ero.moveUp нажмите enter h ero.moveDown нажмите enter h ero.moveLeft нажмите …" at bounding box center [607, 269] width 211 height 107
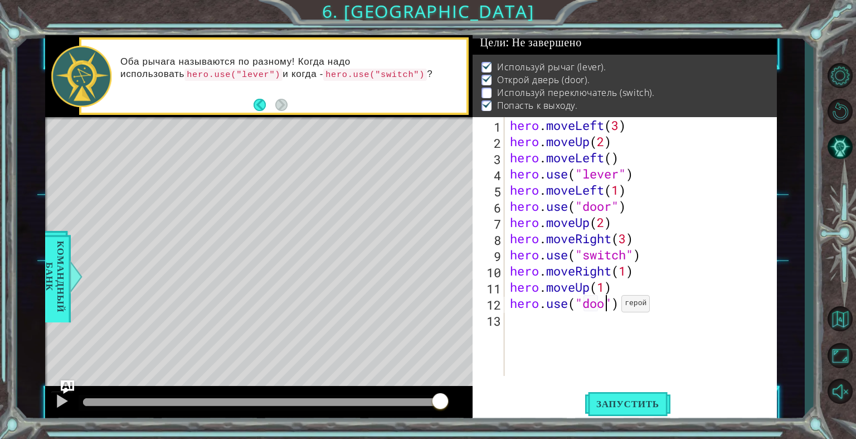
scroll to position [0, 4]
click at [635, 390] on button "Запустить" at bounding box center [627, 403] width 85 height 31
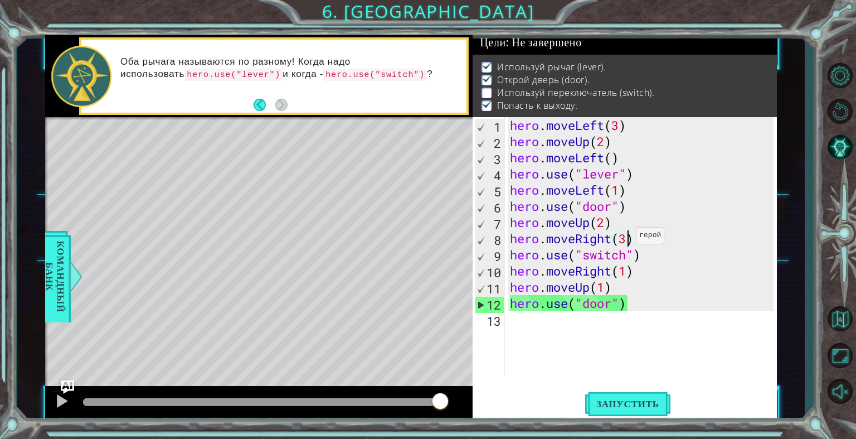
click at [626, 238] on div "hero . moveLeft ( 3 ) hero . moveUp ( 2 ) hero . moveLeft ( ) hero . use ( "lev…" at bounding box center [644, 262] width 272 height 291
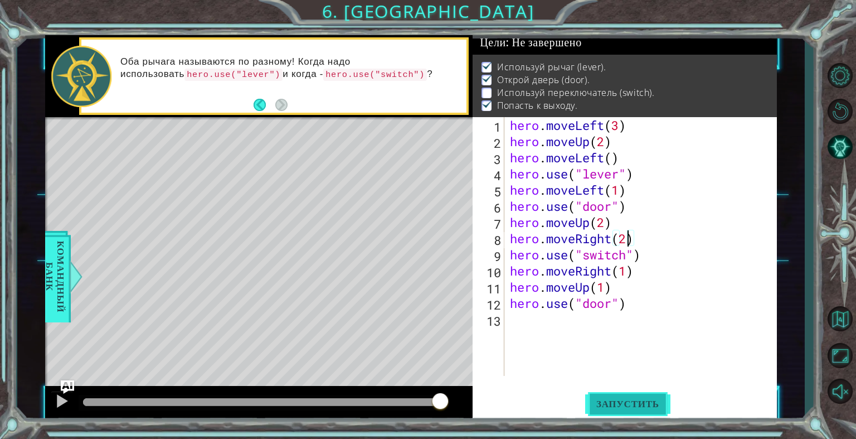
type textarea "hero.moveRight(2)"
click at [621, 390] on button "Запустить" at bounding box center [627, 403] width 85 height 31
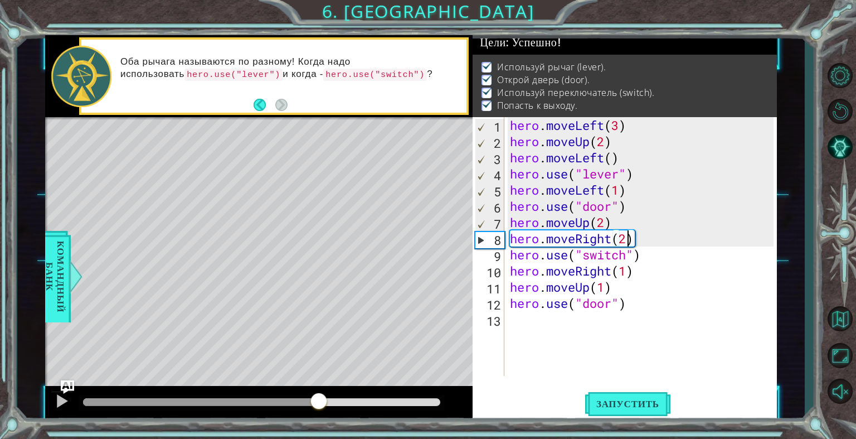
drag, startPoint x: 130, startPoint y: 397, endPoint x: 319, endPoint y: 411, distance: 189.5
click at [319, 411] on div at bounding box center [319, 402] width 20 height 20
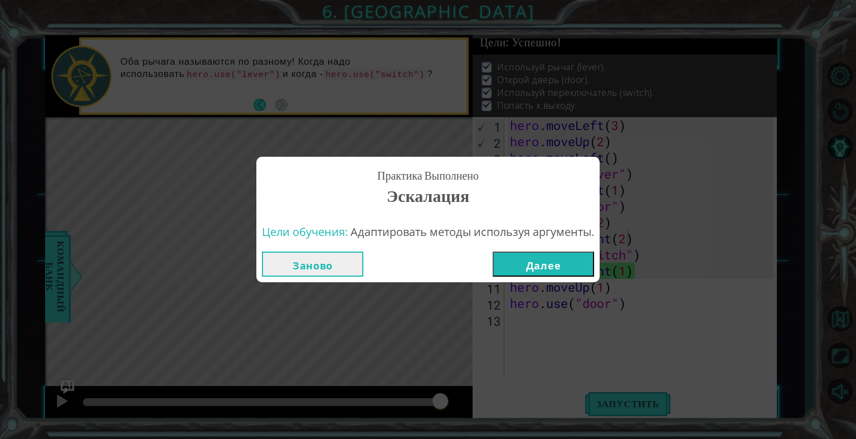
click at [539, 261] on button "Далее" at bounding box center [543, 263] width 101 height 25
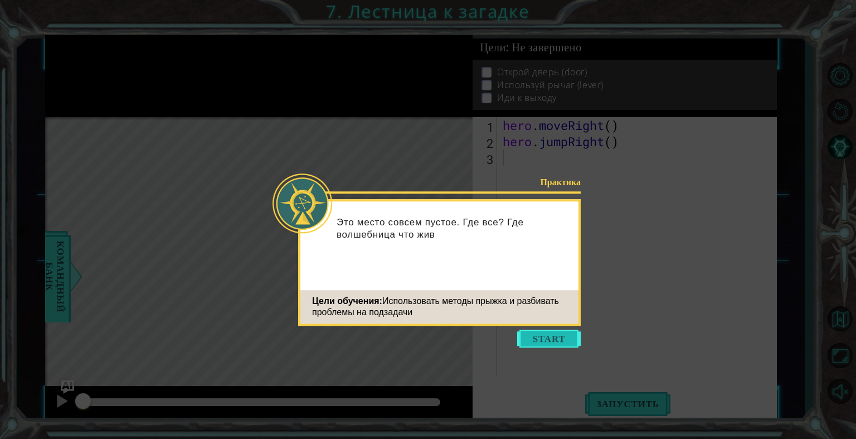
click at [558, 339] on button "Start" at bounding box center [549, 338] width 64 height 18
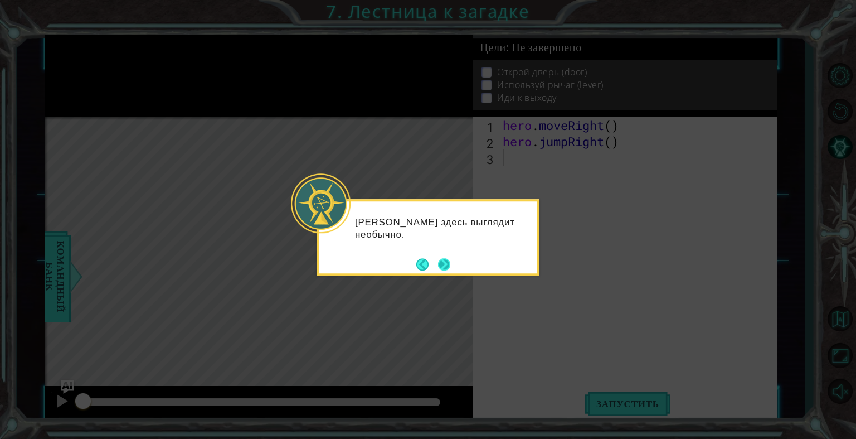
click at [450, 261] on button "Next" at bounding box center [444, 264] width 12 height 12
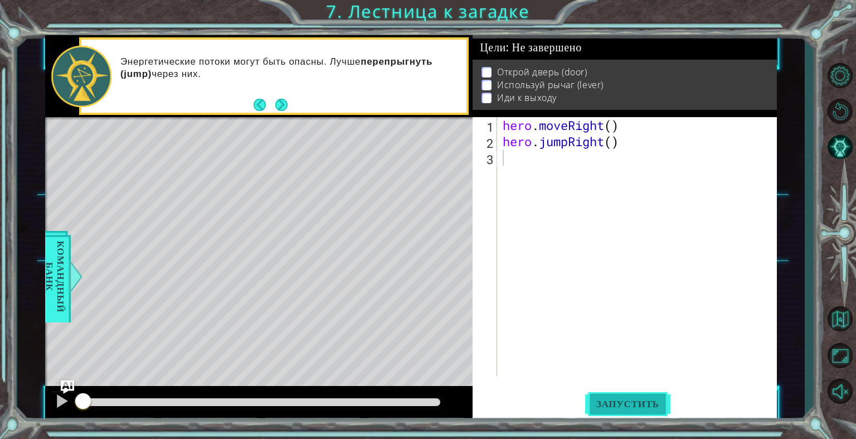
click at [650, 392] on button "Запустить" at bounding box center [627, 403] width 85 height 31
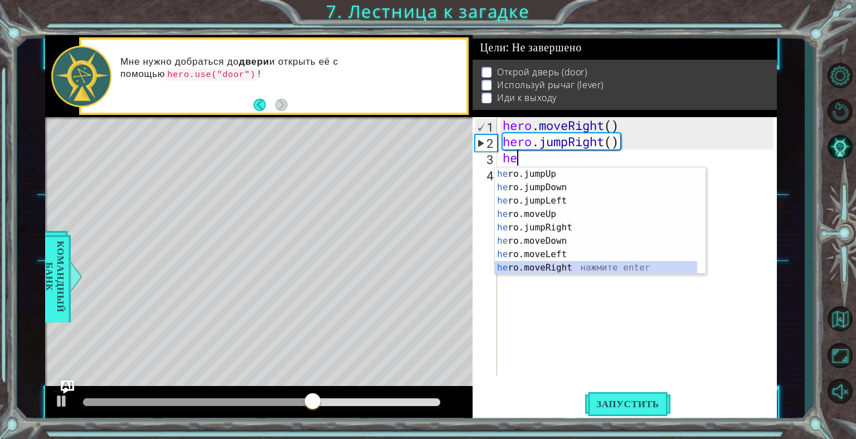
click at [569, 263] on div "he ro.jumpUp нажмите enter he ro.jumpDown нажмите enter he ro.jumpLeft нажмите …" at bounding box center [596, 234] width 202 height 134
type textarea "hero.moveRight(1)"
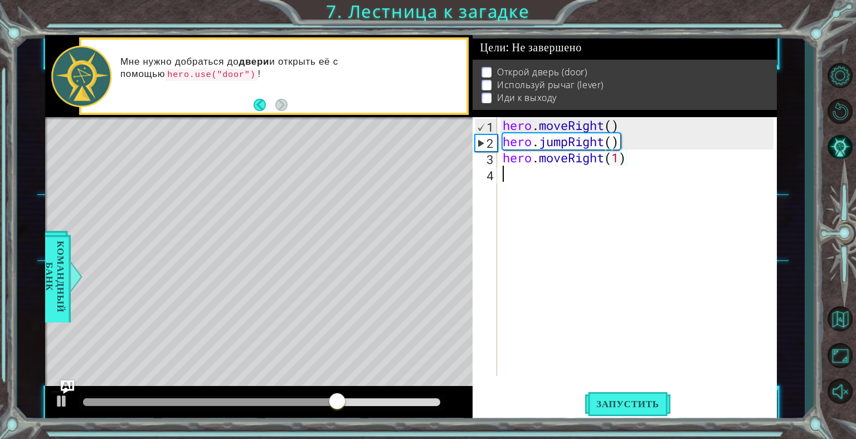
click at [508, 168] on div "hero . moveRight ( ) hero . jumpRight ( ) hero . moveRight ( 1 )" at bounding box center [639, 262] width 279 height 291
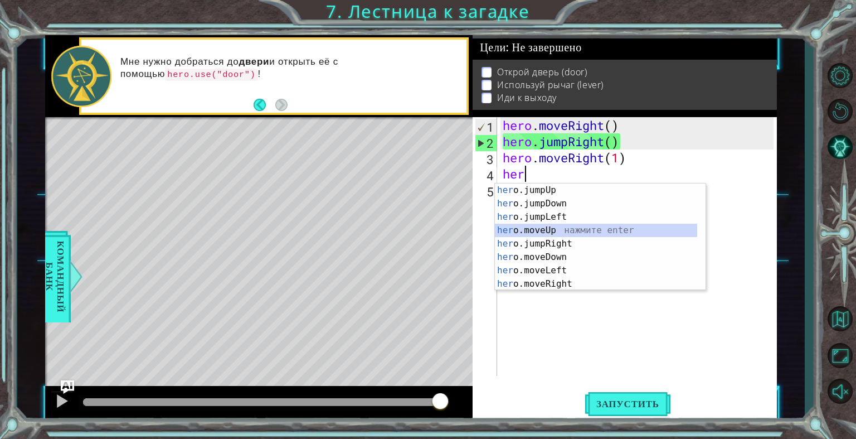
click at [561, 229] on div "her o.jumpUp нажмите enter her o.jumpDown нажмите enter her o.jumpLeft нажмите …" at bounding box center [596, 250] width 202 height 134
type textarea "hero.moveUp(1)"
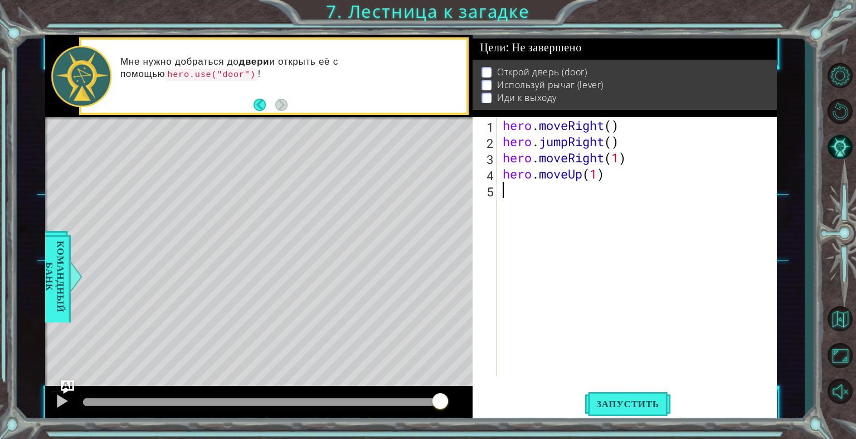
click at [512, 194] on div "hero . moveRight ( ) hero . jumpRight ( ) hero . moveRight ( 1 ) hero . moveUp …" at bounding box center [639, 262] width 279 height 291
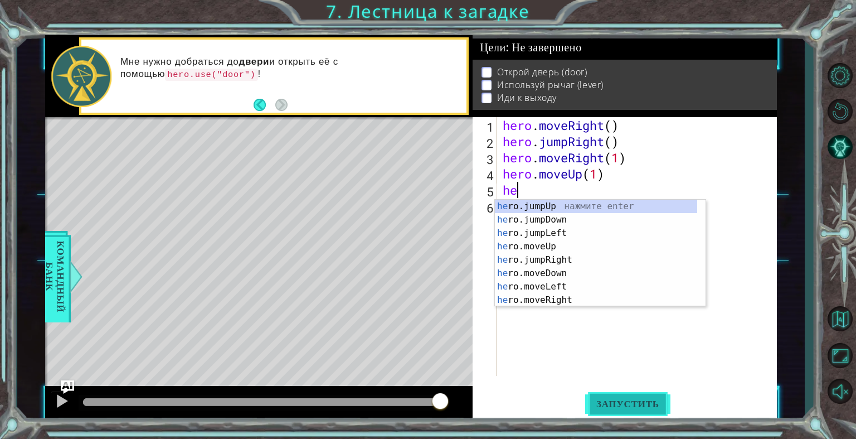
type textarea "he"
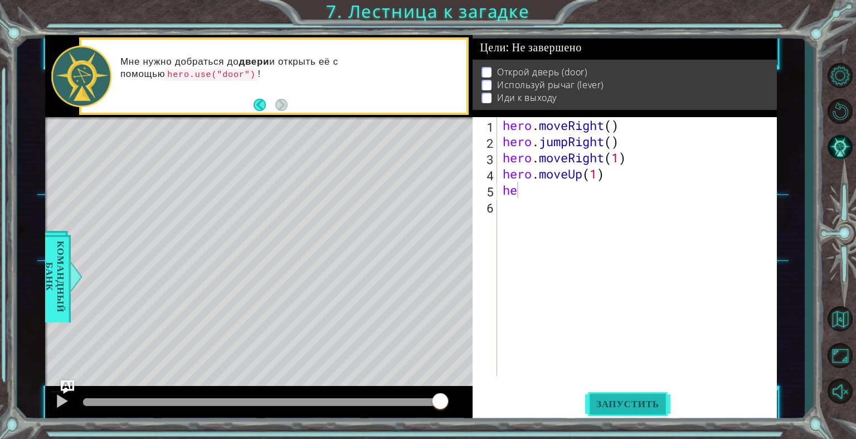
click at [620, 401] on span "Запустить" at bounding box center [627, 403] width 85 height 11
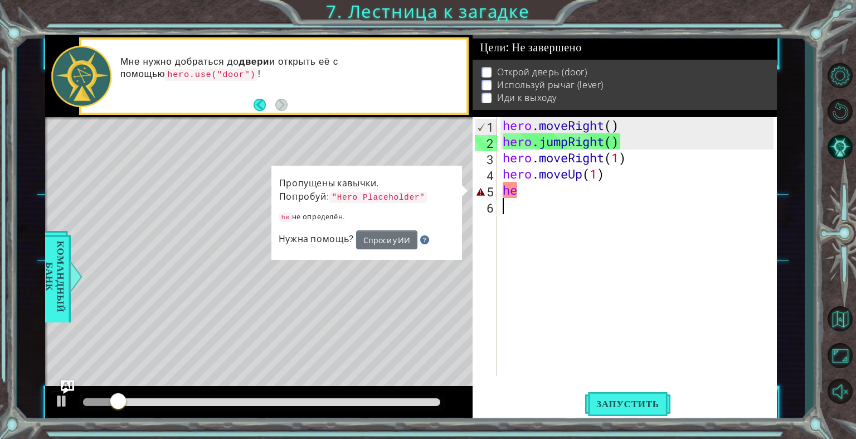
click at [513, 198] on div "hero . moveRight ( ) hero . jumpRight ( ) hero . moveRight ( 1 ) hero . moveUp …" at bounding box center [639, 262] width 279 height 291
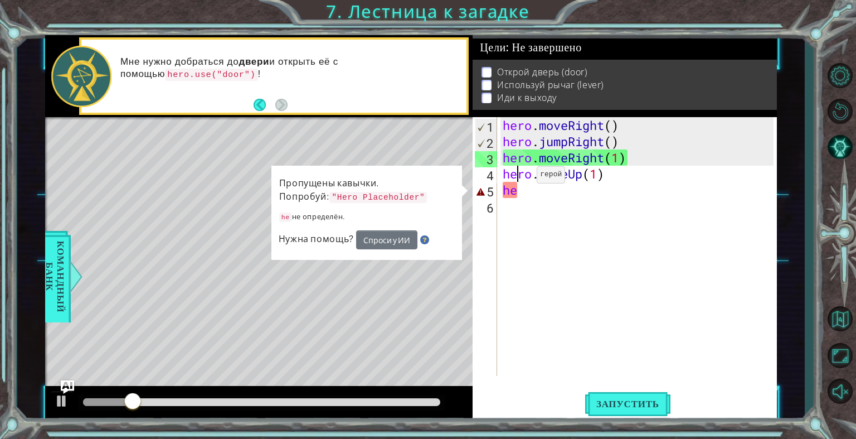
click at [520, 177] on div "hero . moveRight ( ) hero . jumpRight ( ) hero . moveRight ( 1 ) hero . moveUp …" at bounding box center [639, 262] width 279 height 291
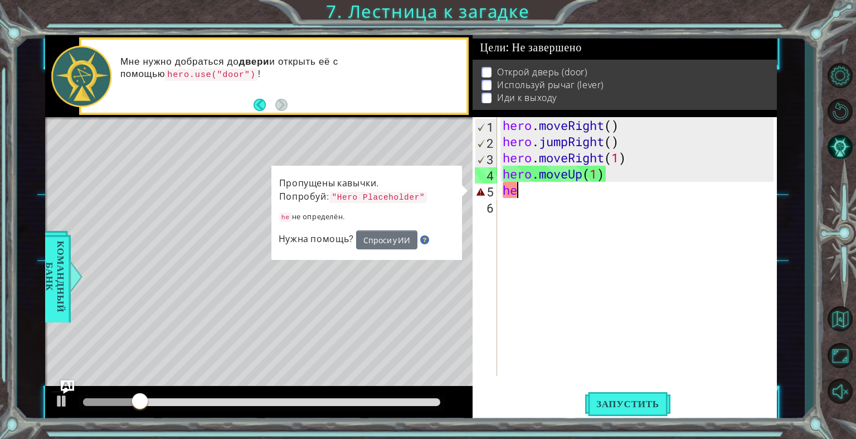
click at [524, 189] on div "hero . moveRight ( ) hero . jumpRight ( ) hero . moveRight ( 1 ) hero . moveUp …" at bounding box center [639, 262] width 279 height 291
type textarea "h"
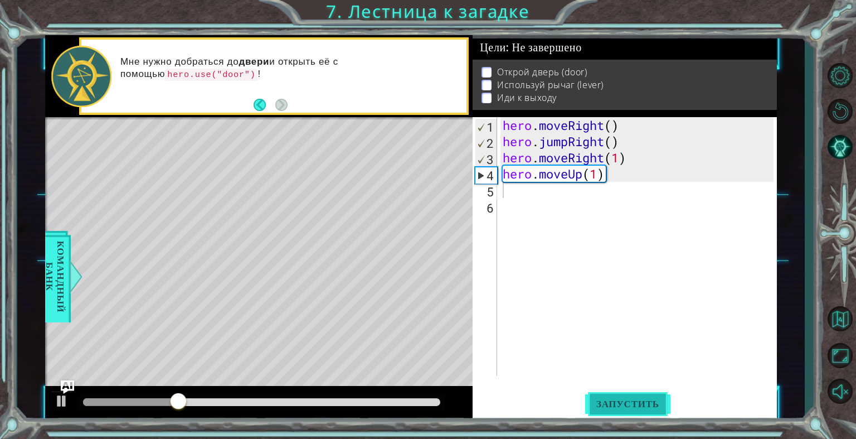
click at [619, 406] on span "Запустить" at bounding box center [627, 403] width 85 height 11
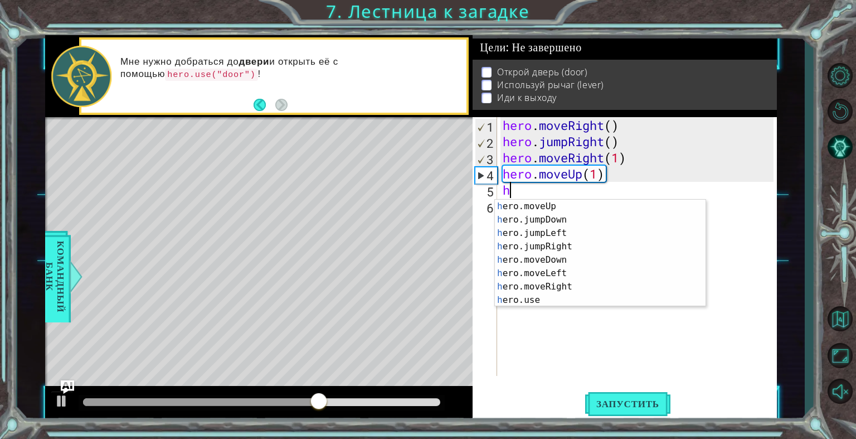
scroll to position [14, 0]
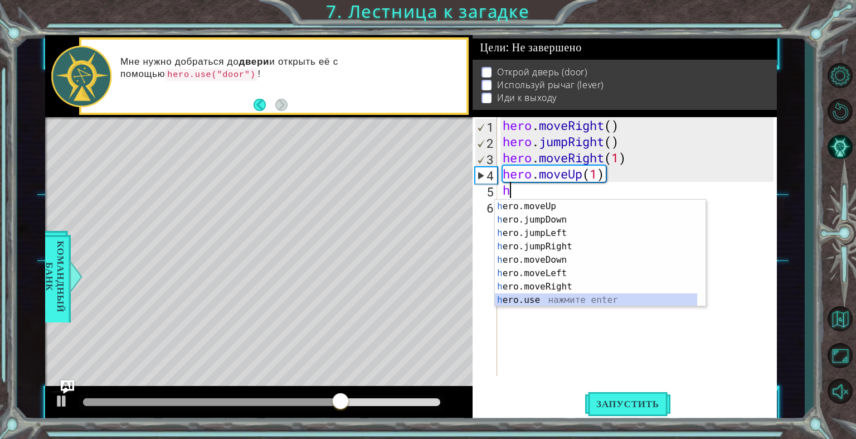
click at [534, 300] on div "h ero.moveUp нажмите enter h ero.jumpDown нажмите enter h ero.jumpLeft нажмите …" at bounding box center [596, 266] width 202 height 134
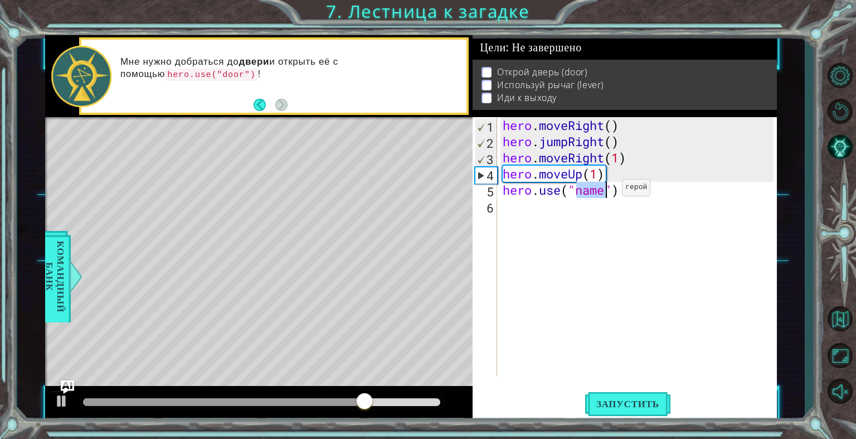
click at [605, 190] on div "hero . moveRight ( ) hero . jumpRight ( ) hero . moveRight ( 1 ) hero . moveUp …" at bounding box center [636, 246] width 273 height 259
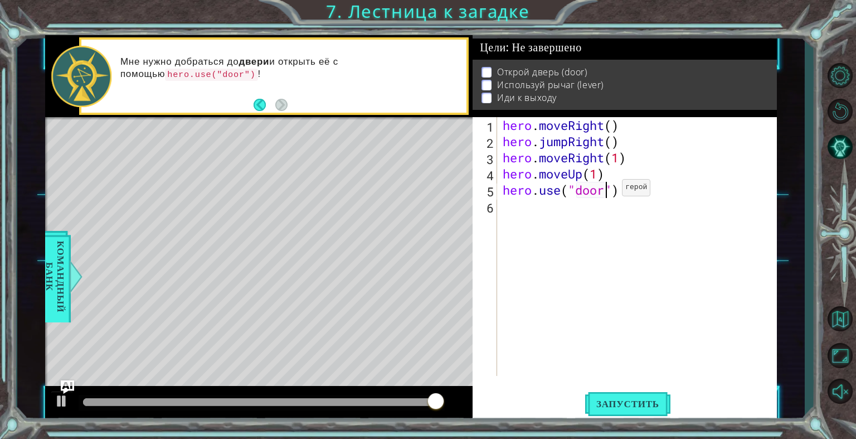
scroll to position [0, 4]
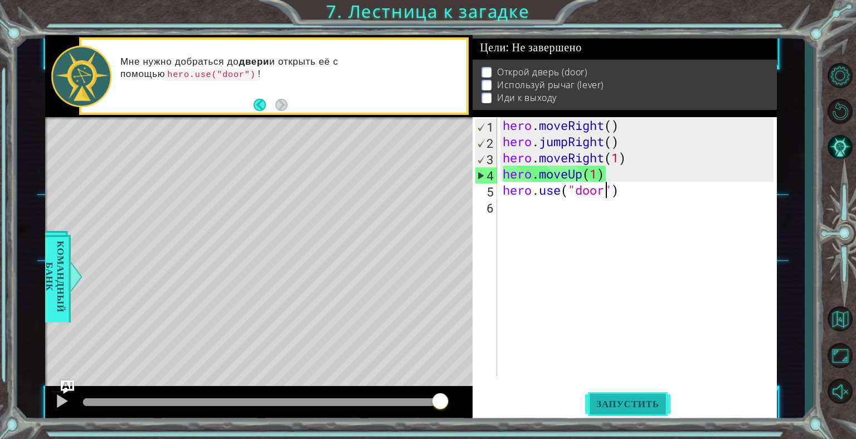
type textarea "hero.use("door")"
click at [638, 392] on button "Запустить" at bounding box center [627, 403] width 85 height 31
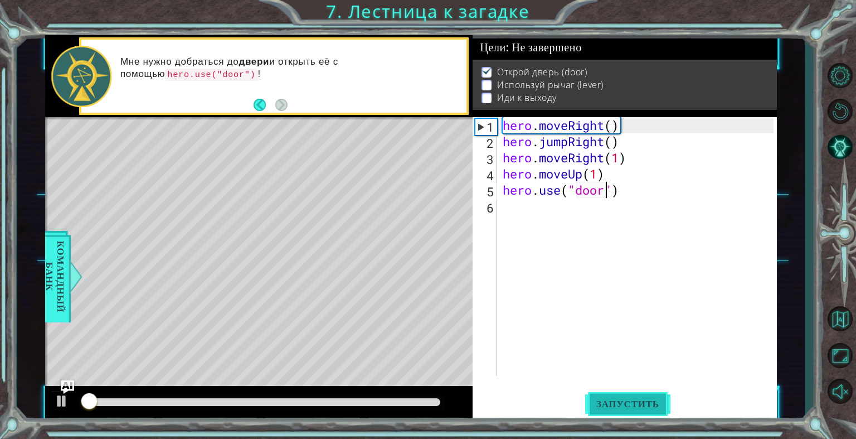
scroll to position [3, 0]
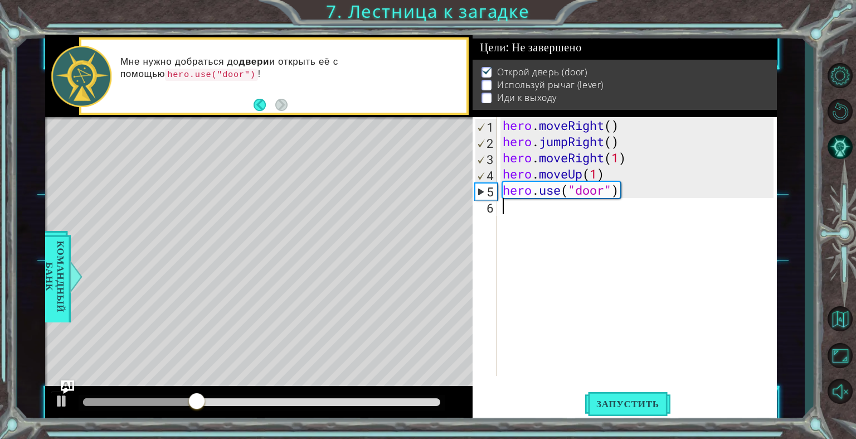
click at [506, 213] on div "hero . moveRight ( ) hero . jumpRight ( ) hero . moveRight ( 1 ) hero . moveUp …" at bounding box center [639, 262] width 279 height 291
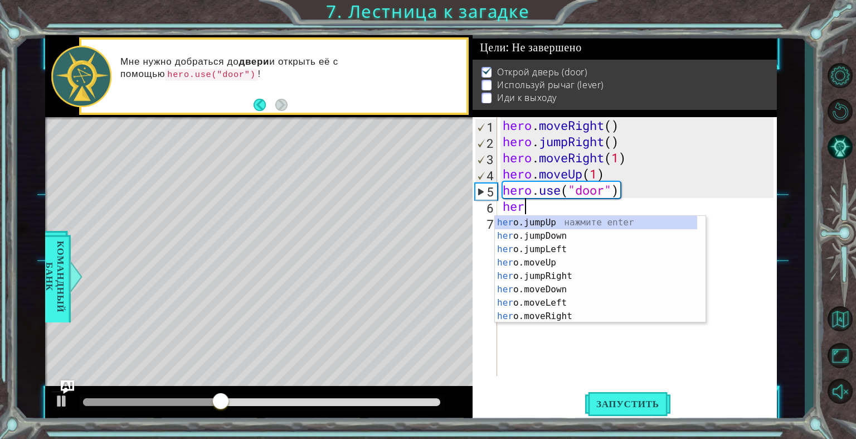
scroll to position [0, 0]
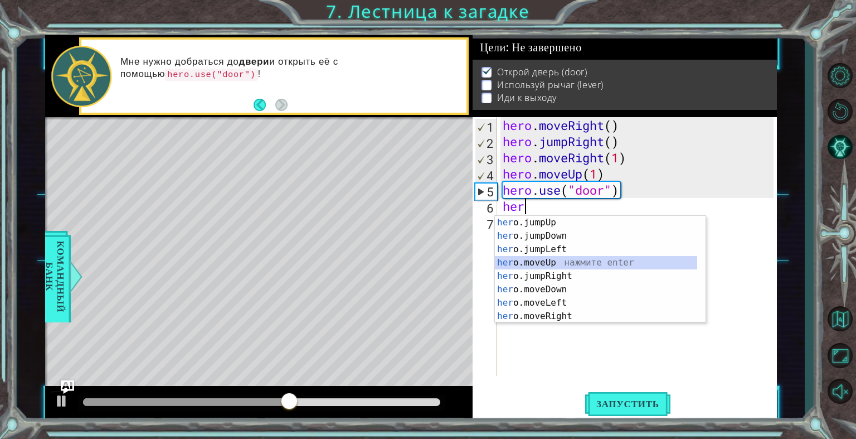
click at [558, 261] on div "her o.jumpUp нажмите enter her o.jumpDown нажмите enter her o.jumpLeft нажмите …" at bounding box center [596, 283] width 202 height 134
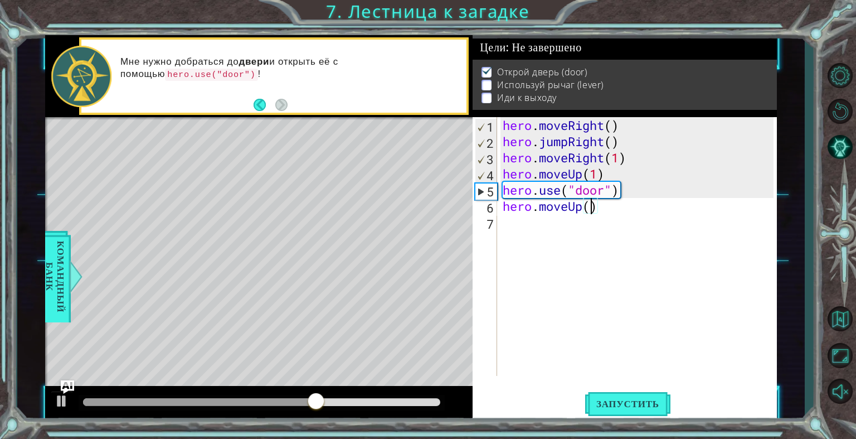
type textarea "hero.moveUp(2)"
click at [514, 239] on div "hero . moveRight ( ) hero . jumpRight ( ) hero . moveRight ( 1 ) hero . moveUp …" at bounding box center [639, 262] width 279 height 291
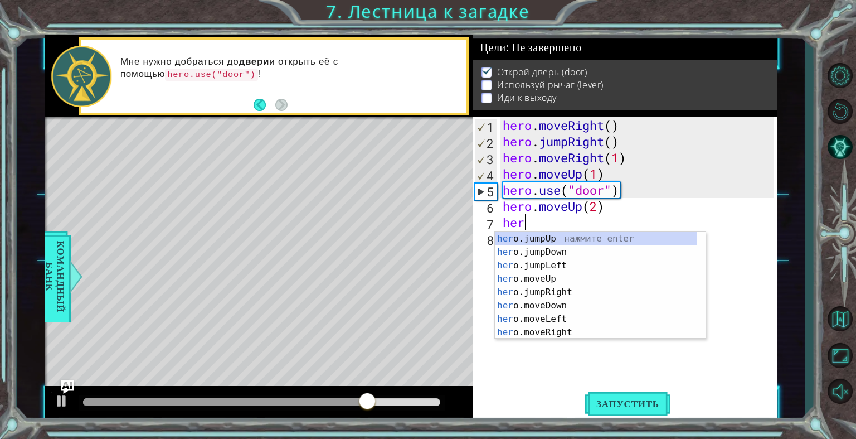
scroll to position [0, 0]
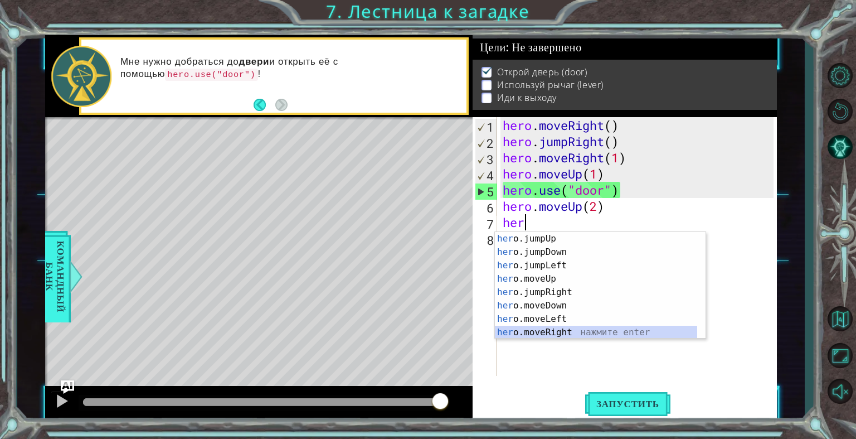
click at [592, 329] on div "her o.jumpUp нажмите enter her o.jumpDown нажмите enter her o.jumpLeft нажмите …" at bounding box center [596, 299] width 202 height 134
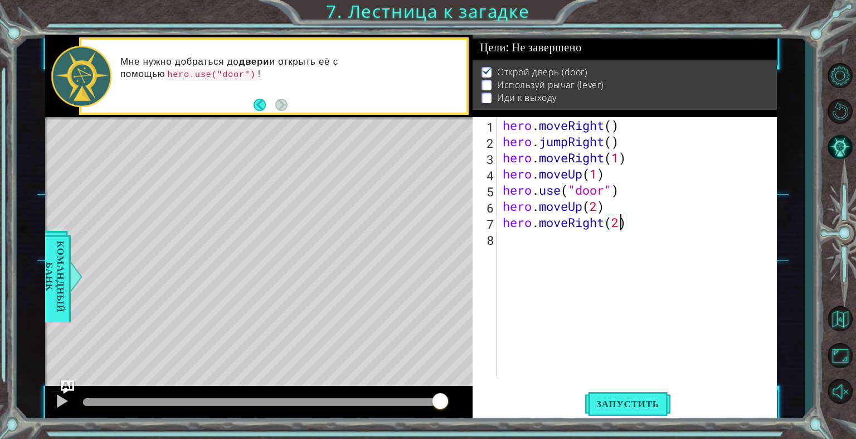
scroll to position [0, 4]
type textarea "hero.moveRight(2)"
click at [634, 410] on button "Запустить" at bounding box center [627, 403] width 85 height 31
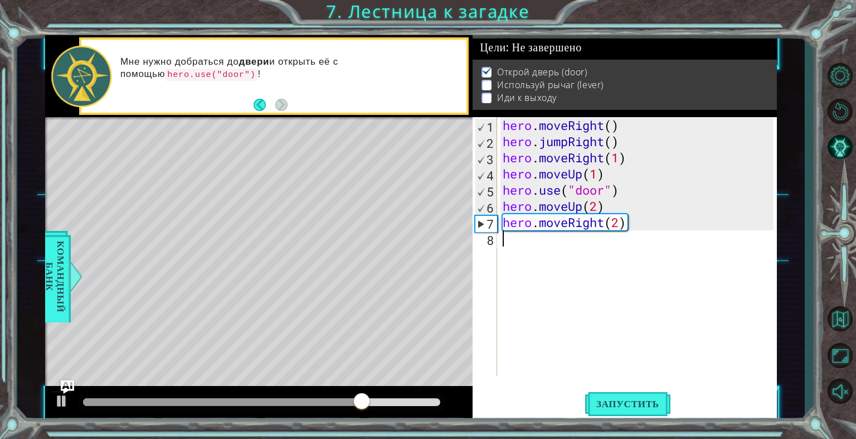
click at [503, 238] on div "hero . moveRight ( ) hero . jumpRight ( ) hero . moveRight ( 1 ) hero . moveUp …" at bounding box center [639, 262] width 279 height 291
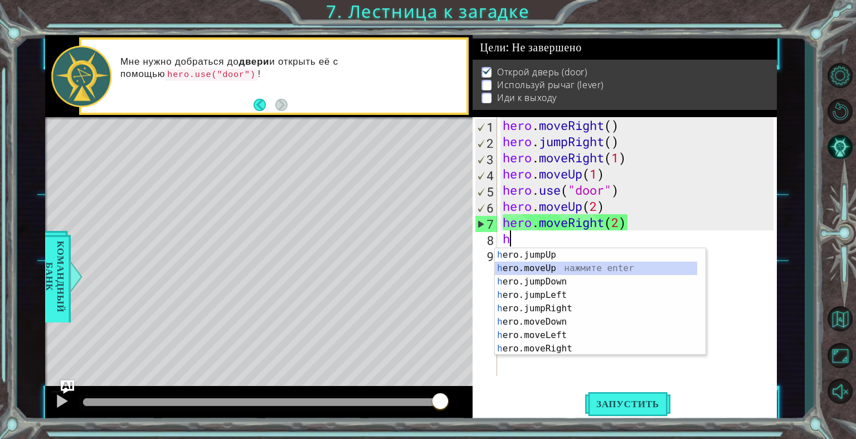
click at [553, 267] on div "h ero.jumpUp нажмите enter h ero.moveUp нажмите enter h ero.jumpDown нажмите en…" at bounding box center [596, 315] width 202 height 134
type textarea "hero.moveUp(1)"
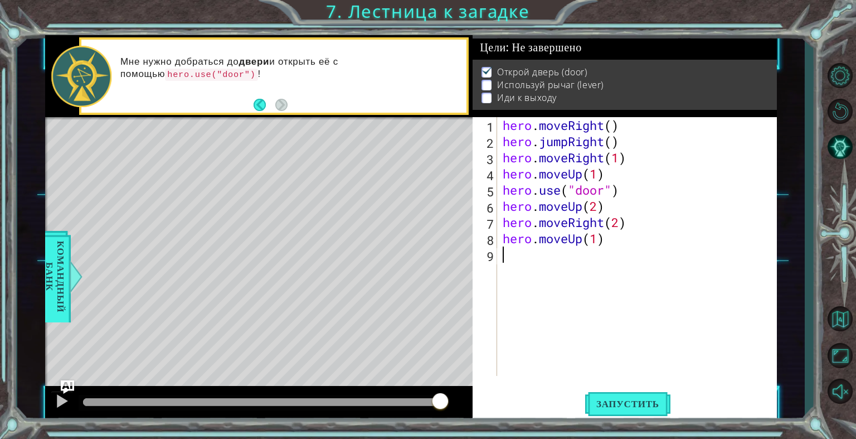
click at [516, 262] on div "hero . moveRight ( ) hero . jumpRight ( ) hero . moveRight ( 1 ) hero . moveUp …" at bounding box center [639, 262] width 279 height 291
type textarea "h"
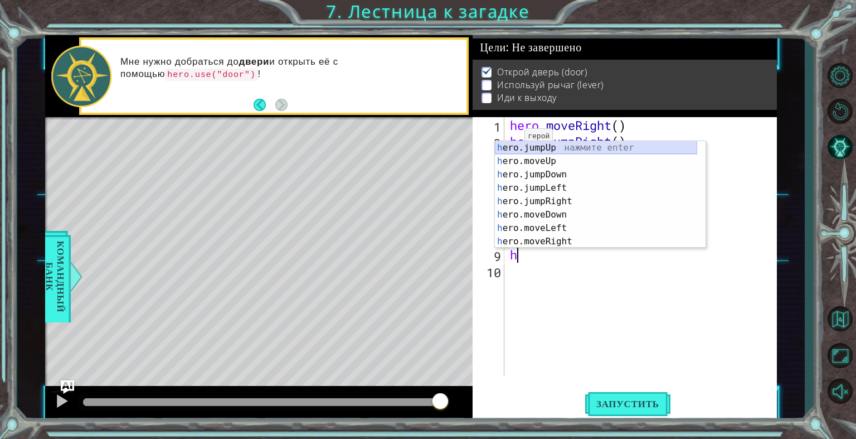
click at [513, 148] on div "h ero.jumpUp нажмите enter h ero.moveUp нажмите enter h ero.jumpDown нажмите en…" at bounding box center [596, 208] width 202 height 134
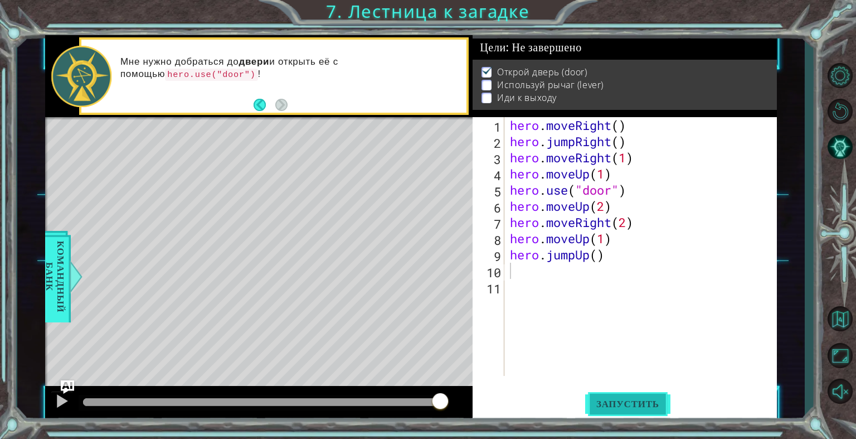
click at [629, 401] on span "Запустить" at bounding box center [627, 403] width 85 height 11
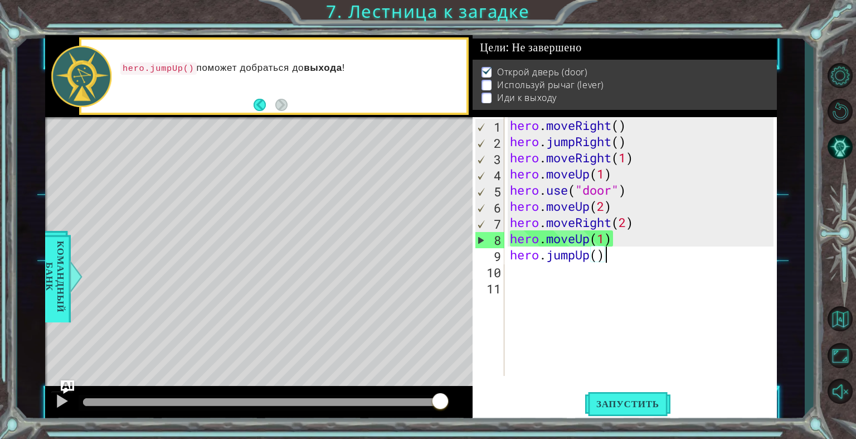
click at [613, 256] on div "hero . moveRight ( ) hero . jumpRight ( ) hero . moveRight ( 1 ) hero . moveUp …" at bounding box center [644, 262] width 272 height 291
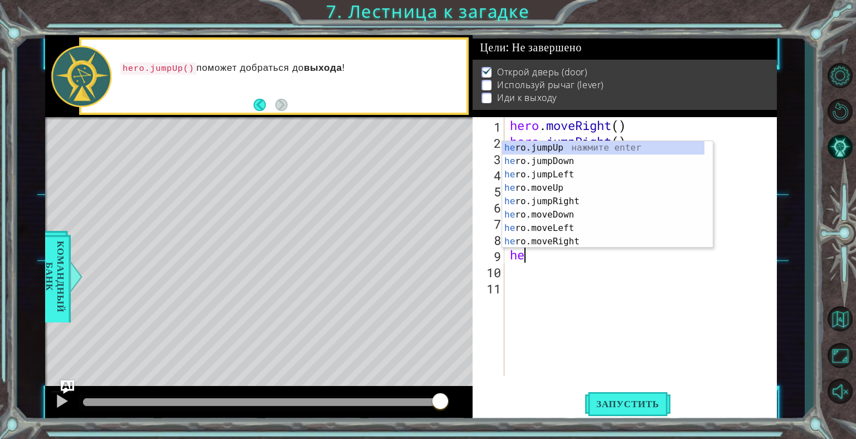
type textarea "h"
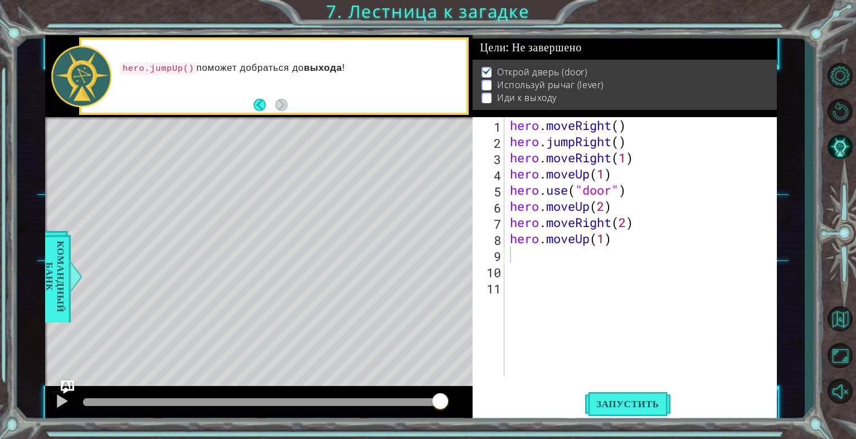
click at [650, 387] on div "1 2 3 4 5 6 7 8 9 10 11 hero . moveRight ( ) hero . jumpRight ( ) hero . moveRi…" at bounding box center [625, 269] width 304 height 304
click at [657, 395] on button "Запустить" at bounding box center [627, 403] width 85 height 31
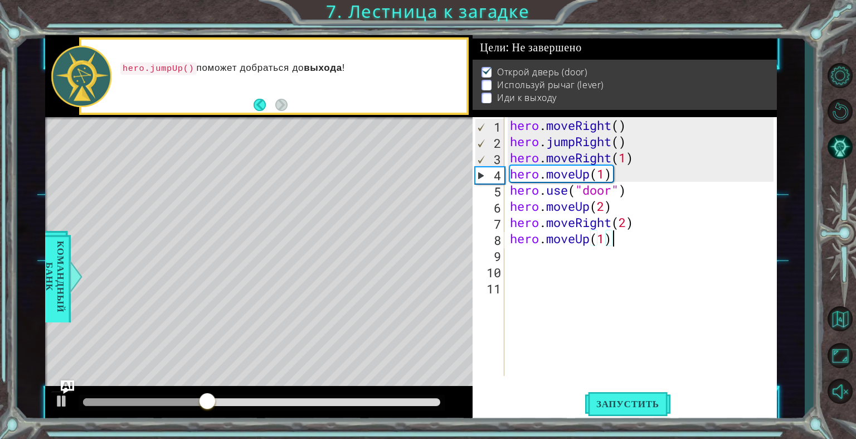
click at [616, 246] on div "hero . moveRight ( ) hero . jumpRight ( ) hero . moveRight ( 1 ) hero . moveUp …" at bounding box center [644, 262] width 272 height 291
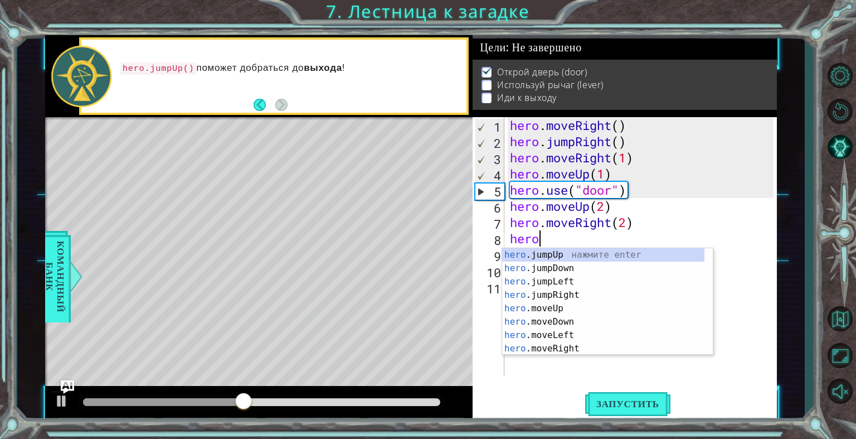
type textarea "h"
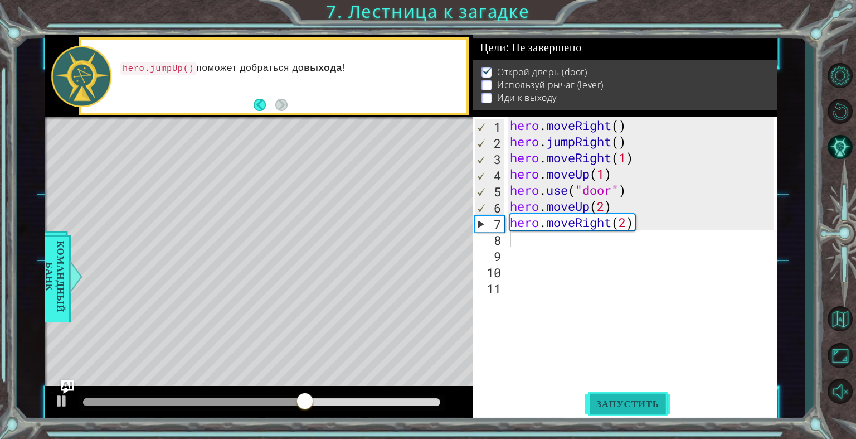
click at [622, 405] on span "Запустить" at bounding box center [627, 403] width 85 height 11
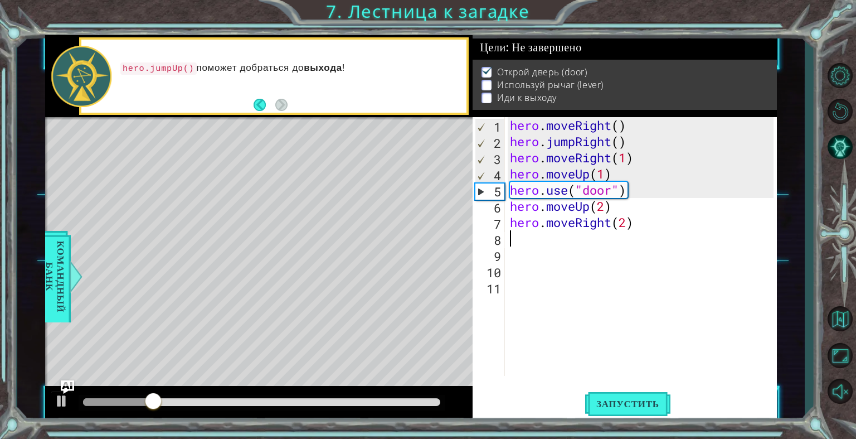
click at [506, 239] on div "1 2 3 4 5 6 7 8 9 10 11 hero . moveRight ( ) hero . jumpRight ( ) hero . moveRi…" at bounding box center [623, 246] width 301 height 259
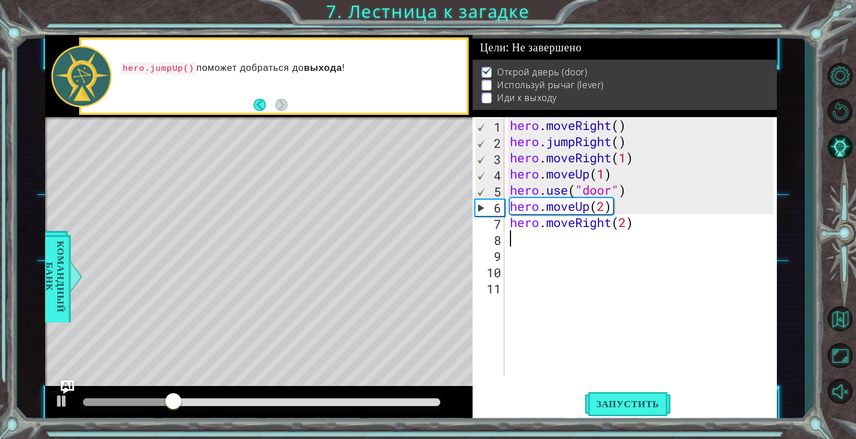
click at [510, 241] on div "hero . moveRight ( ) hero . jumpRight ( ) hero . moveRight ( 1 ) hero . moveUp …" at bounding box center [644, 262] width 272 height 291
type textarea "h"
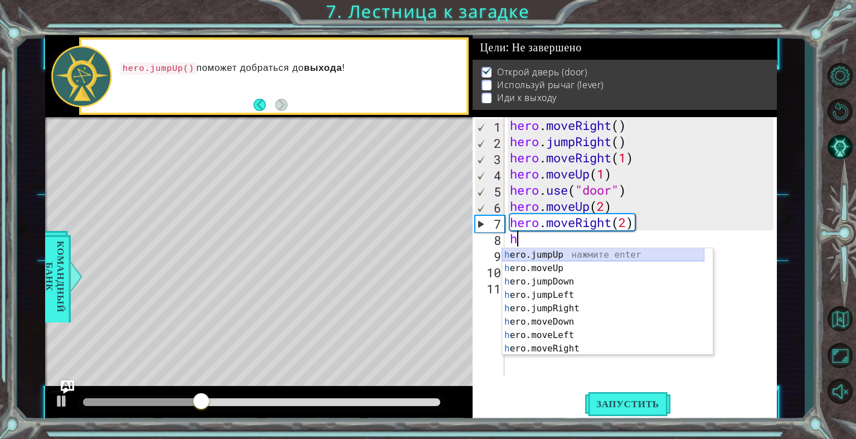
click at [559, 252] on div "h ero.jumpUp нажмите enter h ero.moveUp нажмите enter h ero.jumpDown нажмите en…" at bounding box center [603, 315] width 202 height 134
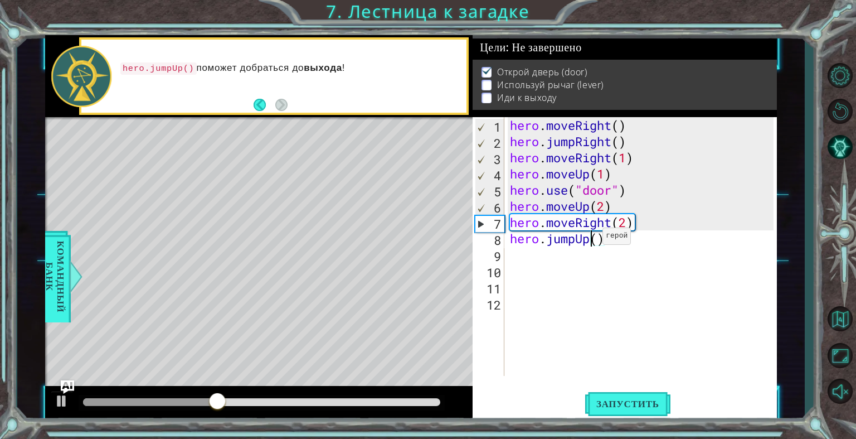
click at [593, 239] on div "hero . moveRight ( ) hero . jumpRight ( ) hero . moveRight ( 1 ) hero . moveUp …" at bounding box center [644, 262] width 272 height 291
click at [601, 240] on div "hero . moveRight ( ) hero . jumpRight ( ) hero . moveRight ( 1 ) hero . moveUp …" at bounding box center [644, 262] width 272 height 291
type textarea "hero.jumpUp(2)"
click at [629, 397] on button "Запустить" at bounding box center [627, 403] width 85 height 31
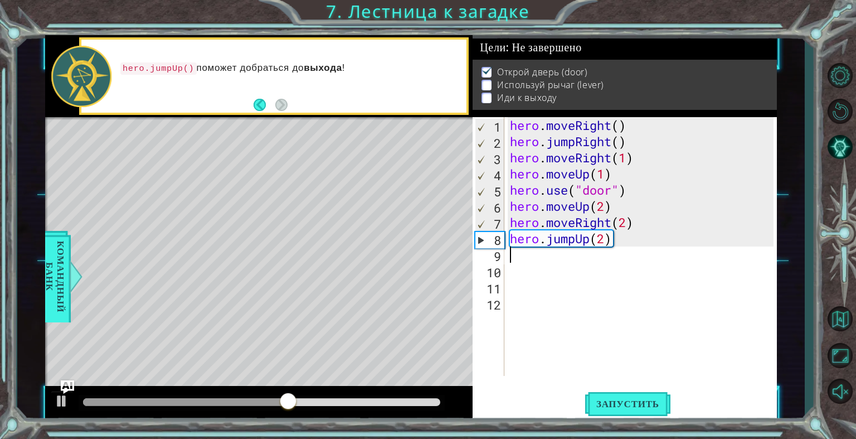
click at [517, 255] on div "hero . moveRight ( ) hero . jumpRight ( ) hero . moveRight ( 1 ) hero . moveUp …" at bounding box center [644, 262] width 272 height 291
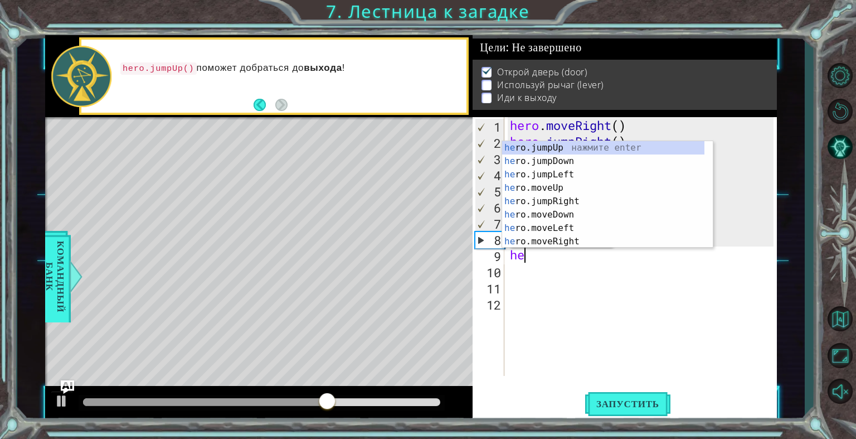
scroll to position [0, 0]
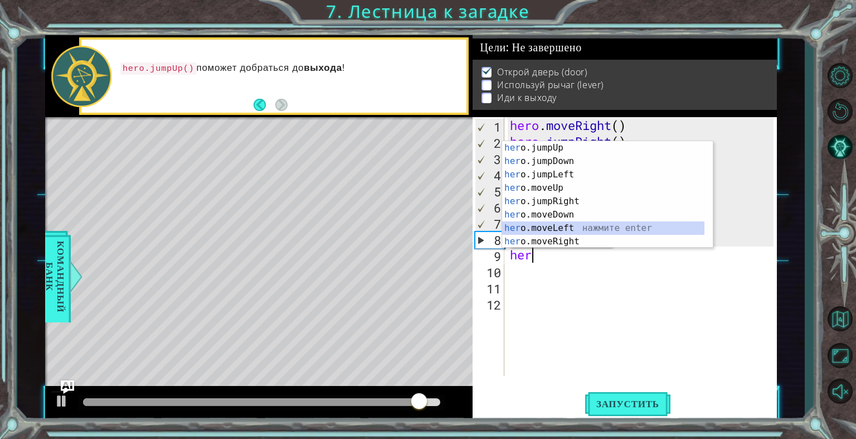
click at [560, 227] on div "her o.jumpUp нажмите enter her o.jumpDown нажмите enter her o.jumpLeft нажмите …" at bounding box center [603, 208] width 202 height 134
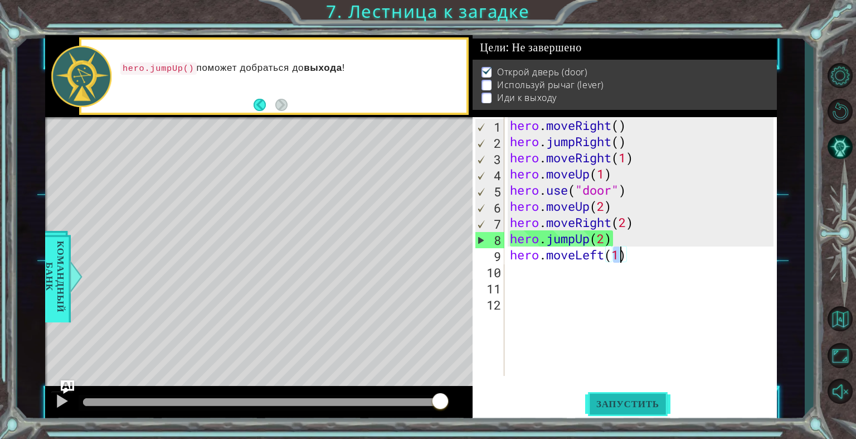
type textarea "hero.moveLeft(1)"
click at [619, 404] on span "Запустить" at bounding box center [627, 403] width 85 height 11
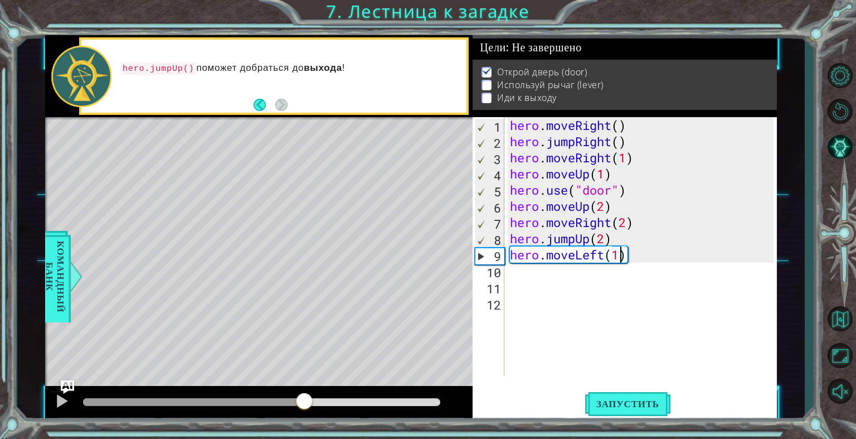
drag, startPoint x: 105, startPoint y: 402, endPoint x: 310, endPoint y: 395, distance: 205.2
click at [310, 395] on div at bounding box center [304, 402] width 20 height 20
click at [526, 277] on div "hero . moveRight ( ) hero . jumpRight ( ) hero . moveRight ( 1 ) hero . moveUp …" at bounding box center [644, 262] width 272 height 291
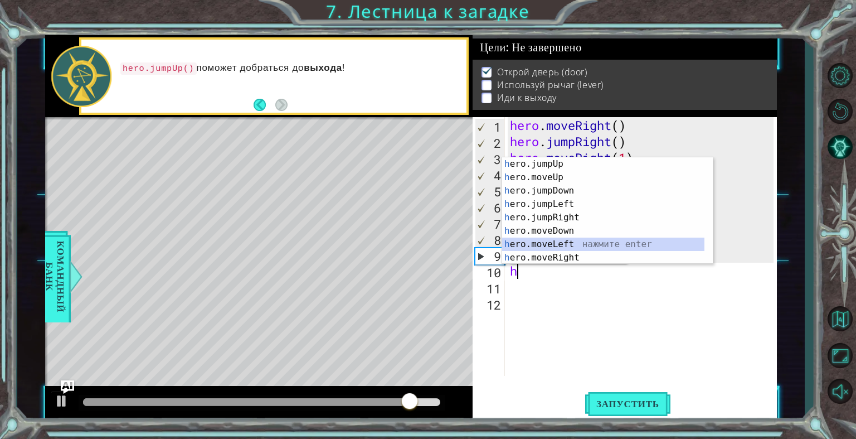
click at [590, 241] on div "h ero.jumpUp нажмите enter h ero.moveUp нажмите enter h ero.jumpDown нажмите en…" at bounding box center [603, 224] width 202 height 134
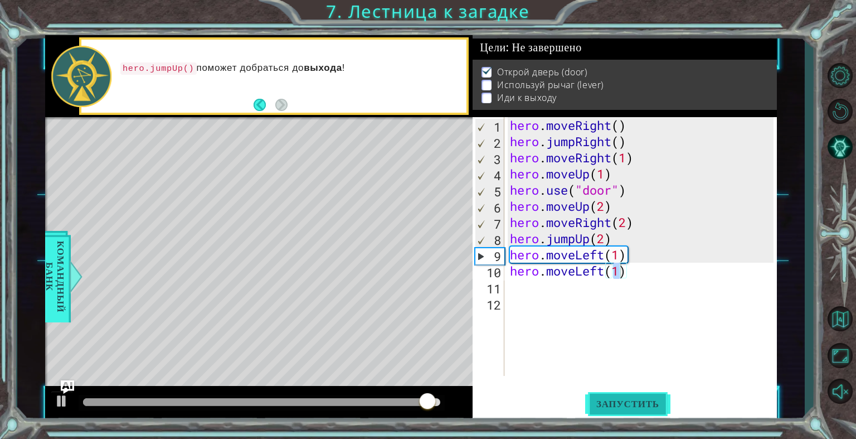
click at [643, 392] on button "Запустить" at bounding box center [627, 403] width 85 height 31
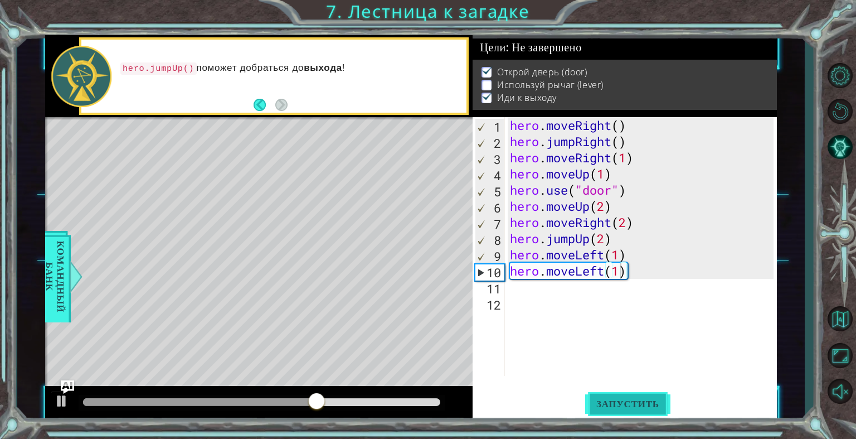
click at [600, 400] on span "Запустить" at bounding box center [627, 403] width 85 height 11
click at [628, 273] on div "hero . moveRight ( ) hero . jumpRight ( ) hero . moveRight ( 1 ) hero . moveUp …" at bounding box center [644, 262] width 272 height 291
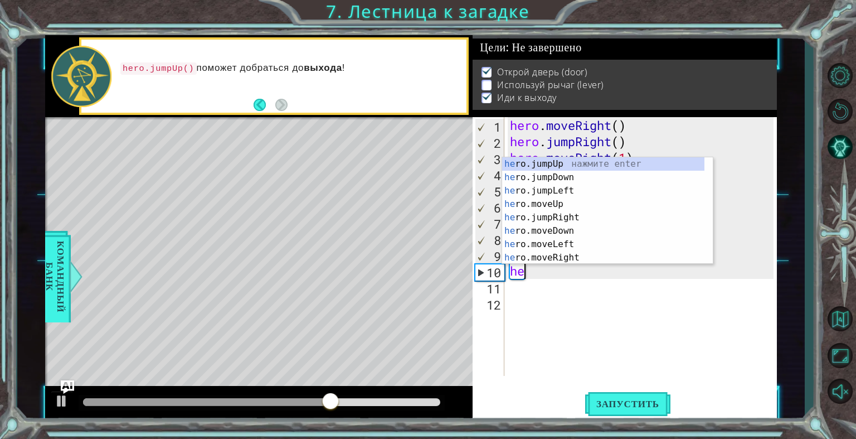
type textarea "h"
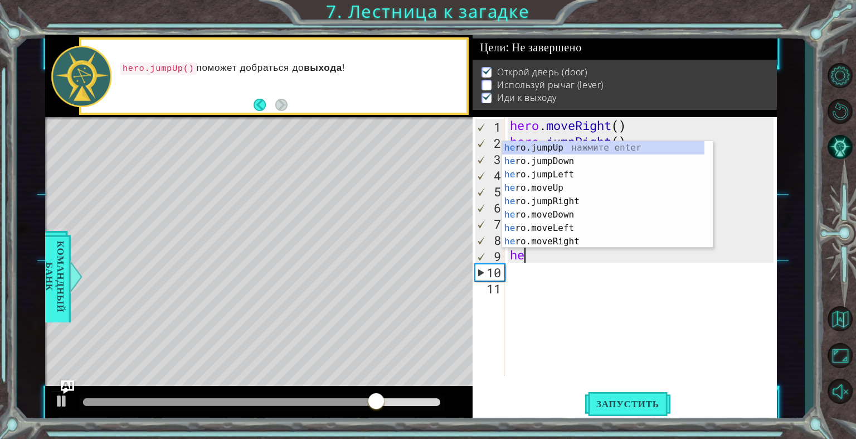
type textarea "h"
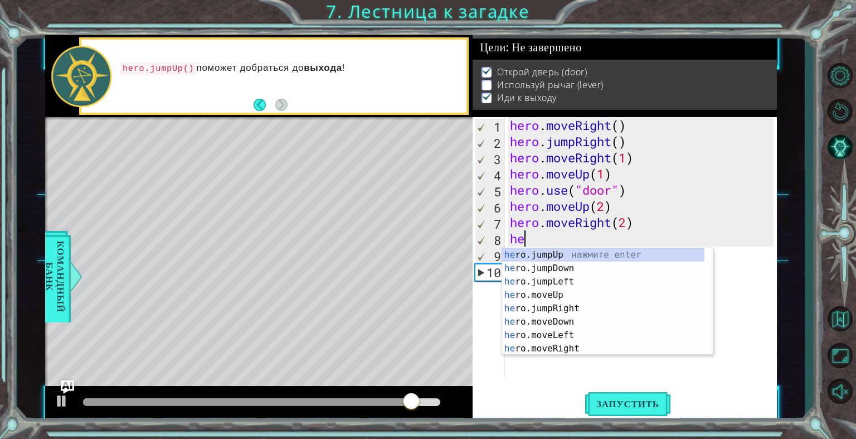
type textarea "h"
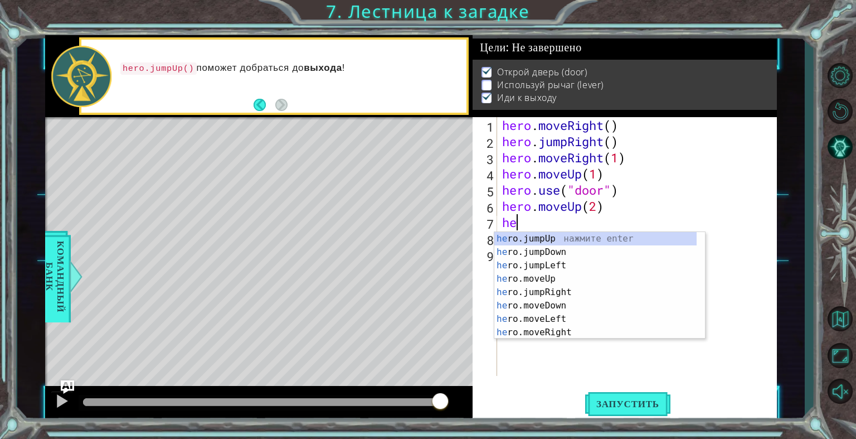
type textarea "h"
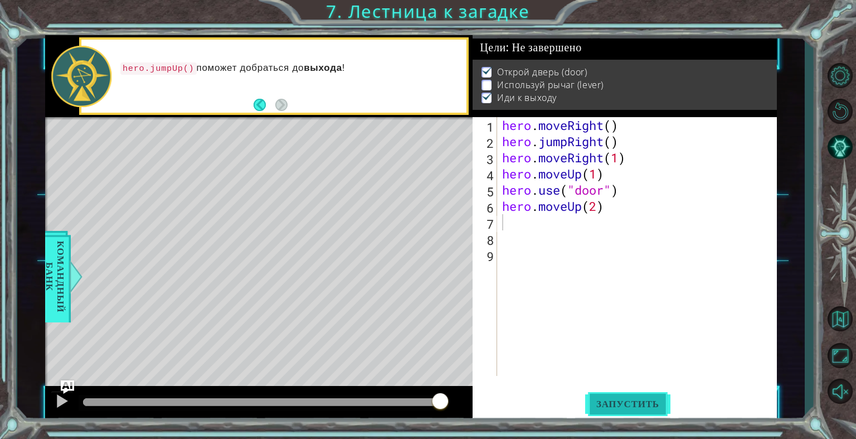
click at [649, 397] on button "Запустить" at bounding box center [627, 403] width 85 height 31
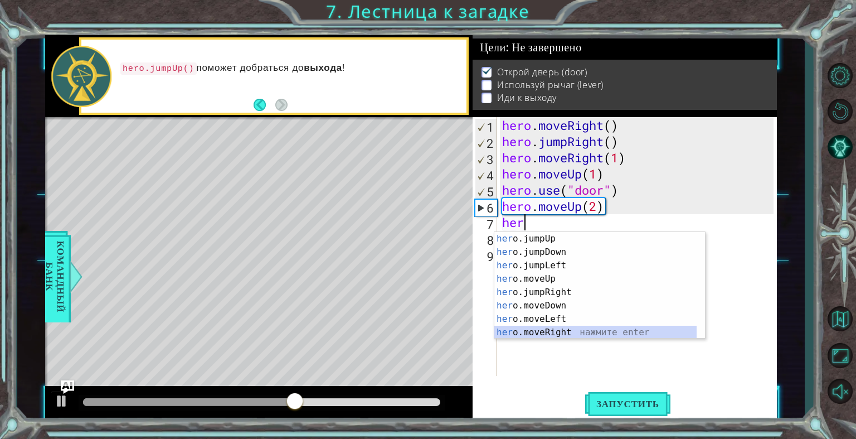
click at [561, 330] on div "her o.jumpUp нажмите enter her o.jumpDown нажмите enter her o.jumpLeft нажмите …" at bounding box center [595, 299] width 202 height 134
type textarea "hero.moveRight(1)"
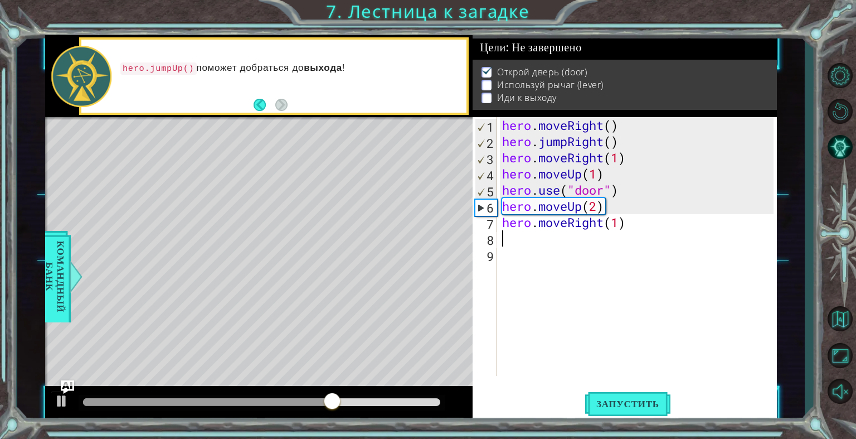
click at [509, 238] on div "hero . moveRight ( ) hero . jumpRight ( ) hero . moveRight ( 1 ) hero . moveUp …" at bounding box center [639, 262] width 279 height 291
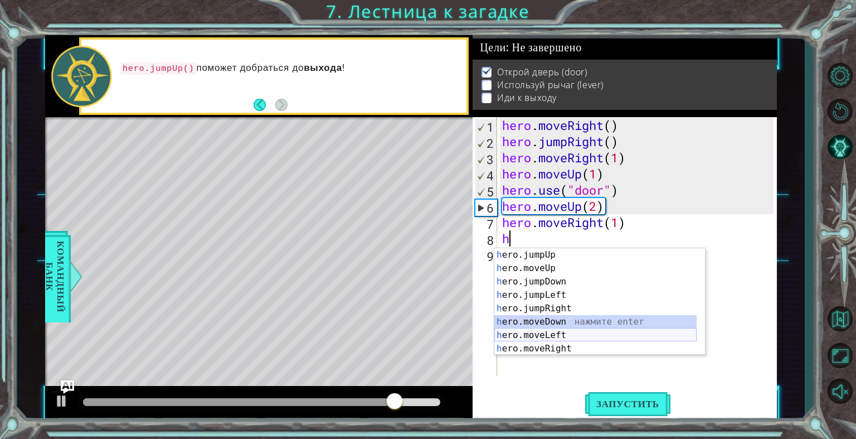
drag, startPoint x: 575, startPoint y: 321, endPoint x: 662, endPoint y: 339, distance: 88.7
click at [662, 339] on div "h ero.jumpUp нажмите enter h ero.moveUp нажмите enter h ero.jumpDown нажмите en…" at bounding box center [595, 315] width 202 height 134
type textarea "hero.moveDown(1)"
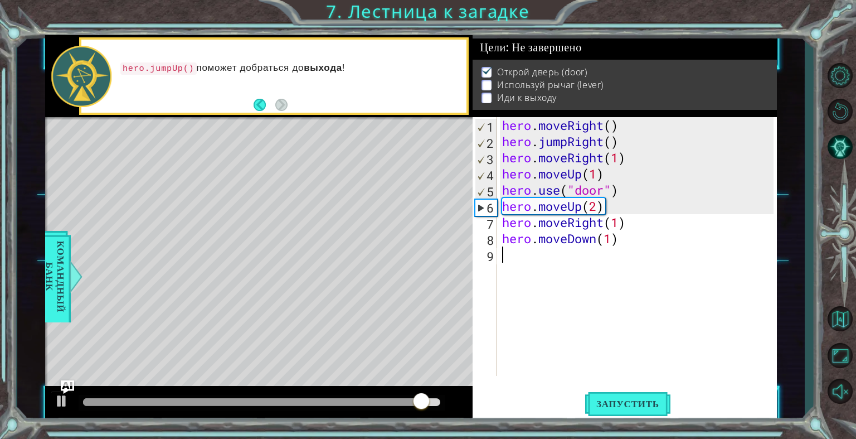
click at [512, 265] on div "hero . moveRight ( ) hero . jumpRight ( ) hero . moveRight ( 1 ) hero . moveUp …" at bounding box center [639, 262] width 279 height 291
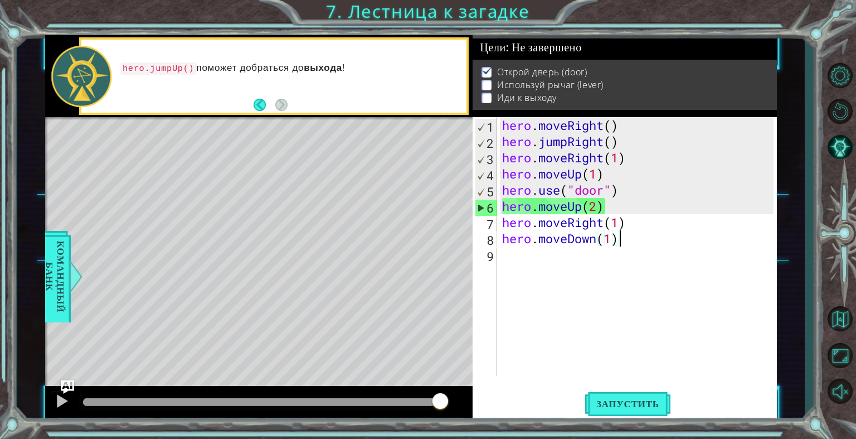
click at [622, 241] on div "hero . moveRight ( ) hero . jumpRight ( ) hero . moveRight ( 1 ) hero . moveUp …" at bounding box center [639, 262] width 279 height 291
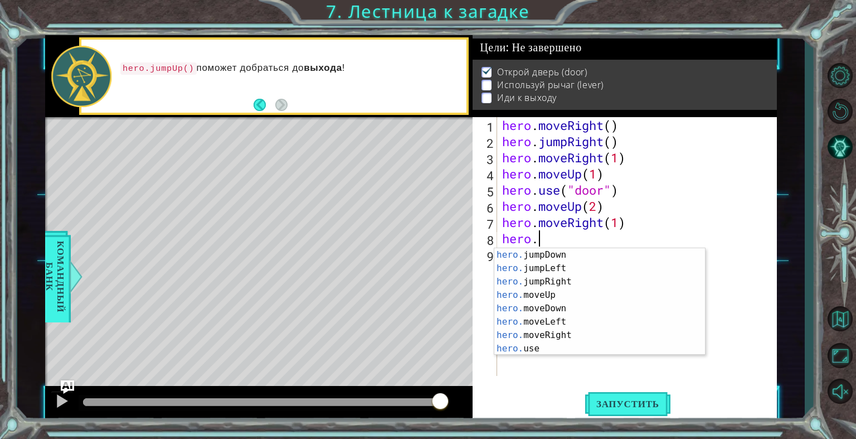
scroll to position [13, 0]
click at [552, 347] on div "hero. jumpDown нажмите enter hero. jumpLeft нажмите enter hero. jumpRight нажми…" at bounding box center [595, 315] width 202 height 134
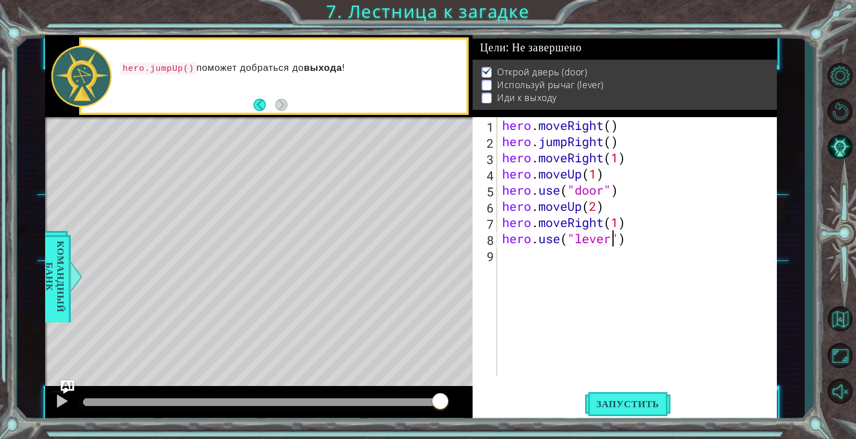
scroll to position [0, 4]
type textarea "hero.use("lever")"
click at [640, 388] on div "hero.use("lever") 1 2 3 4 5 6 7 8 9 hero . moveRight ( ) hero . jumpRight ( ) h…" at bounding box center [625, 269] width 304 height 304
click at [635, 401] on span "Запустить" at bounding box center [627, 403] width 85 height 11
